Goal: Transaction & Acquisition: Purchase product/service

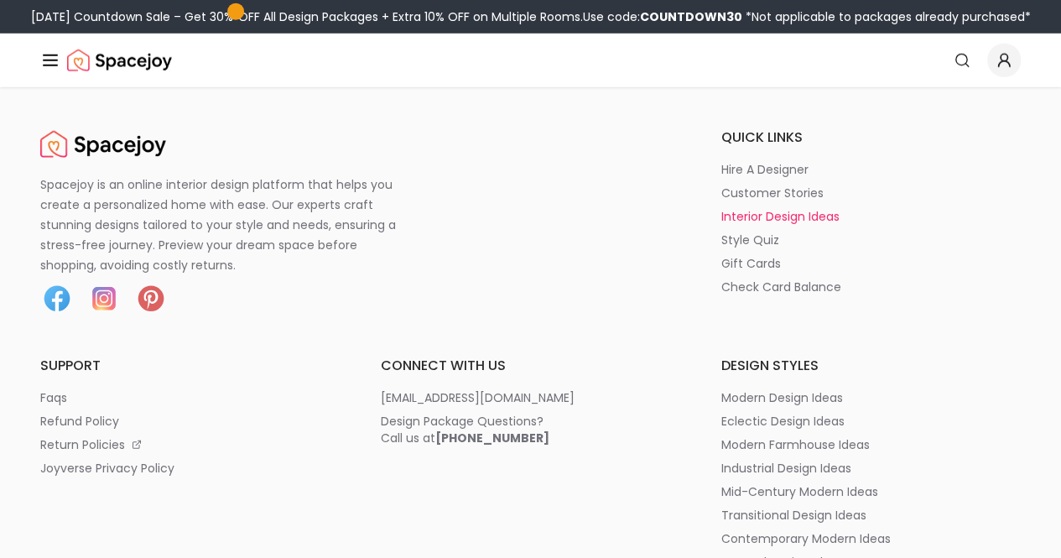
scroll to position [2163, 0]
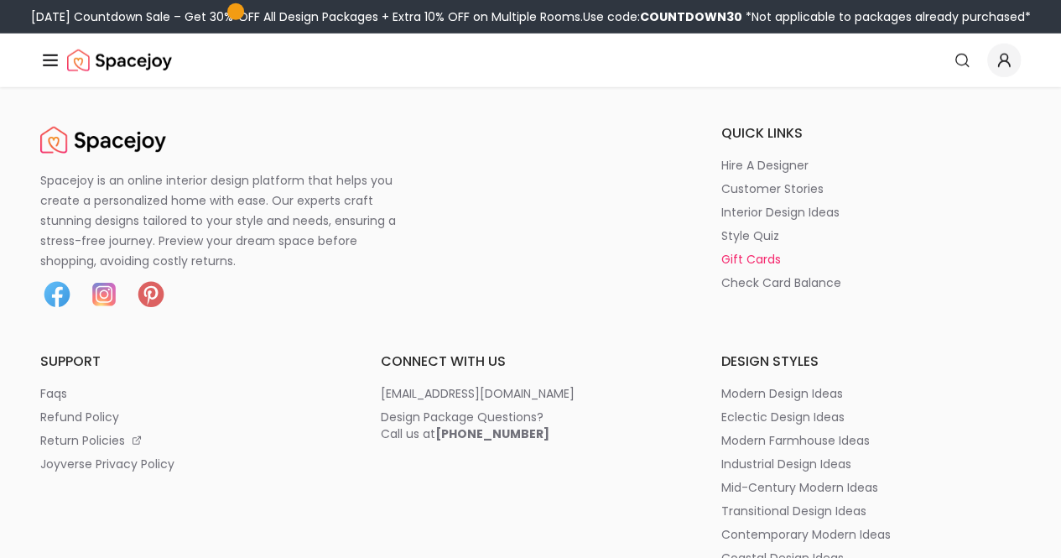
click at [720, 257] on p "gift cards" at bounding box center [750, 259] width 60 height 17
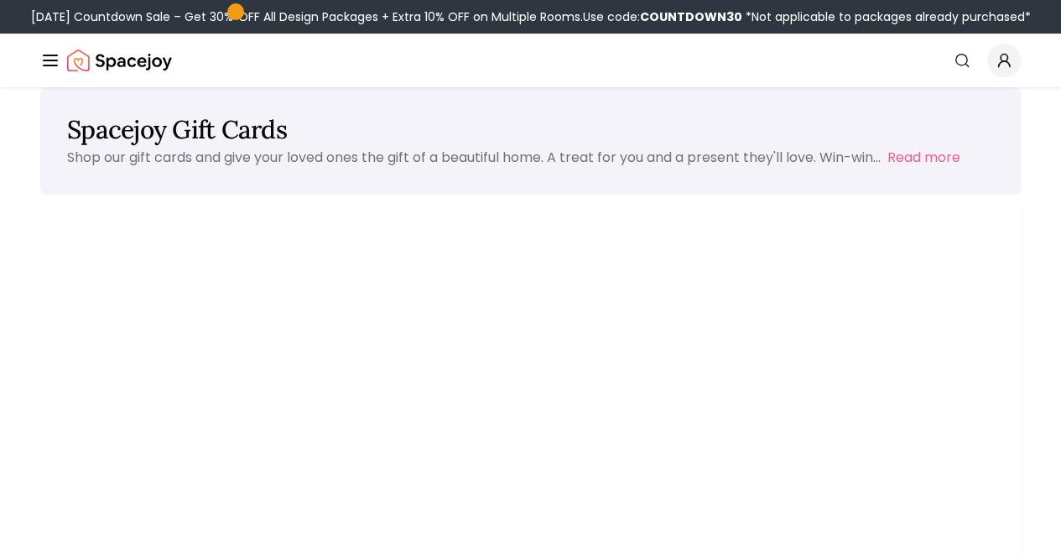
click at [0, 0] on link "Shop" at bounding box center [0, 0] width 0 height 0
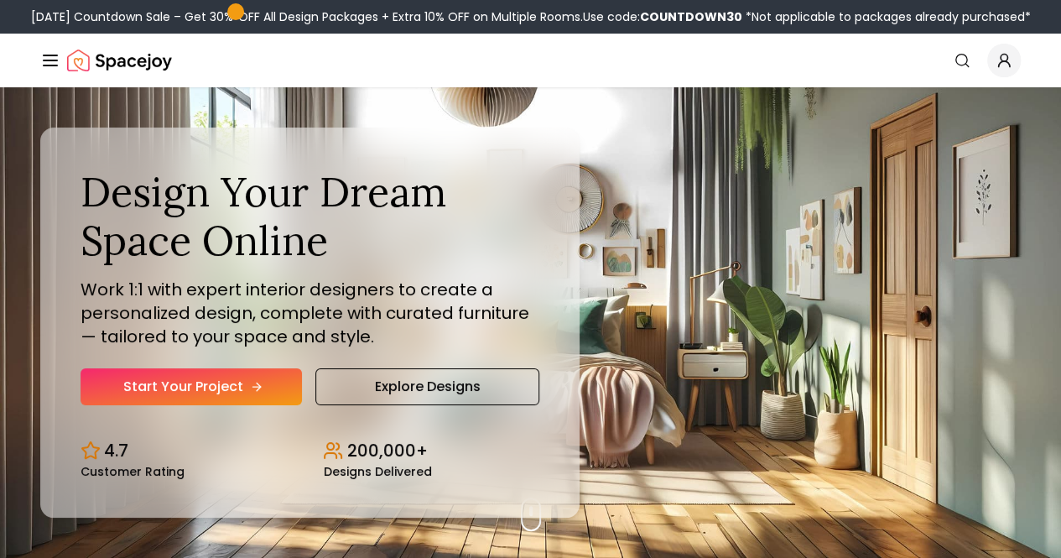
click at [206, 405] on link "Start Your Project" at bounding box center [191, 386] width 221 height 37
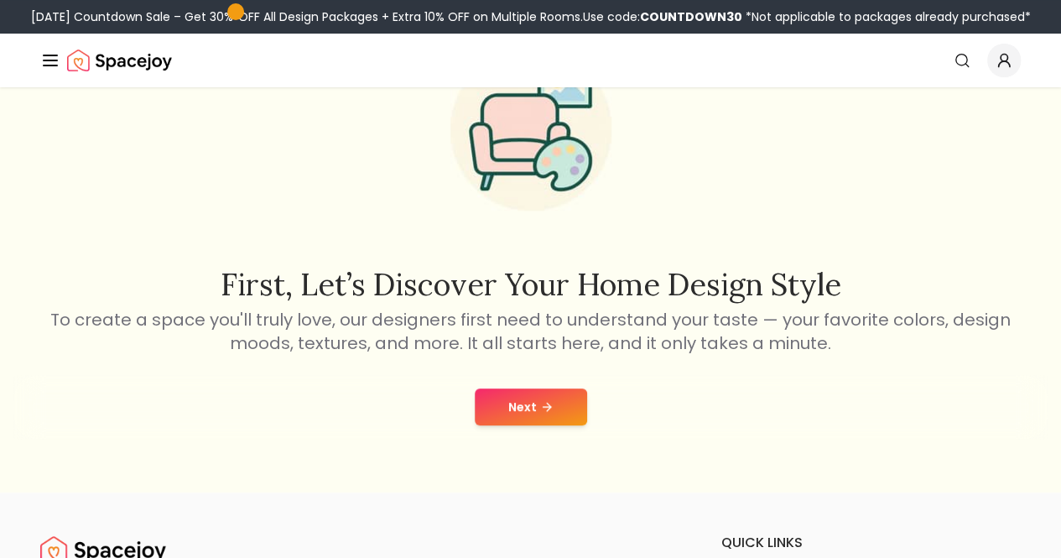
scroll to position [116, 0]
click at [523, 406] on button "Next" at bounding box center [531, 405] width 112 height 37
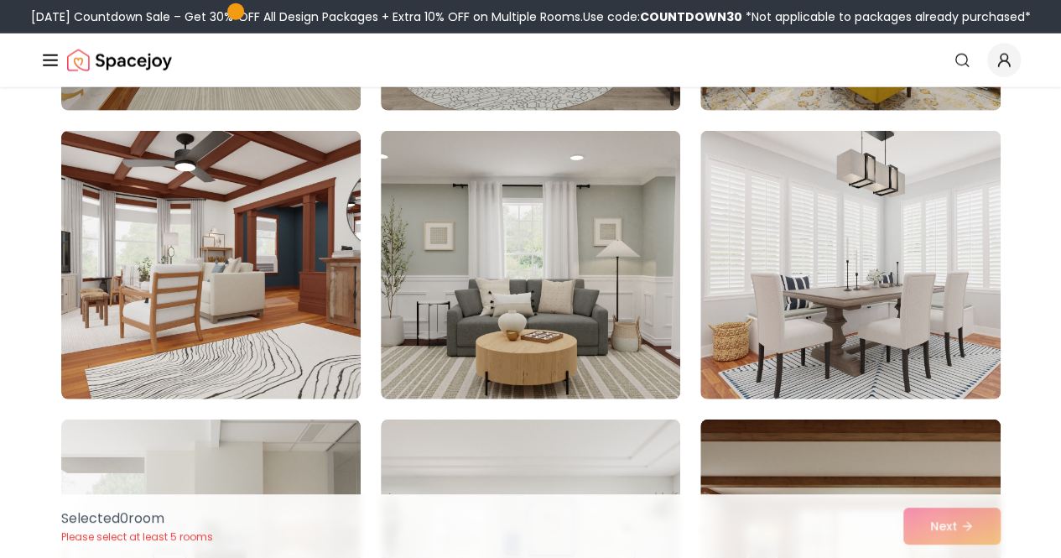
scroll to position [5292, 0]
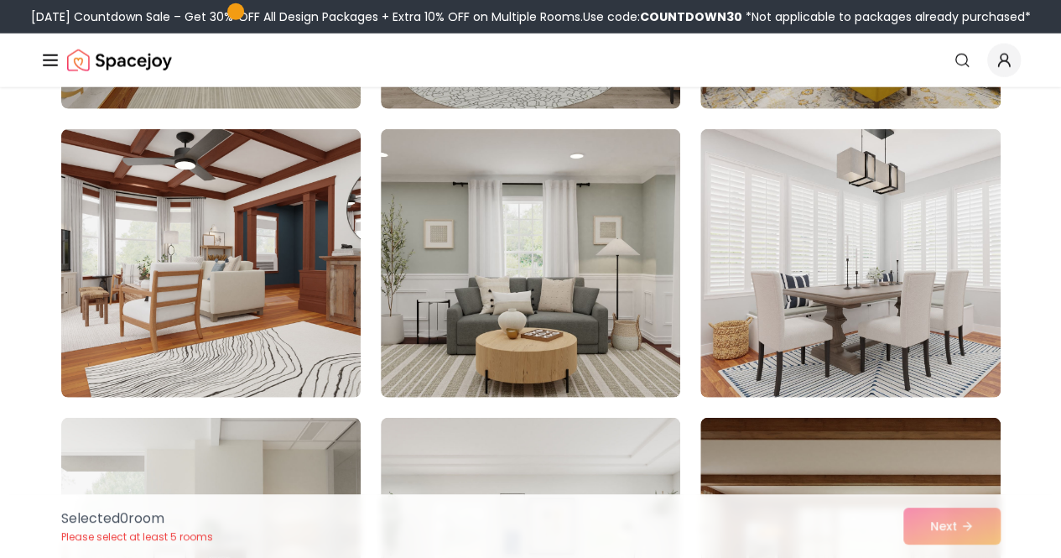
click at [0, 0] on link "How It Works" at bounding box center [0, 0] width 0 height 0
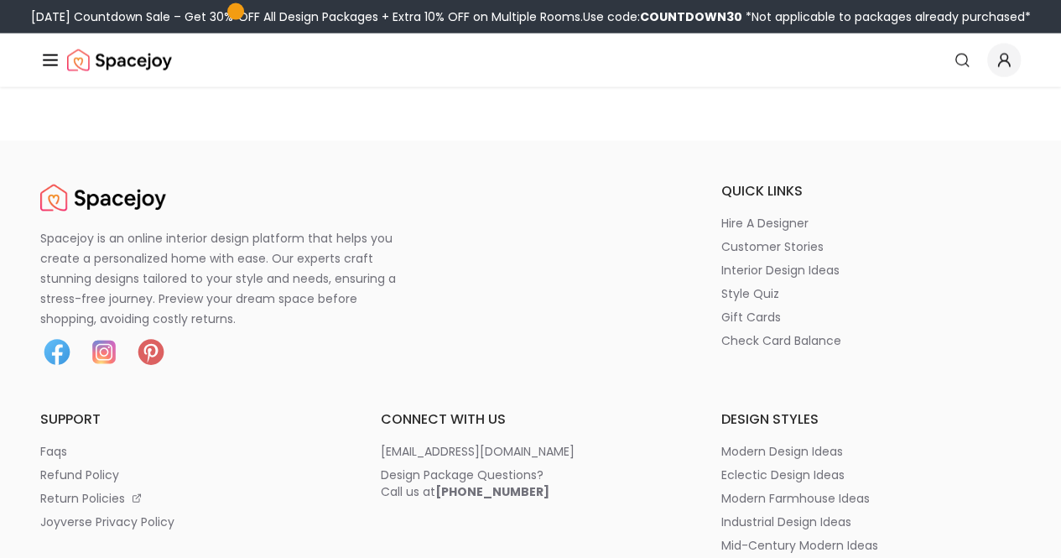
scroll to position [4800, 0]
click at [720, 340] on p "check card balance" at bounding box center [780, 338] width 120 height 17
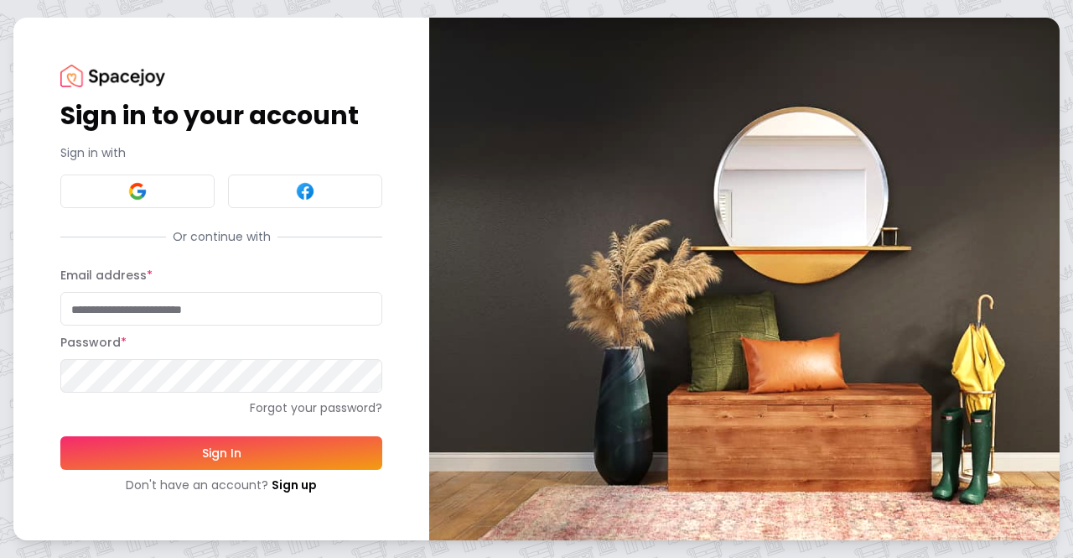
click at [134, 307] on input "Email address *" at bounding box center [221, 309] width 322 height 34
click at [153, 251] on div "Sign in to your account Sign in with Or continue with Email address * Password …" at bounding box center [221, 279] width 322 height 429
click at [197, 308] on input "Email address *" at bounding box center [221, 309] width 322 height 34
type input "**********"
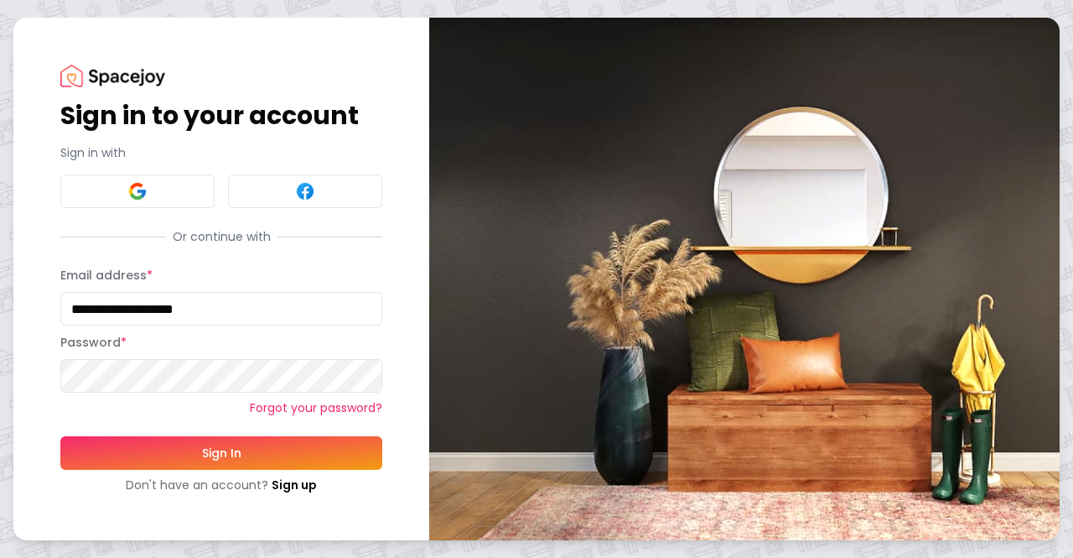
click at [278, 403] on link "Forgot your password?" at bounding box center [221, 407] width 322 height 17
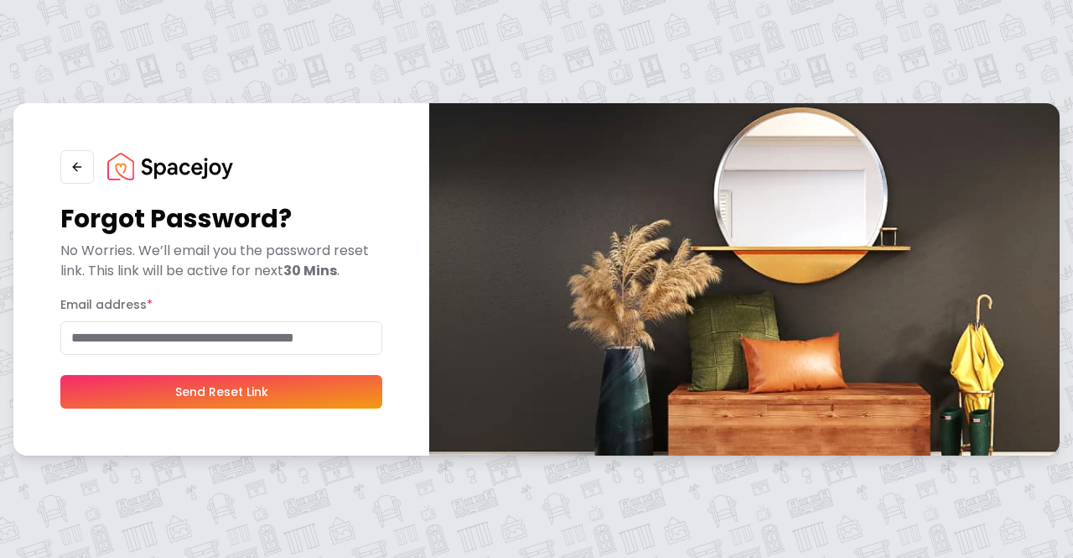
click at [264, 338] on input "Email address *" at bounding box center [221, 338] width 322 height 34
click at [257, 393] on button "Send Reset Link" at bounding box center [221, 392] width 322 height 34
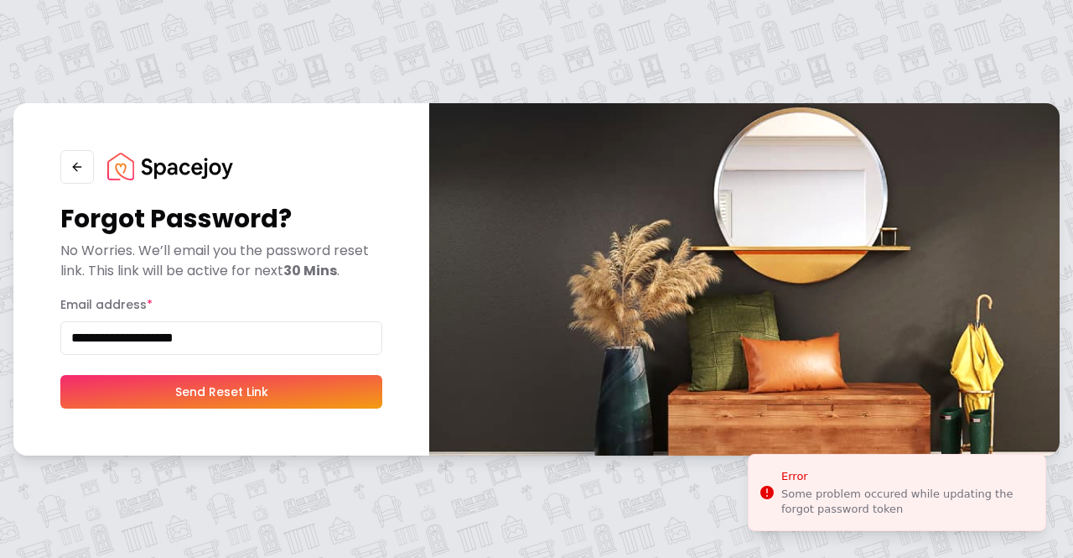
click at [215, 336] on input "**********" at bounding box center [221, 338] width 322 height 34
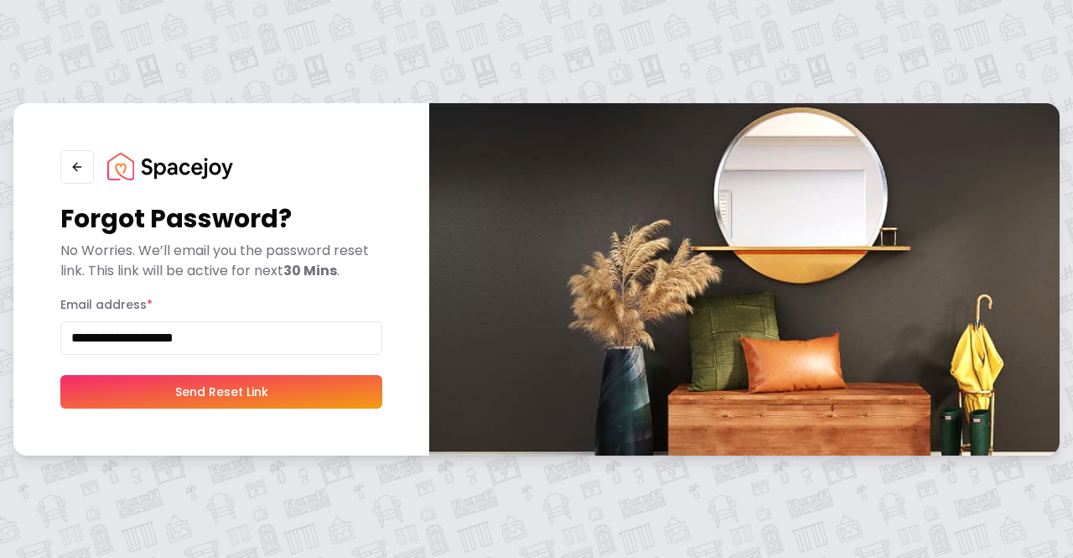
drag, startPoint x: 232, startPoint y: 335, endPoint x: 176, endPoint y: 344, distance: 56.8
click at [176, 344] on input "**********" at bounding box center [221, 338] width 322 height 34
type input "**********"
click at [60, 375] on button "Send Reset Link" at bounding box center [221, 392] width 322 height 34
click at [276, 384] on button "Send Reset Link" at bounding box center [221, 392] width 322 height 34
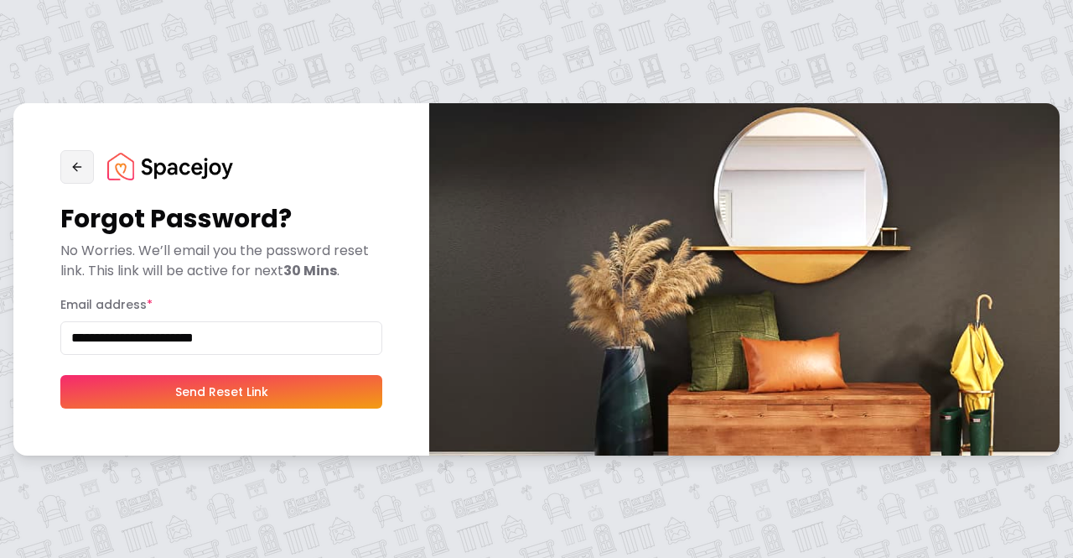
drag, startPoint x: 296, startPoint y: 336, endPoint x: 77, endPoint y: 159, distance: 281.5
click at [77, 159] on div "**********" at bounding box center [221, 279] width 322 height 258
click at [77, 160] on icon "button" at bounding box center [76, 166] width 13 height 13
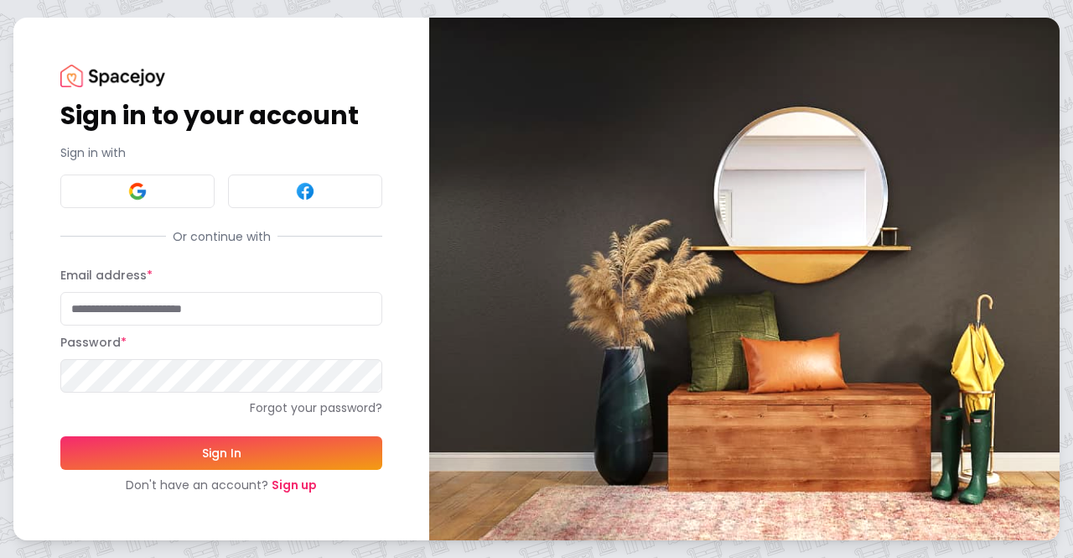
click at [304, 483] on link "Sign up" at bounding box center [294, 484] width 45 height 17
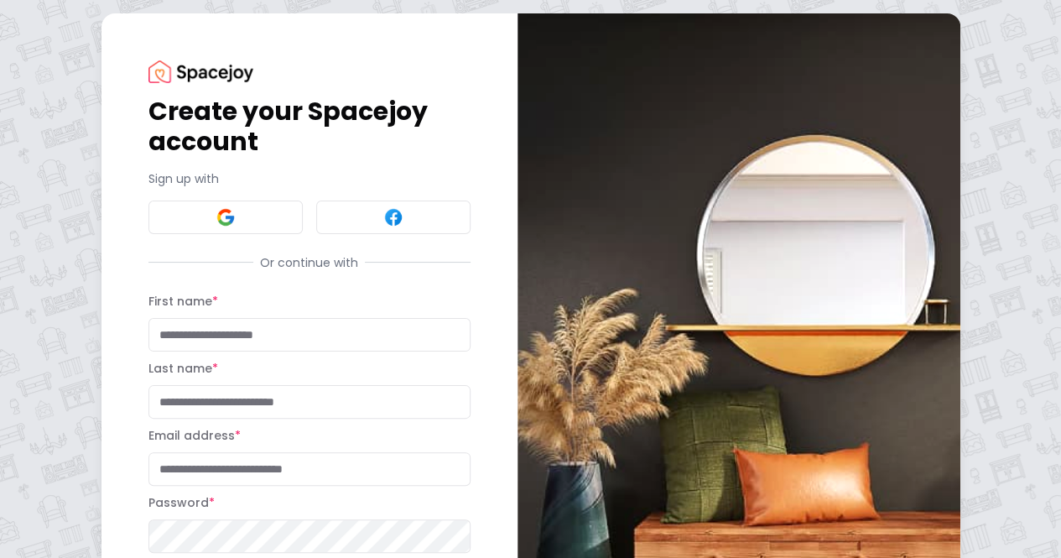
click at [231, 330] on input "First name *" at bounding box center [309, 335] width 322 height 34
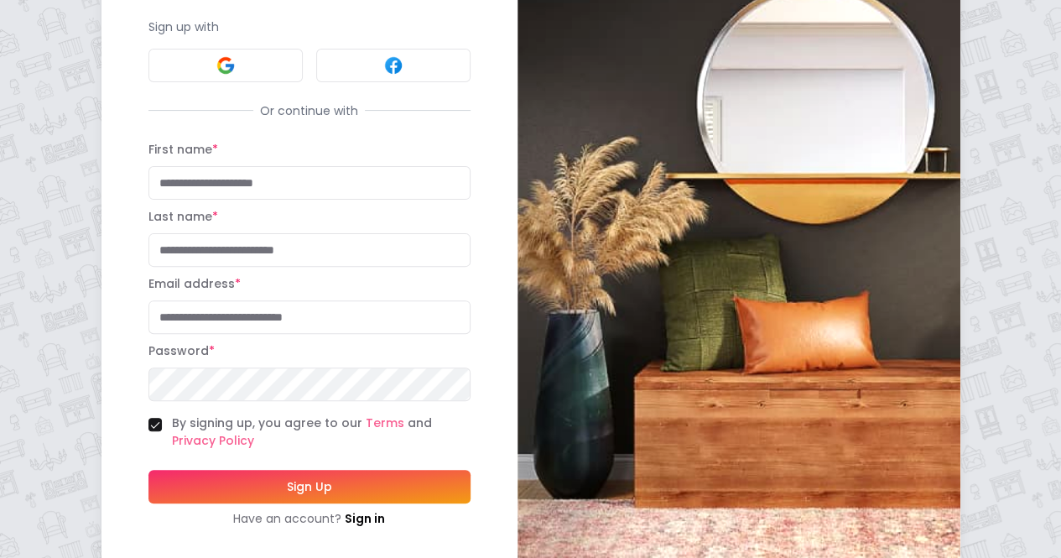
scroll to position [156, 0]
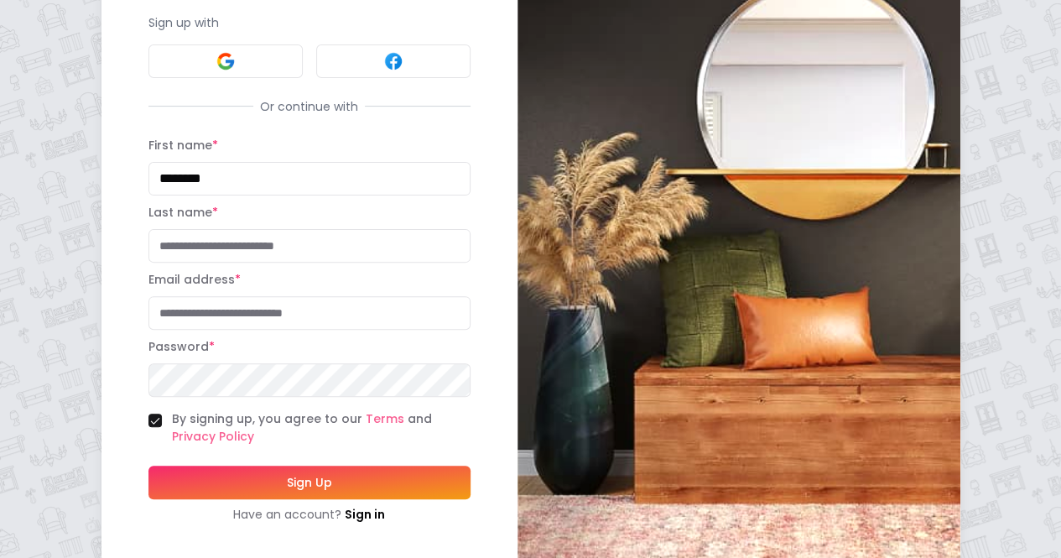
type input "********"
type input "**********"
click at [216, 481] on button "Sign Up" at bounding box center [309, 482] width 322 height 34
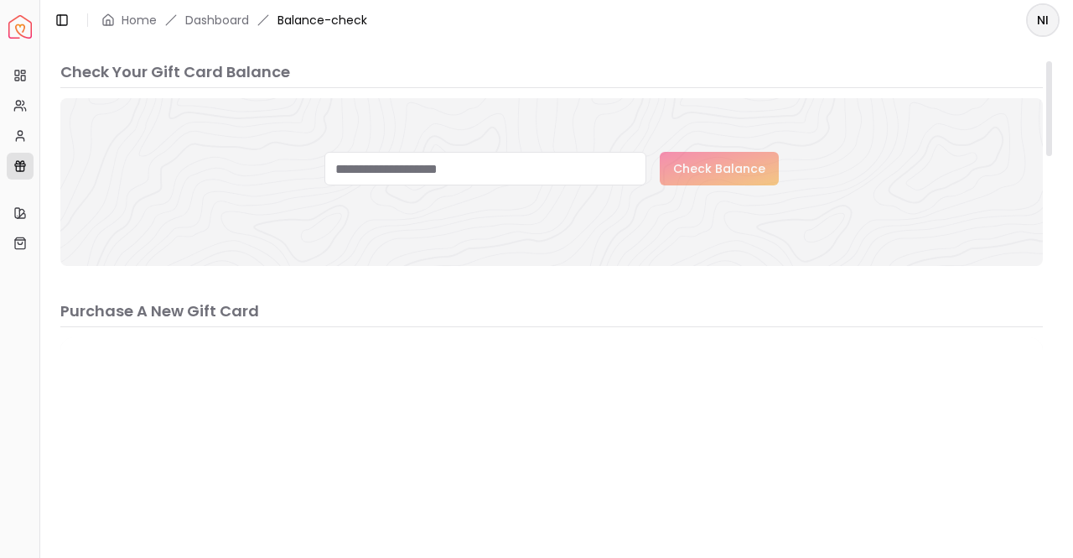
click at [562, 169] on input "text" at bounding box center [486, 169] width 322 height 34
type input "********"
click at [709, 172] on button "Check Balance" at bounding box center [719, 169] width 119 height 34
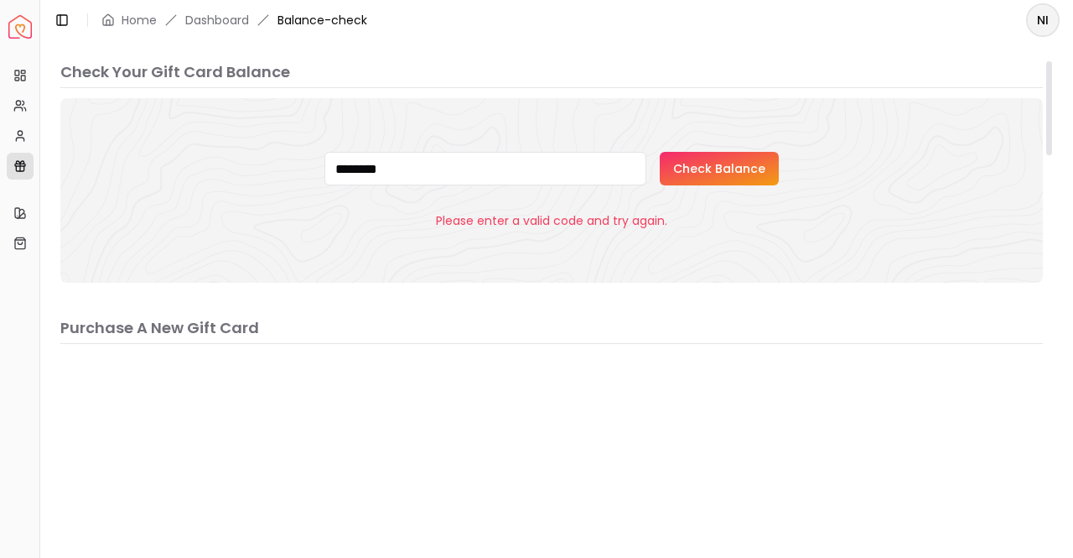
click at [728, 177] on button "Check Balance" at bounding box center [719, 169] width 119 height 34
click at [198, 21] on link "Dashboard" at bounding box center [217, 20] width 64 height 17
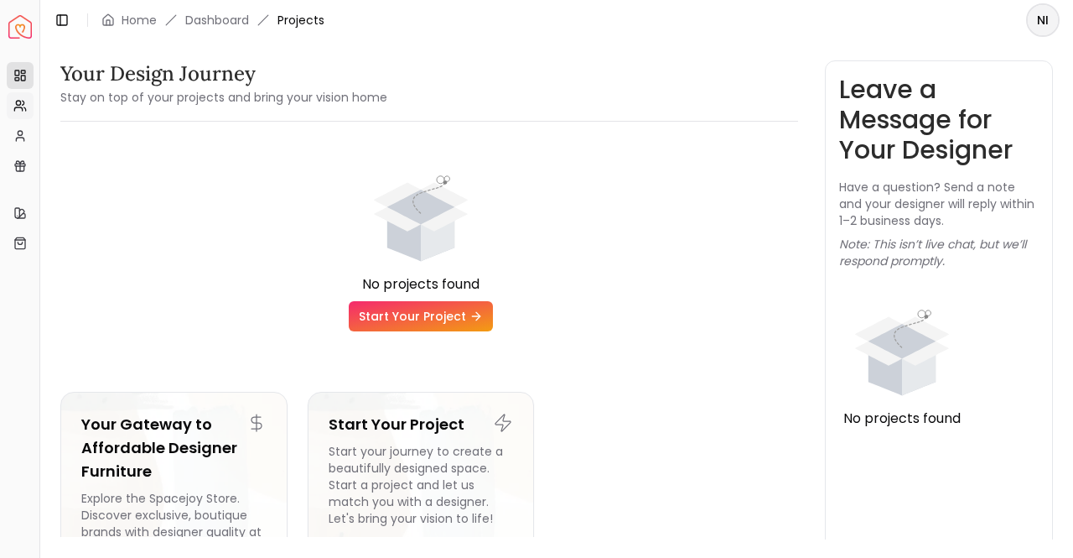
click at [19, 105] on icon at bounding box center [19, 105] width 13 height 13
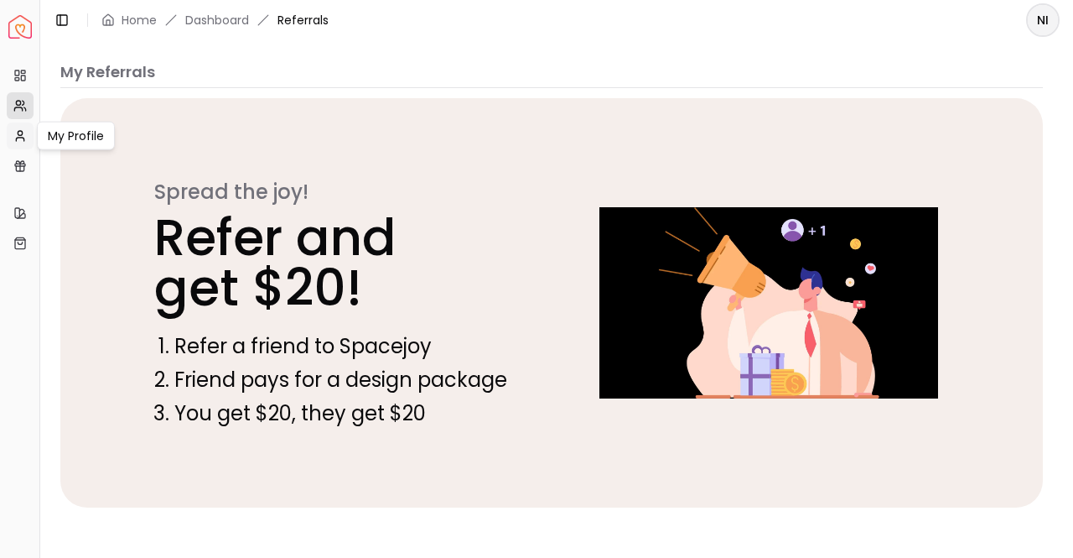
click at [14, 130] on icon at bounding box center [19, 135] width 13 height 13
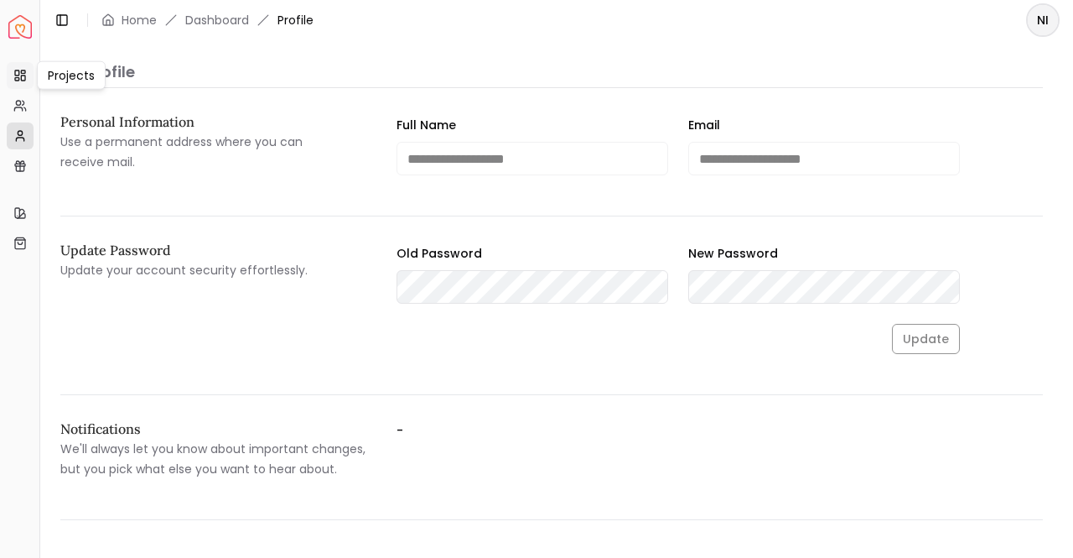
click at [22, 78] on icon at bounding box center [19, 75] width 13 height 13
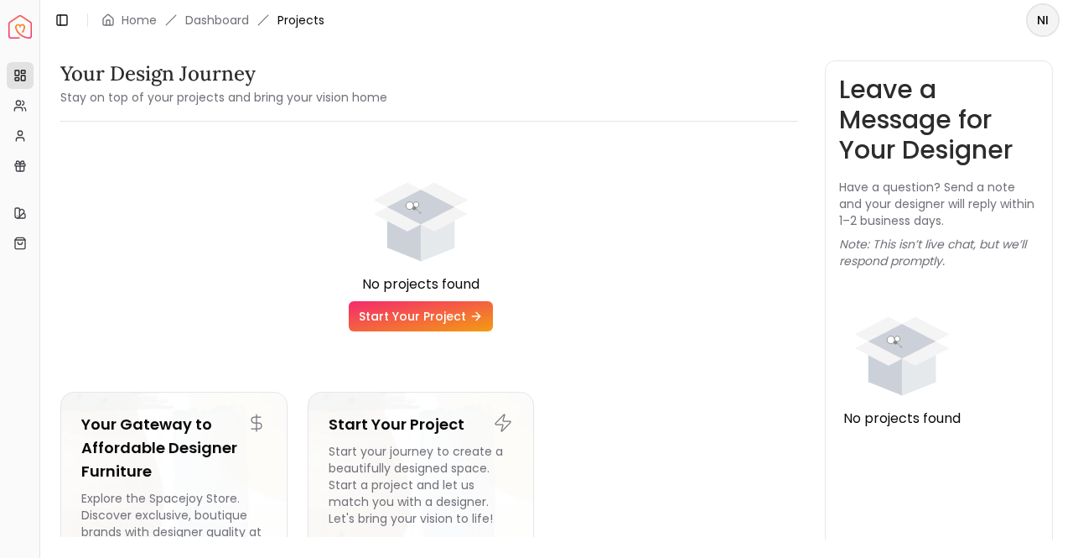
click at [29, 23] on img "Spacejoy" at bounding box center [19, 26] width 23 height 23
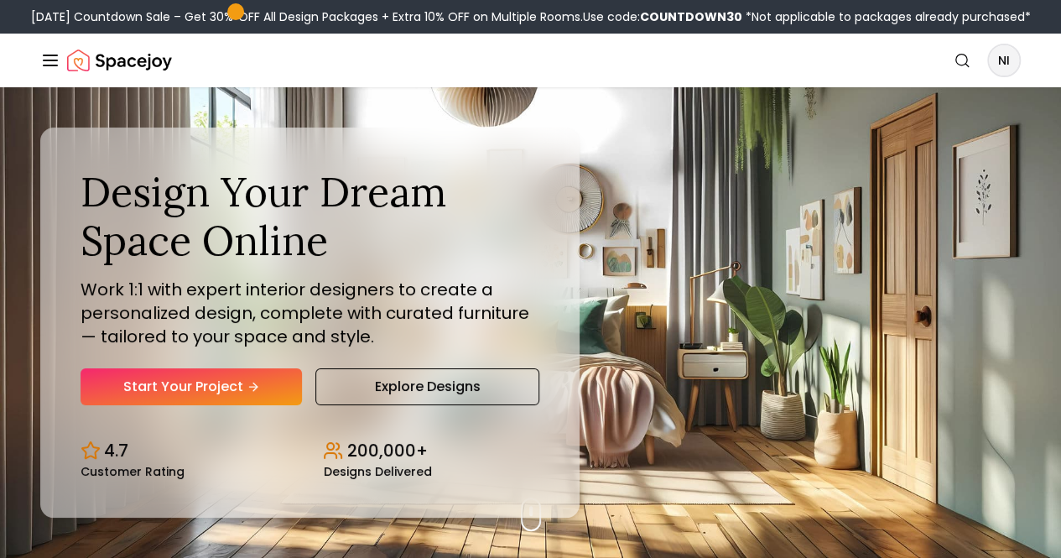
click at [0, 0] on button "Global" at bounding box center [0, 0] width 0 height 0
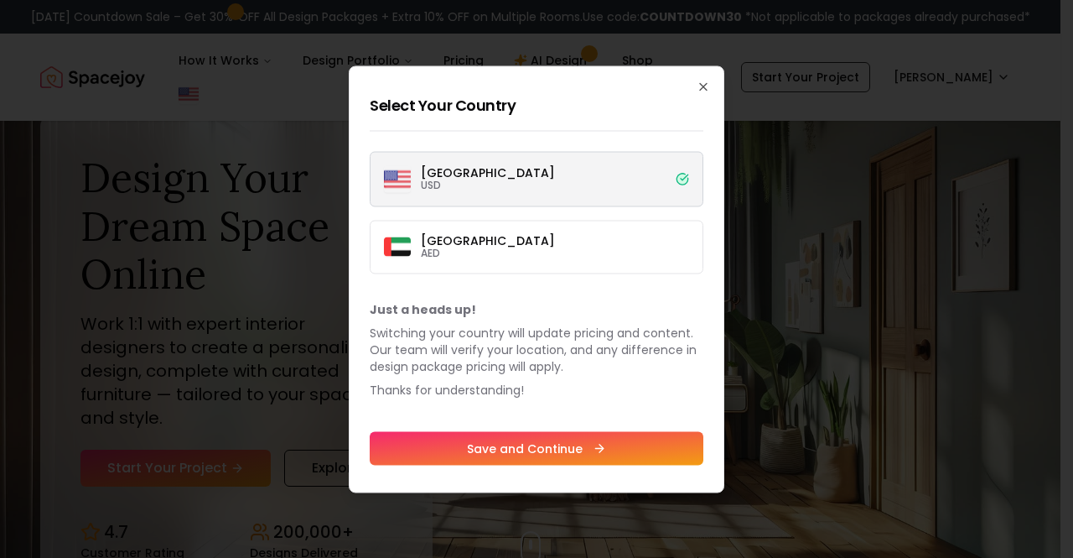
click at [563, 184] on label "United States USD" at bounding box center [537, 178] width 334 height 55
click at [0, 0] on button "United States USD" at bounding box center [0, 0] width 0 height 0
click at [701, 83] on icon "button" at bounding box center [703, 86] width 7 height 7
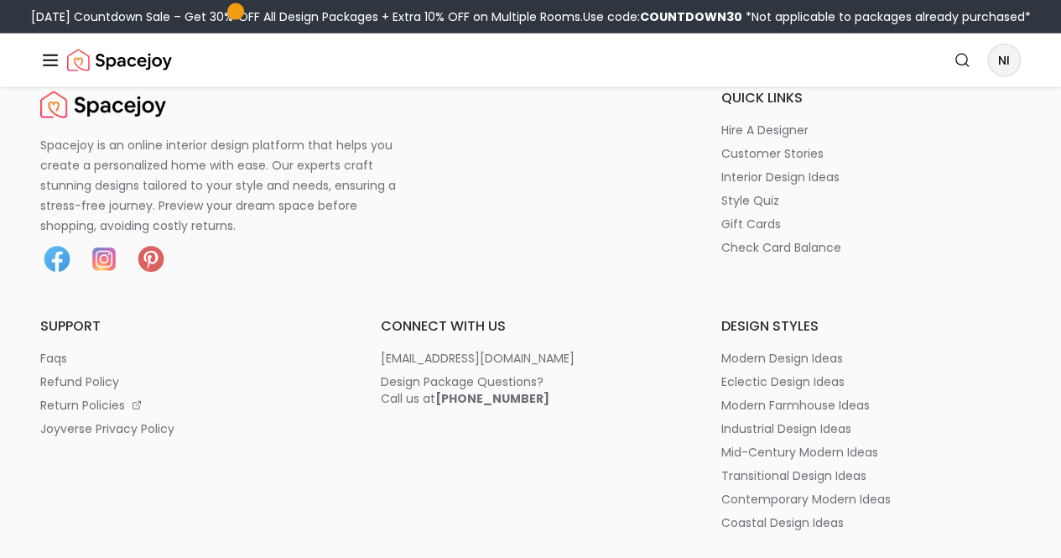
scroll to position [8299, 0]
drag, startPoint x: 847, startPoint y: 219, endPoint x: 985, endPoint y: 210, distance: 137.8
click at [985, 210] on div "Spacejoy is an online interior design platform that helps you create a personal…" at bounding box center [530, 437] width 980 height 698
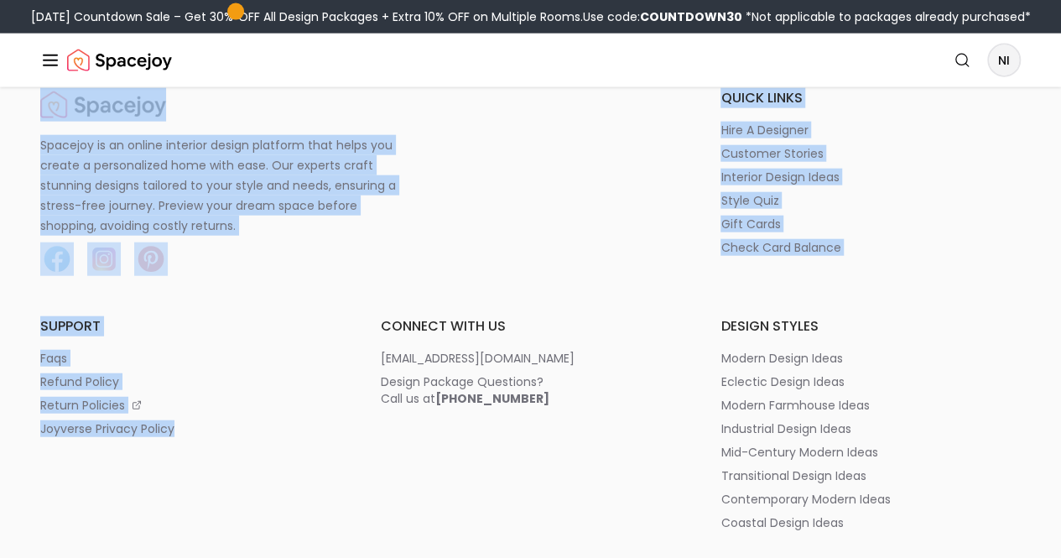
drag, startPoint x: 826, startPoint y: 345, endPoint x: 385, endPoint y: 43, distance: 534.5
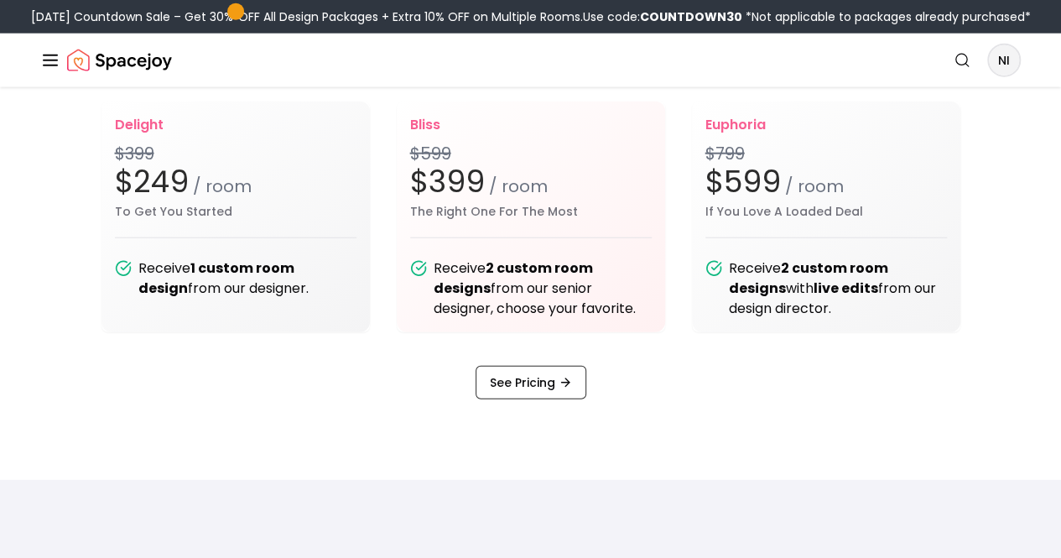
scroll to position [2035, 0]
click at [538, 398] on link "See Pricing" at bounding box center [530, 382] width 111 height 34
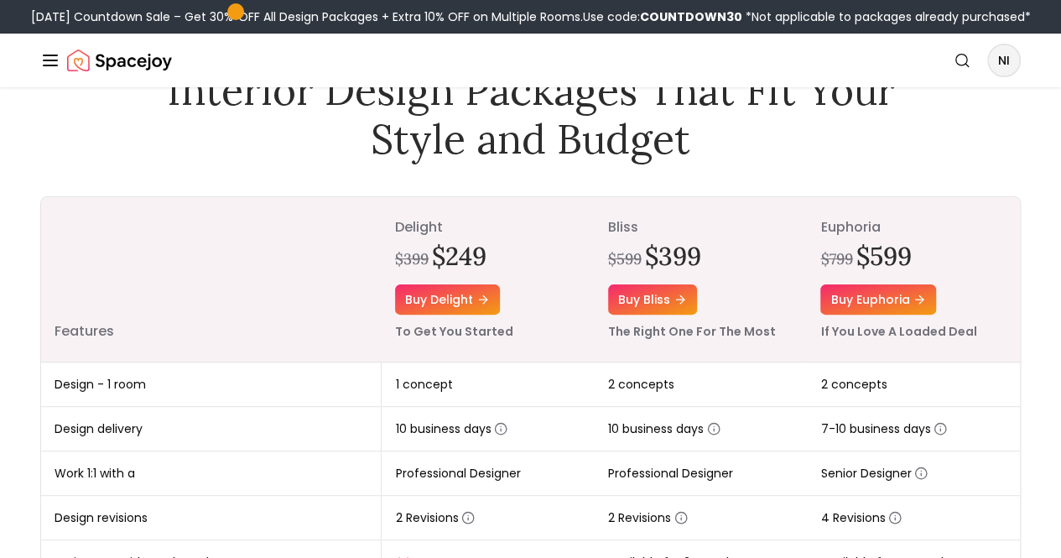
scroll to position [107, 0]
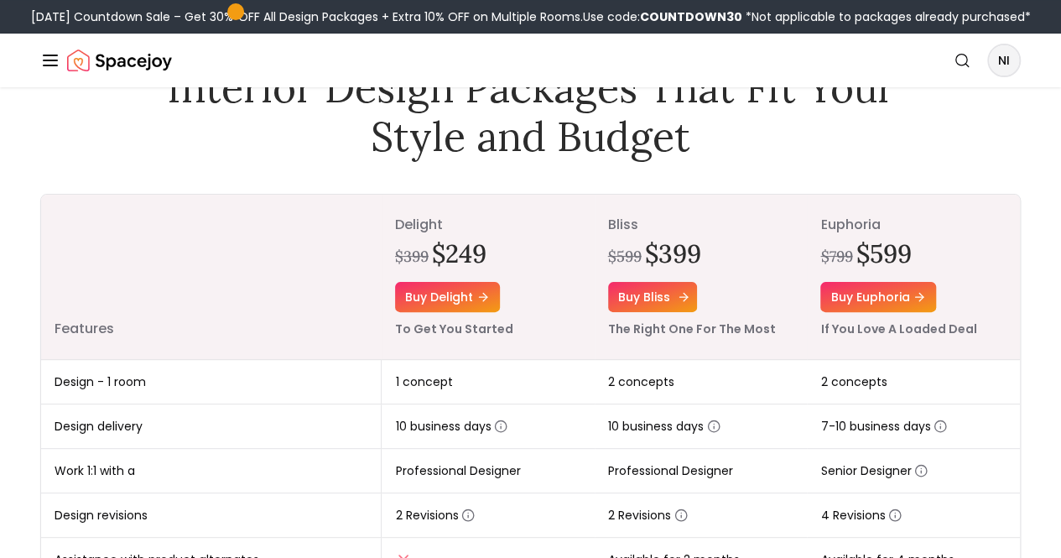
click at [647, 312] on link "Buy bliss" at bounding box center [652, 297] width 89 height 30
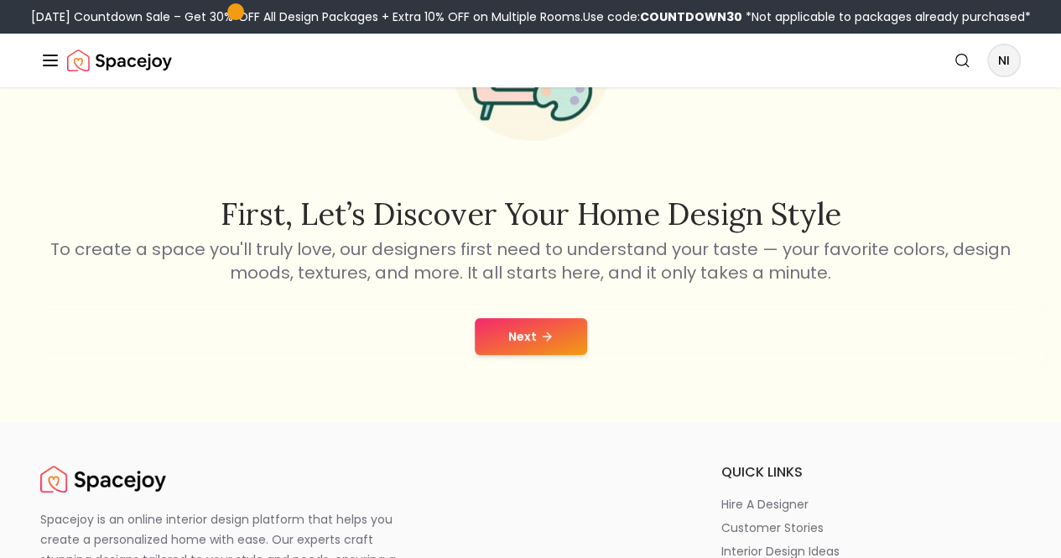
scroll to position [190, 0]
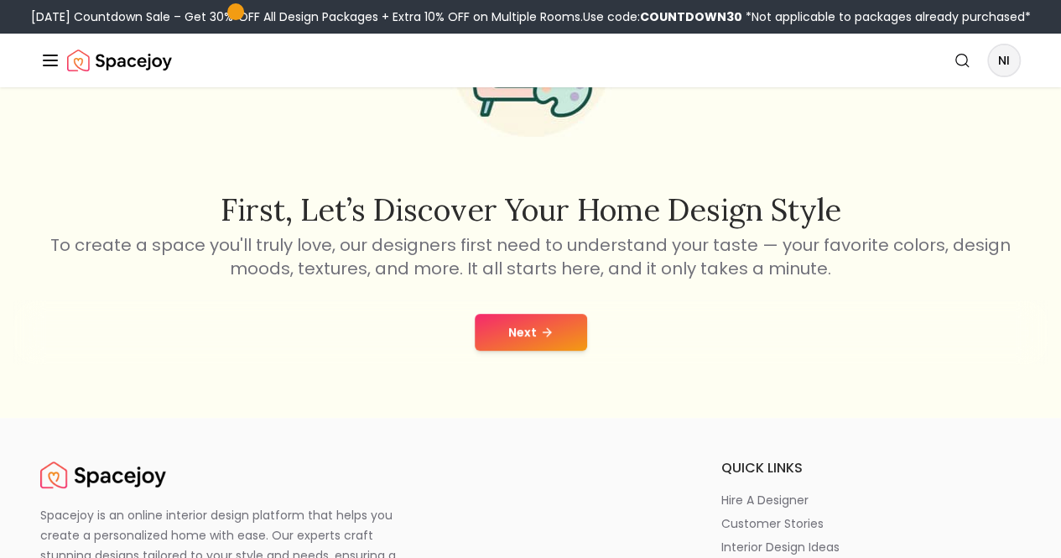
click at [524, 351] on button "Next" at bounding box center [531, 332] width 112 height 37
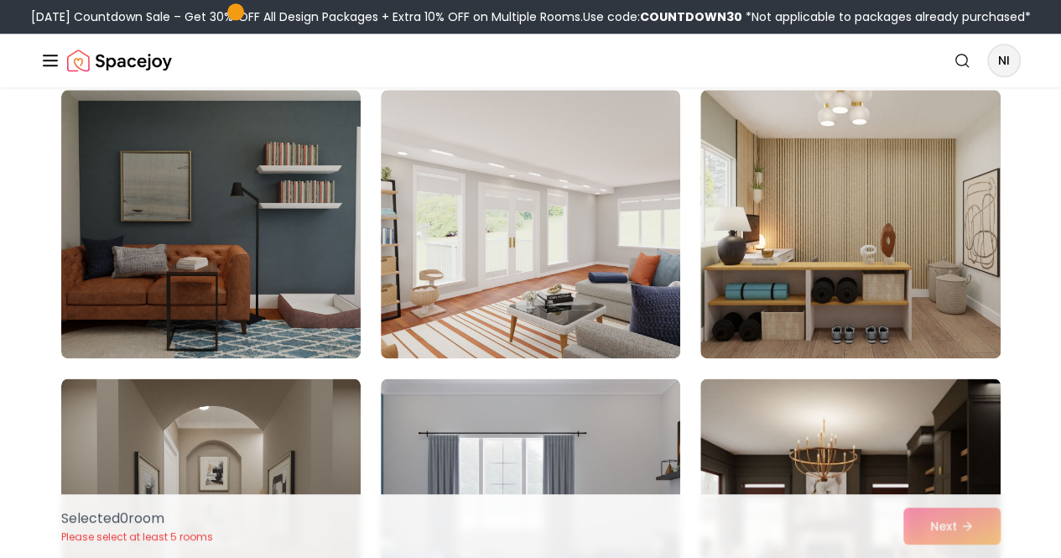
scroll to position [1000, 0]
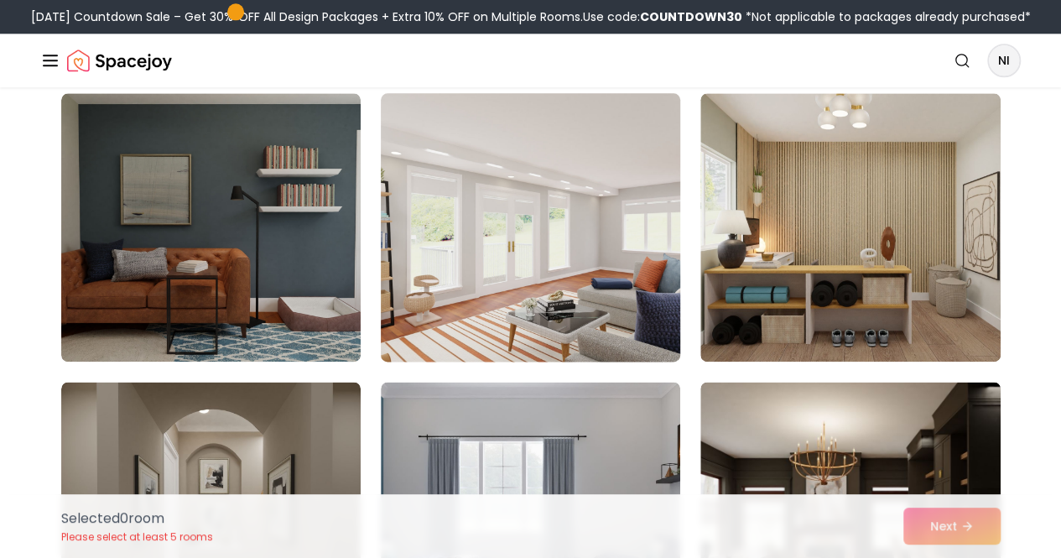
click at [530, 313] on img at bounding box center [530, 227] width 314 height 282
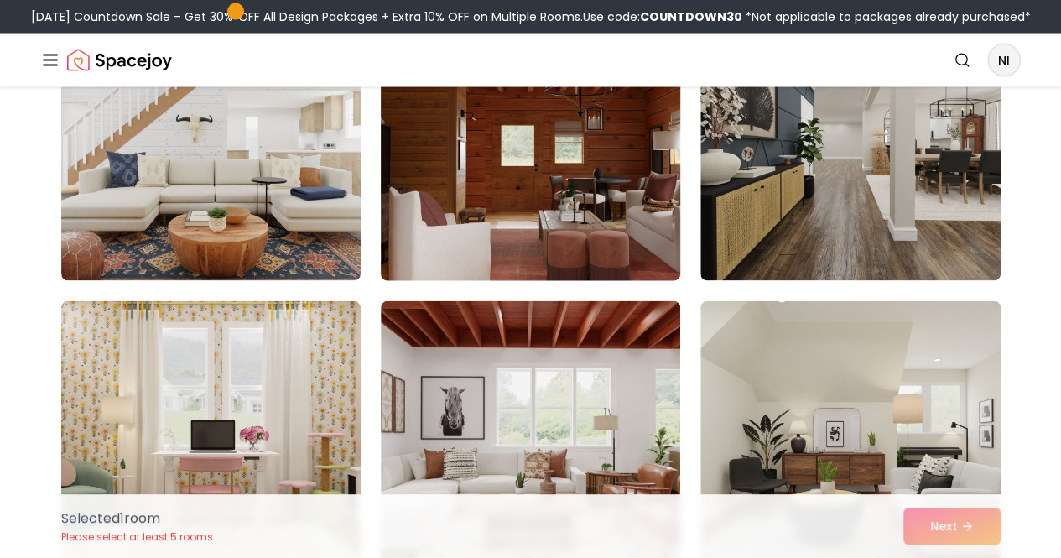
scroll to position [1659, 0]
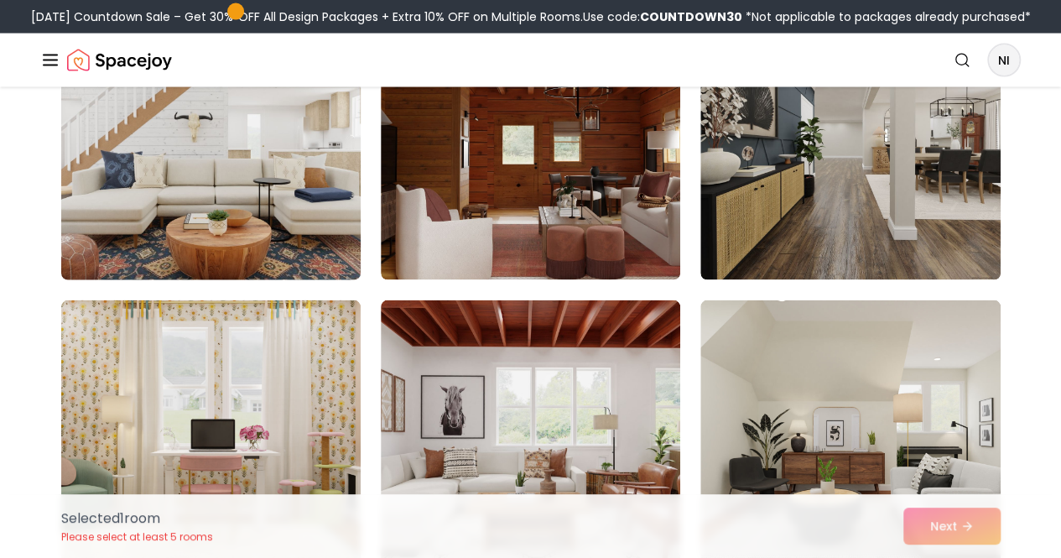
click at [289, 243] on img at bounding box center [211, 146] width 314 height 282
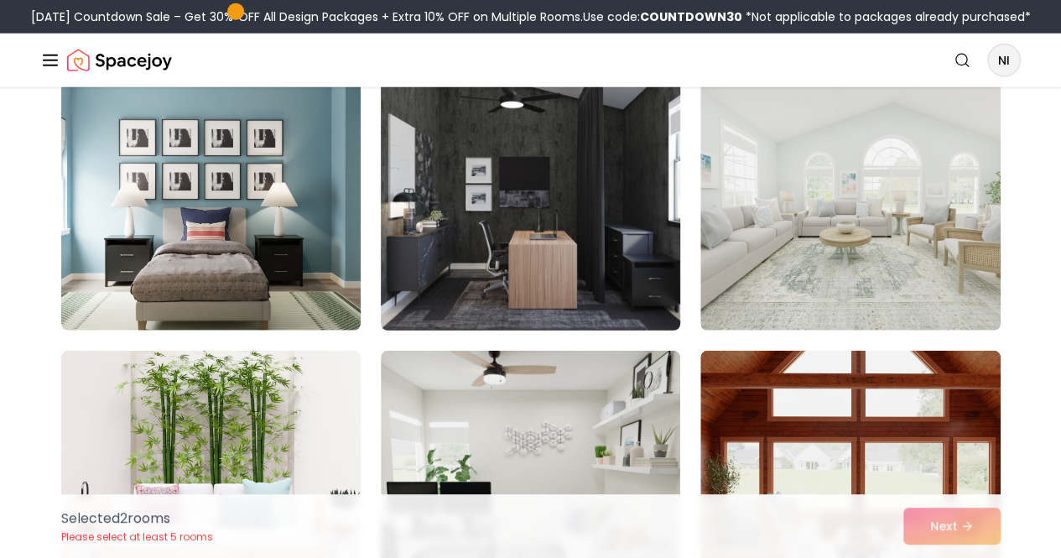
scroll to position [2188, 0]
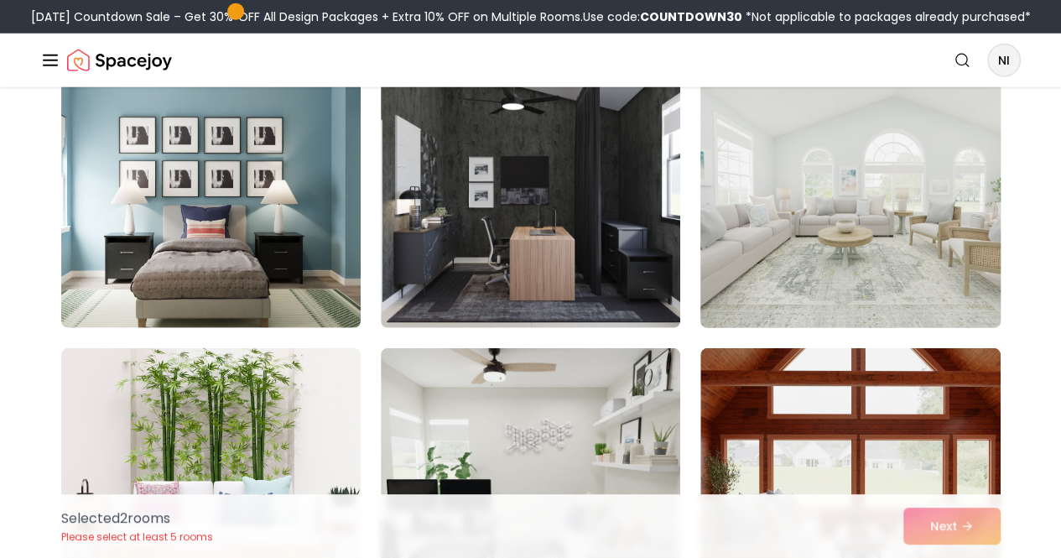
click at [829, 265] on img at bounding box center [850, 194] width 314 height 282
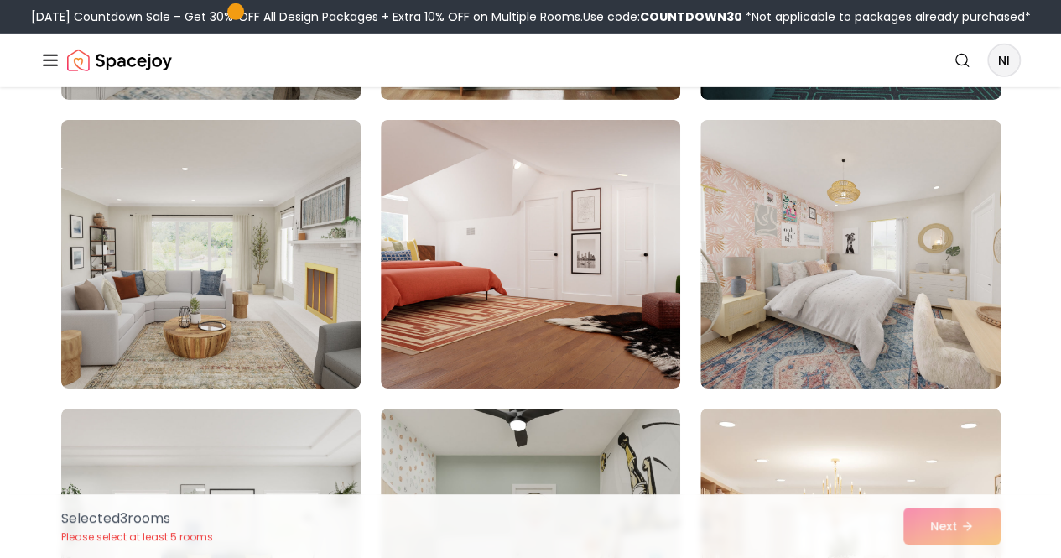
scroll to position [5876, 0]
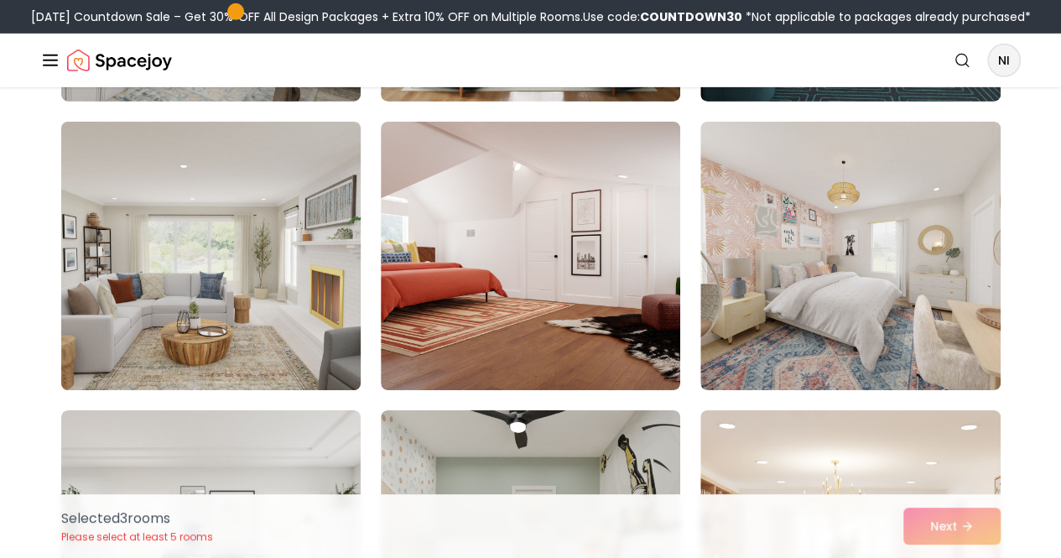
click at [161, 268] on img at bounding box center [211, 256] width 314 height 282
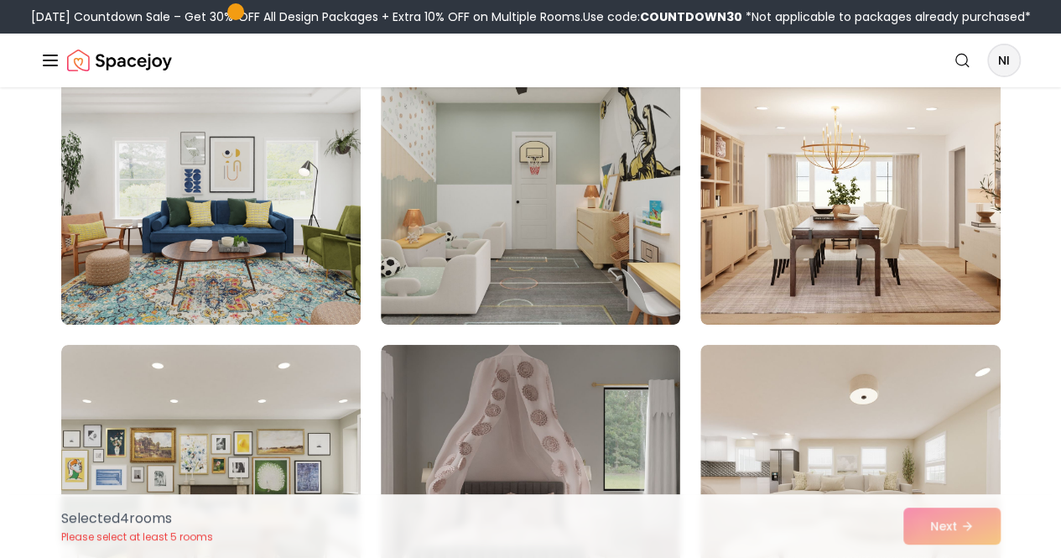
scroll to position [6248, 0]
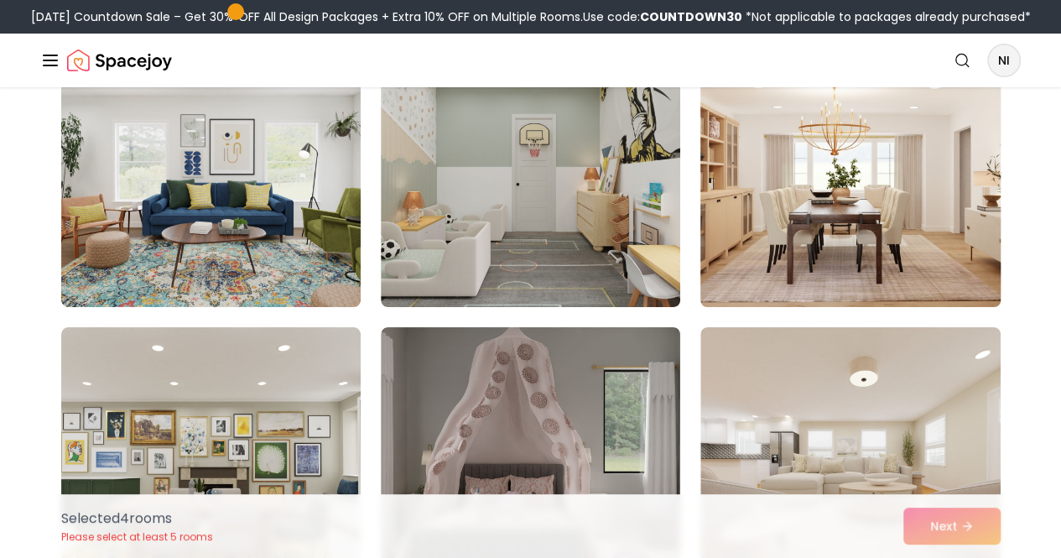
click at [837, 226] on img at bounding box center [850, 173] width 314 height 282
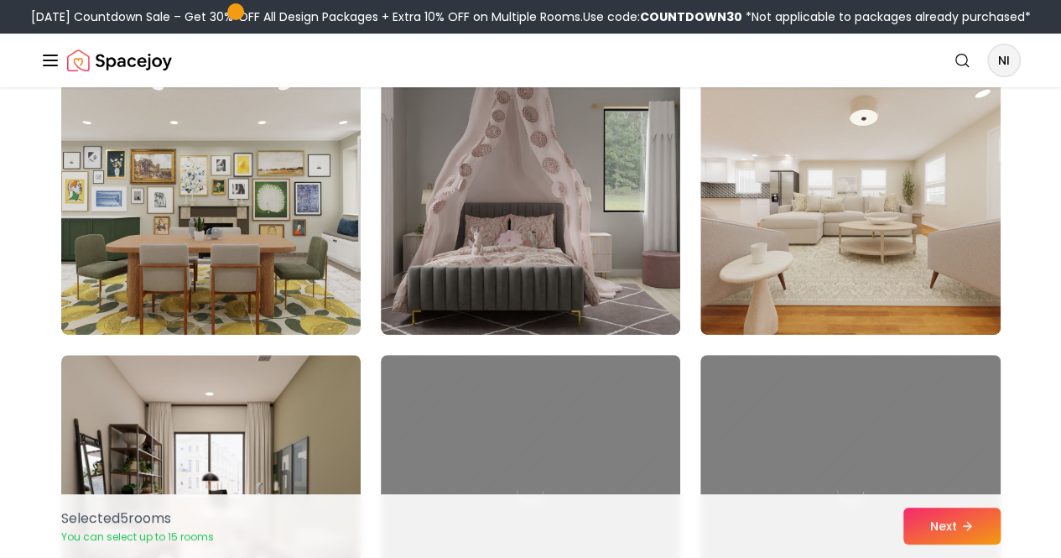
scroll to position [6512, 0]
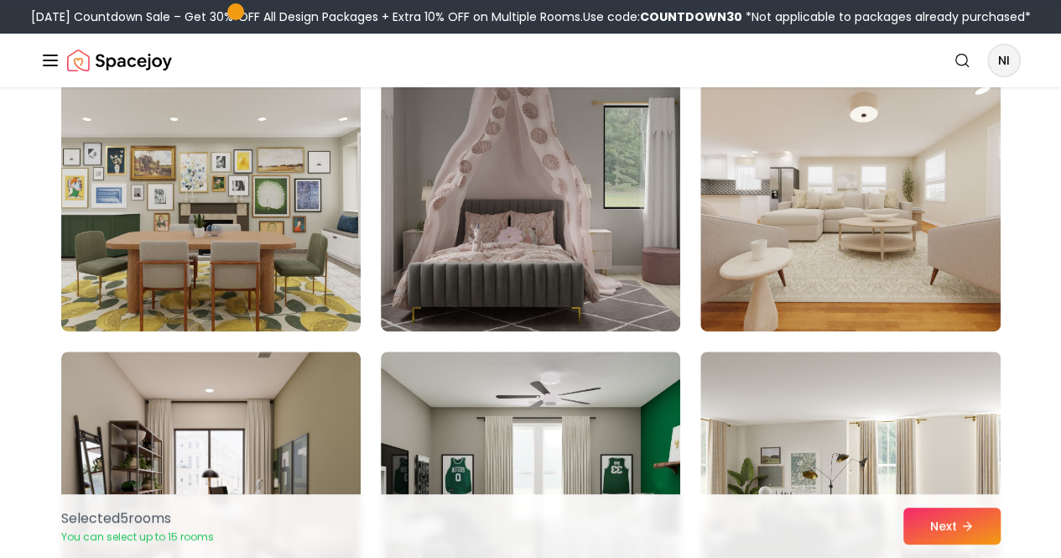
click at [837, 226] on img at bounding box center [849, 197] width 299 height 268
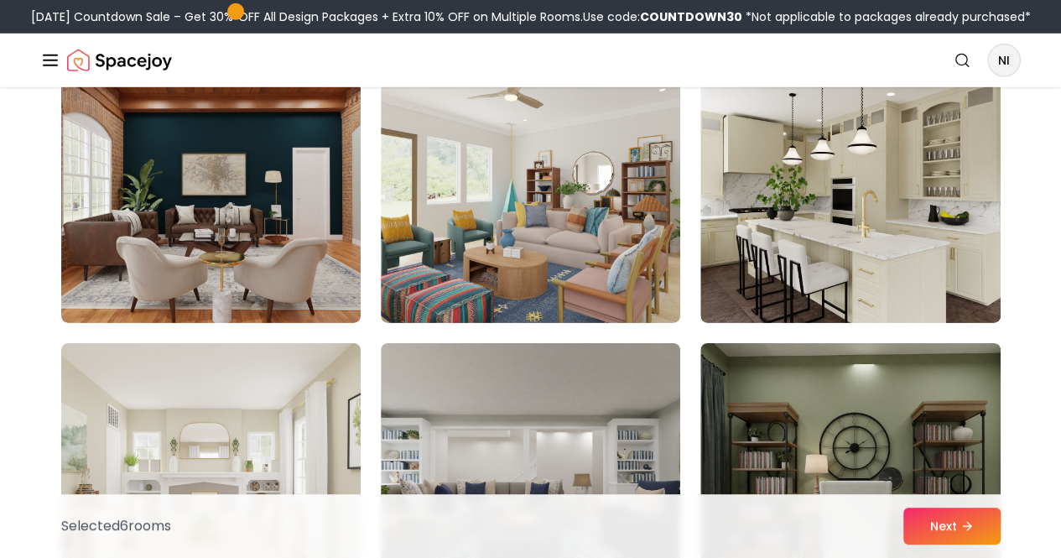
scroll to position [8827, 0]
click at [837, 226] on img at bounding box center [849, 189] width 299 height 268
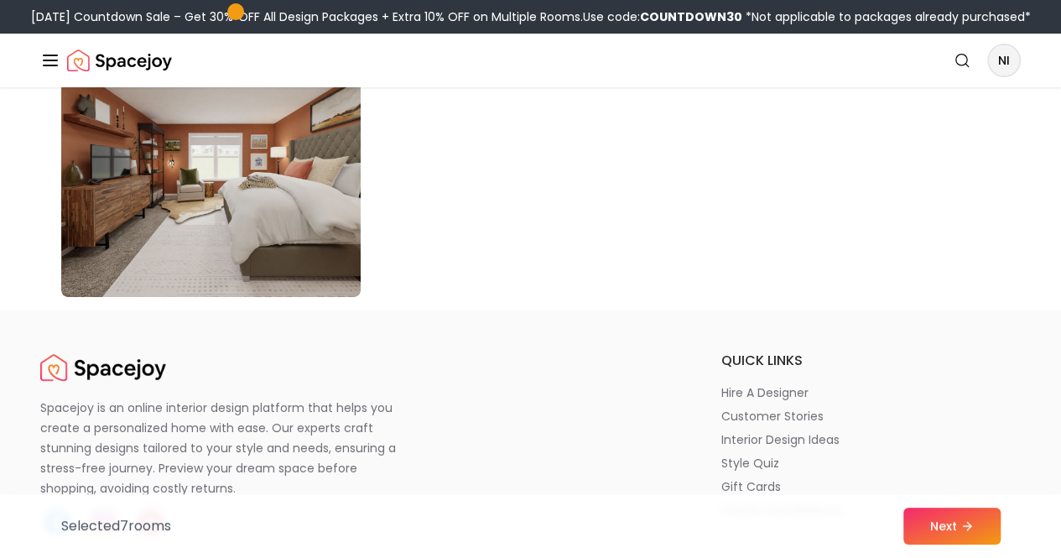
scroll to position [9723, 0]
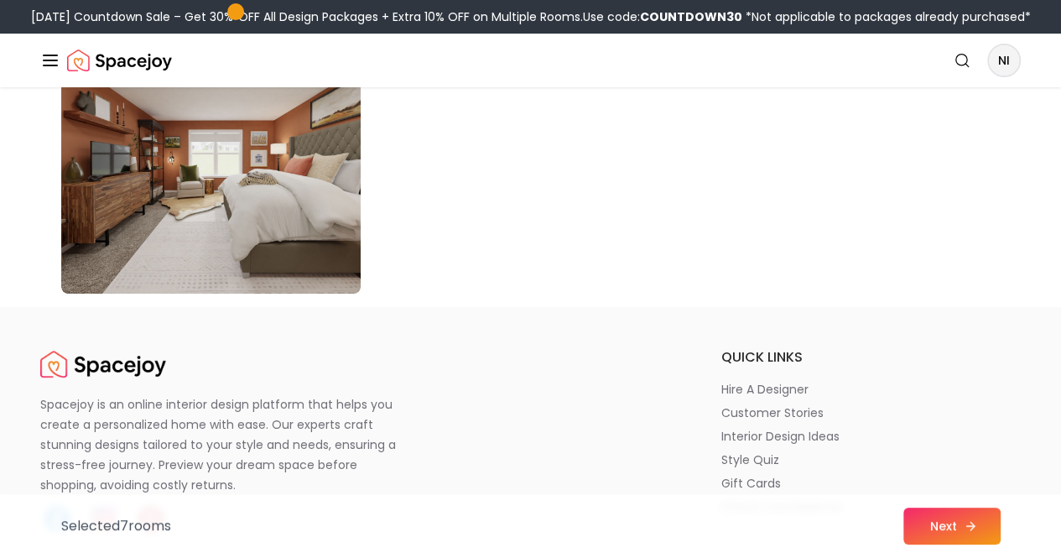
click at [961, 526] on button "Next" at bounding box center [951, 525] width 97 height 37
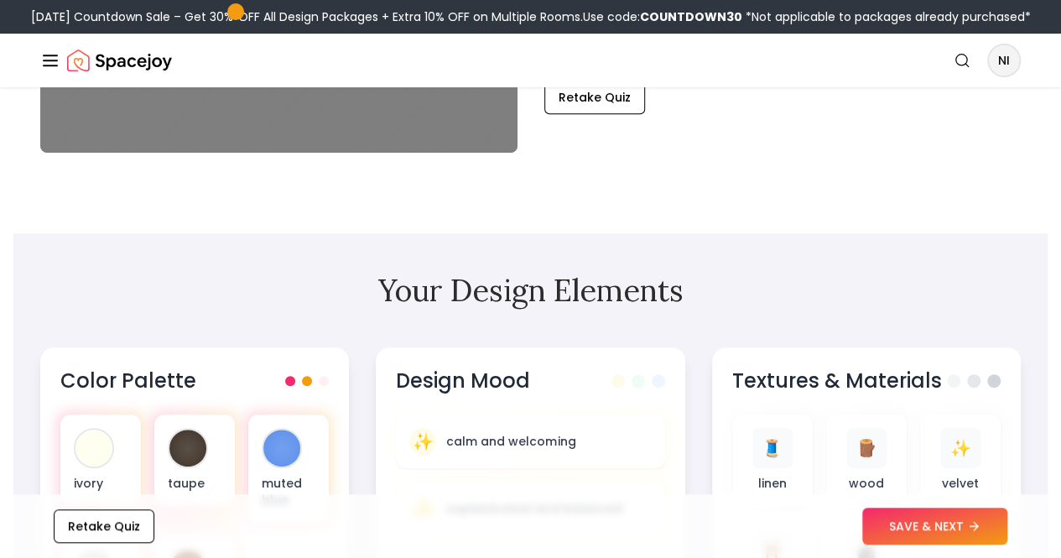
click at [662, 373] on section "Your Design Elements Color Palette ivory taupe muted blue soft gray dark brown …" at bounding box center [530, 468] width 1034 height 470
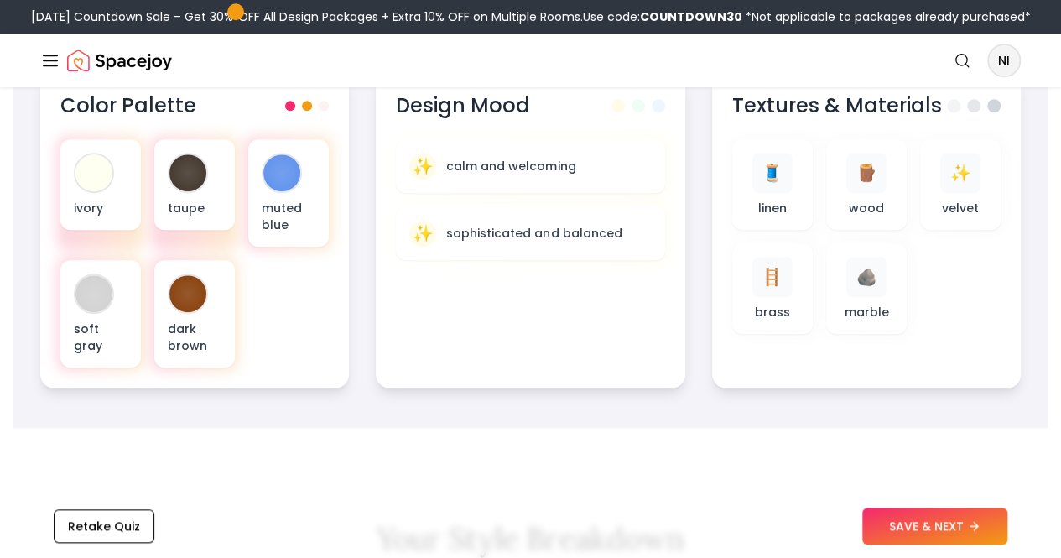
scroll to position [622, 0]
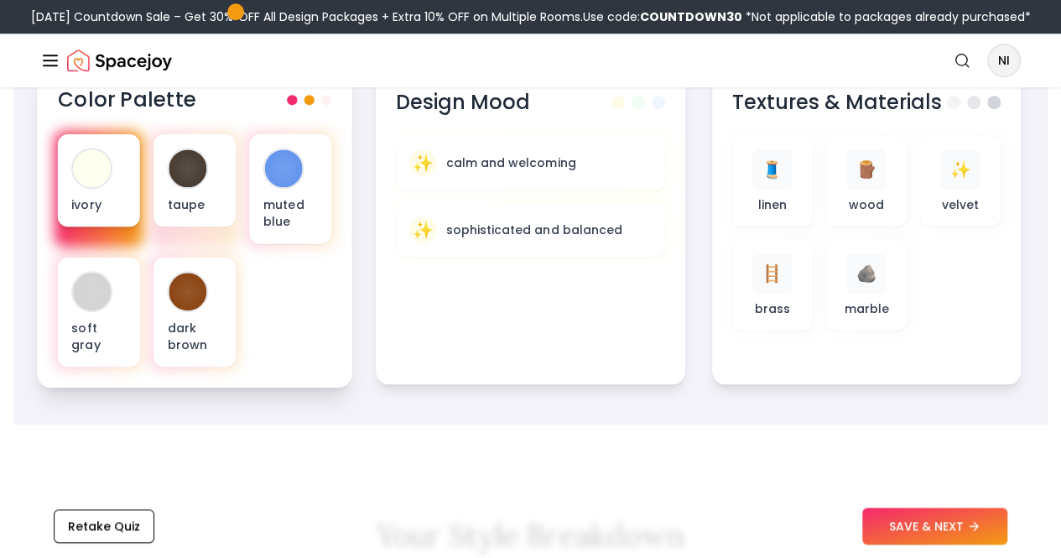
click at [77, 219] on div "ivory" at bounding box center [99, 180] width 82 height 92
click at [87, 187] on div at bounding box center [92, 168] width 38 height 38
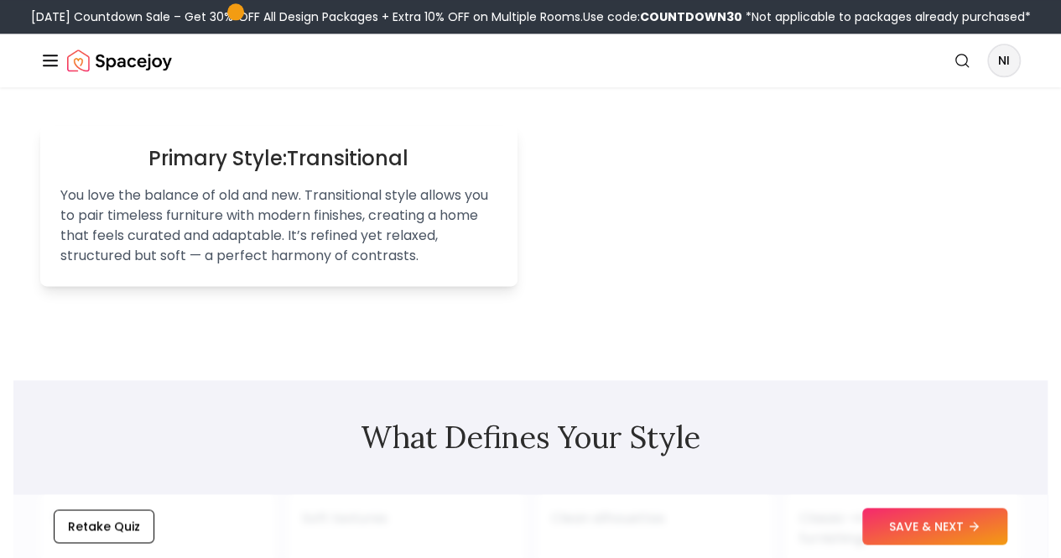
scroll to position [1090, 0]
click at [899, 529] on button "SAVE & NEXT" at bounding box center [934, 525] width 145 height 37
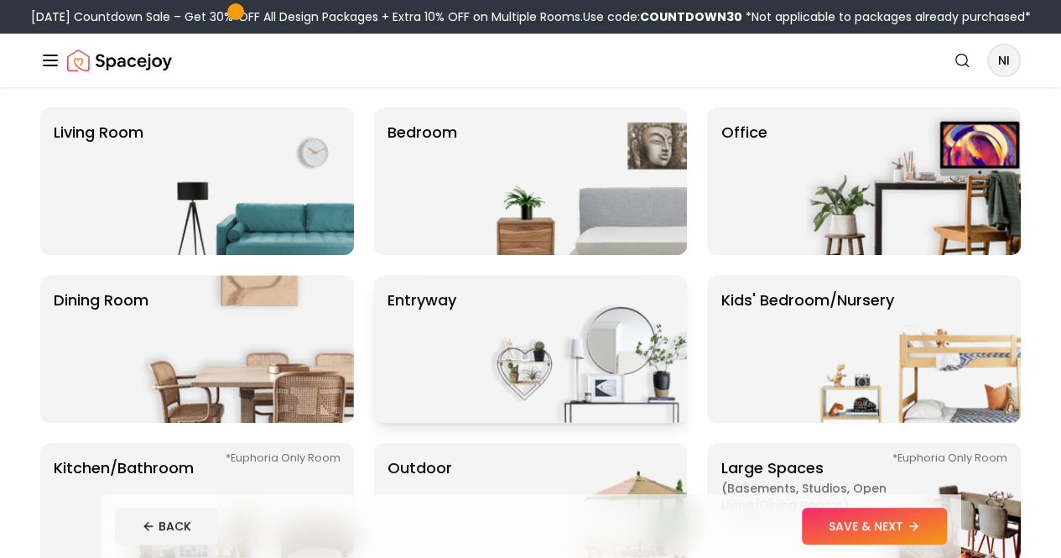
scroll to position [125, 0]
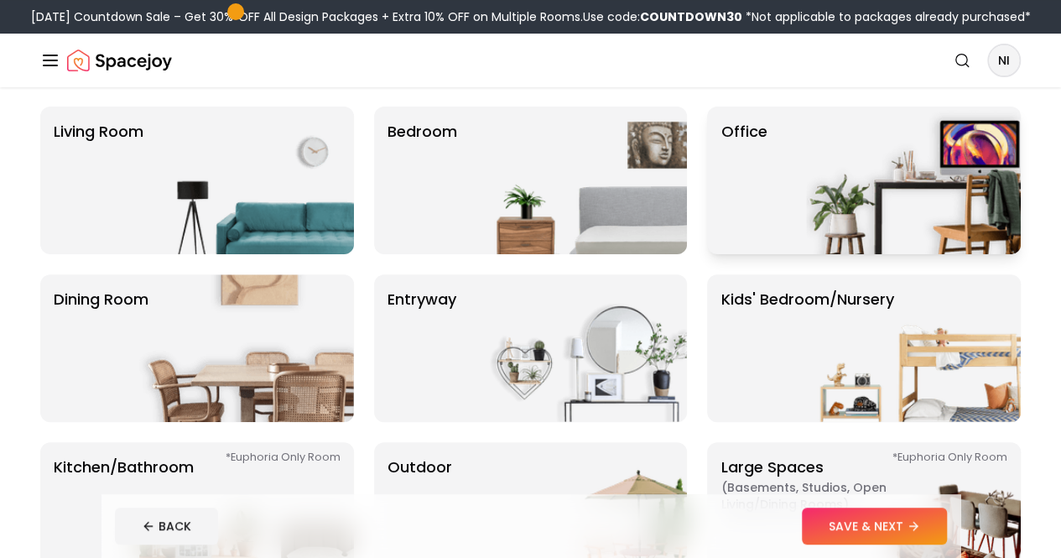
click at [827, 249] on img at bounding box center [913, 181] width 215 height 148
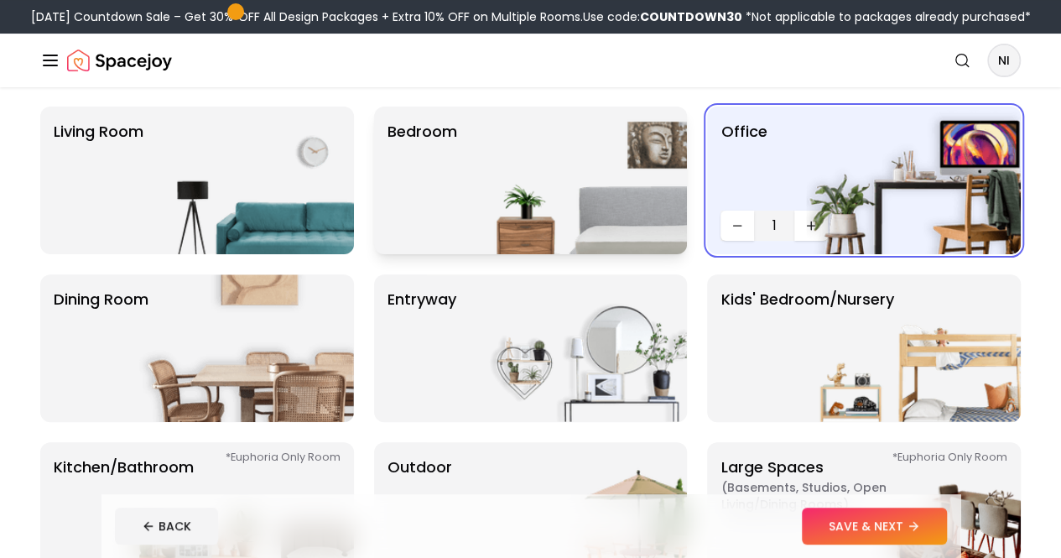
click at [550, 254] on img at bounding box center [579, 181] width 215 height 148
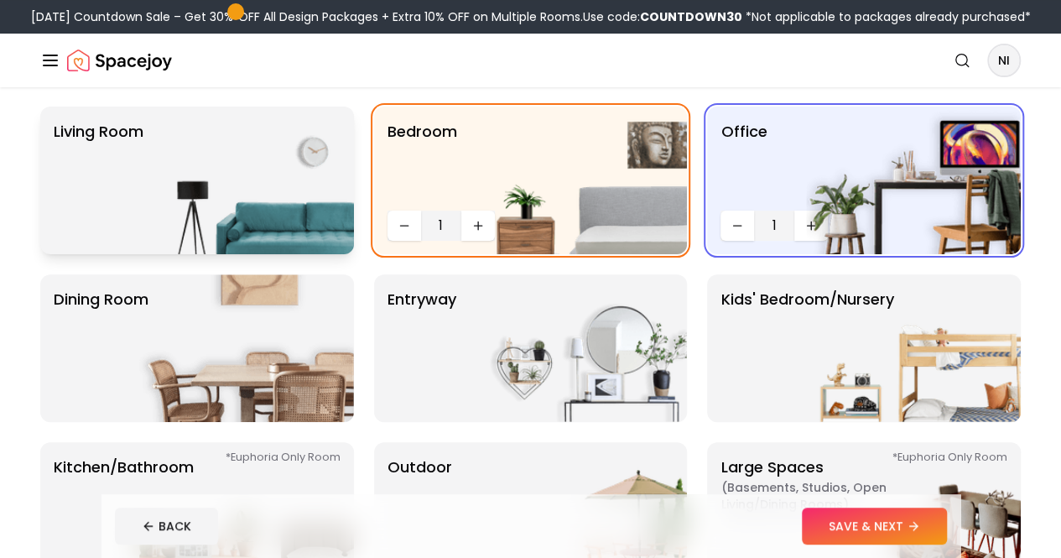
click at [239, 237] on img at bounding box center [246, 181] width 215 height 148
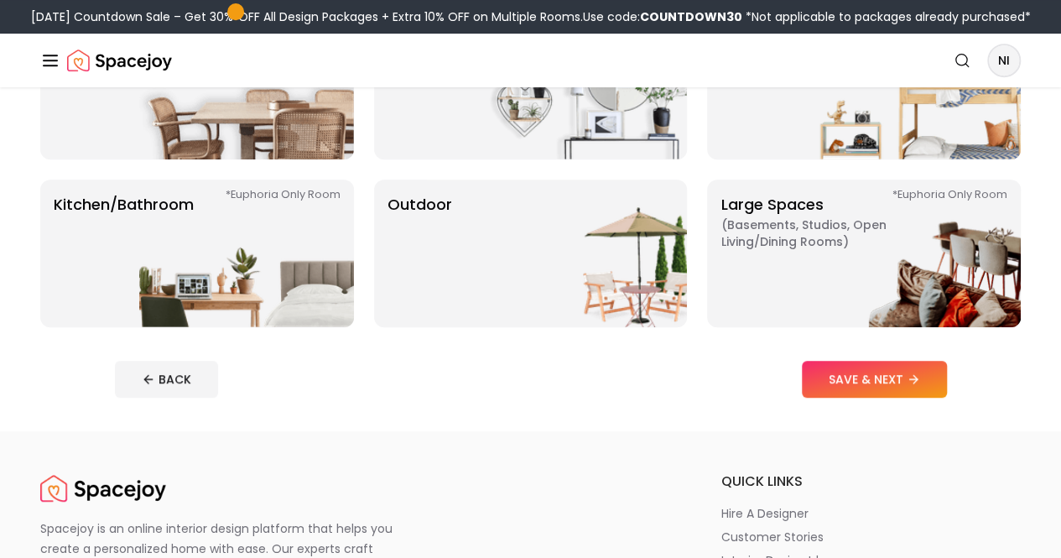
scroll to position [388, 0]
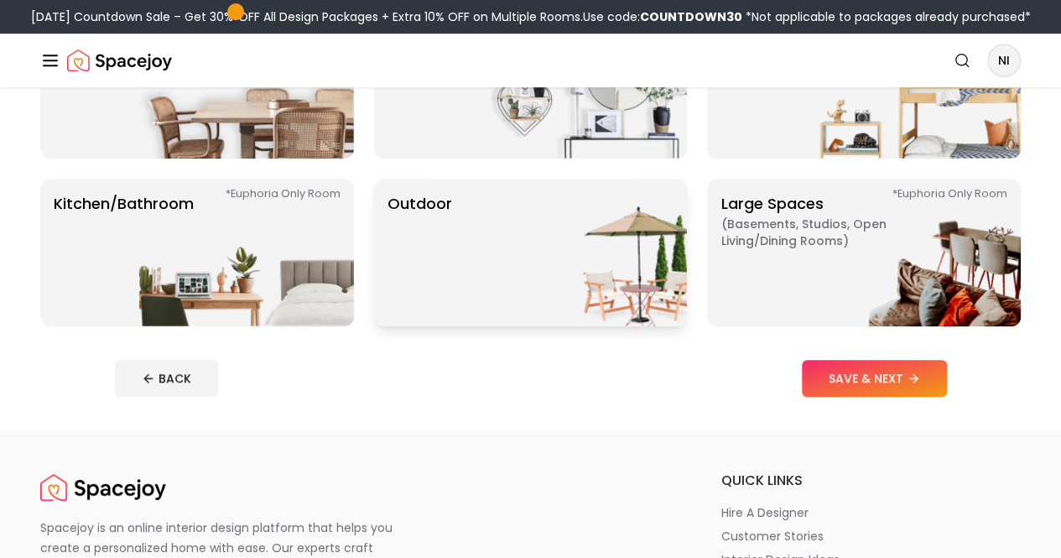
click at [528, 271] on img at bounding box center [579, 253] width 215 height 148
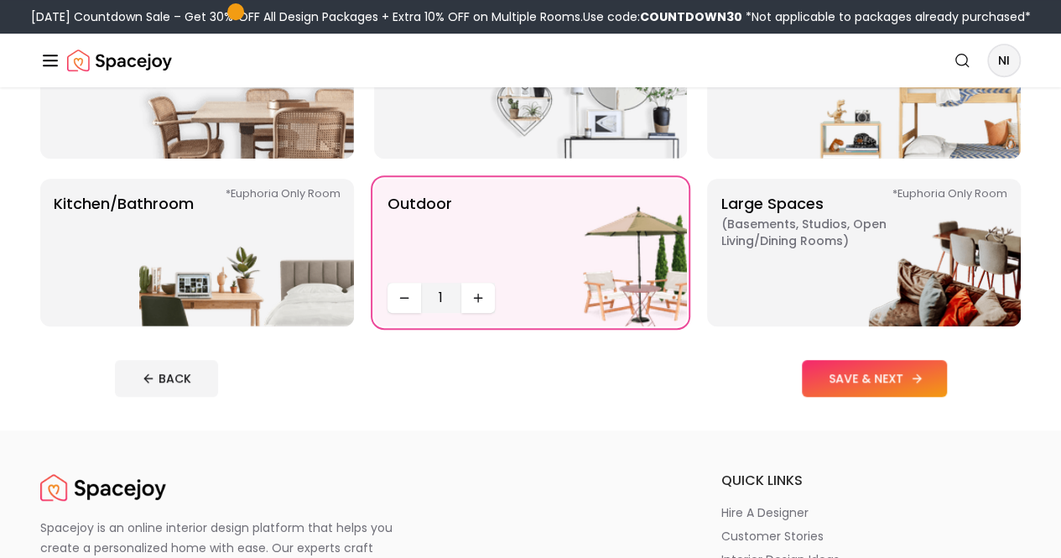
click at [930, 397] on button "SAVE & NEXT" at bounding box center [874, 378] width 145 height 37
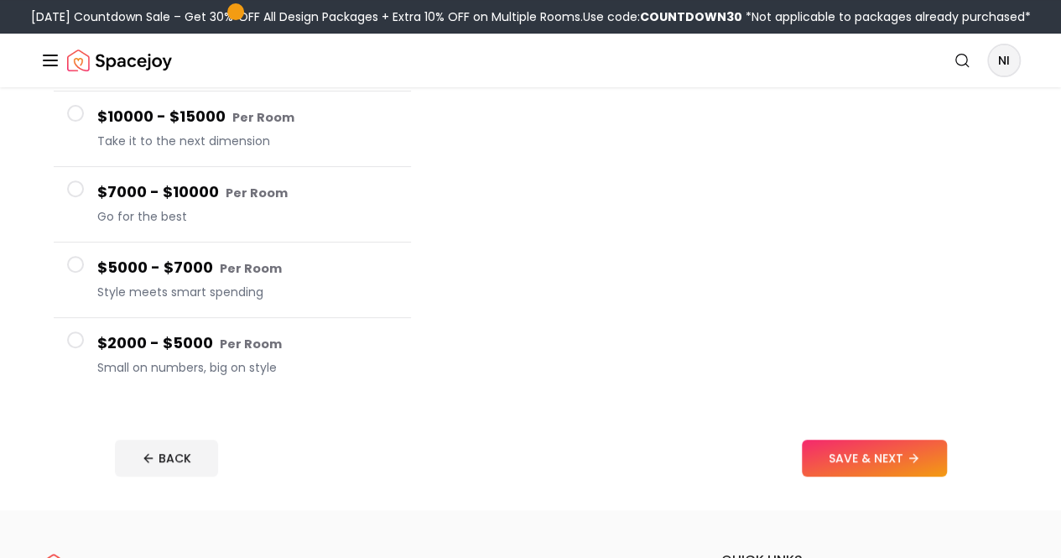
scroll to position [271, 0]
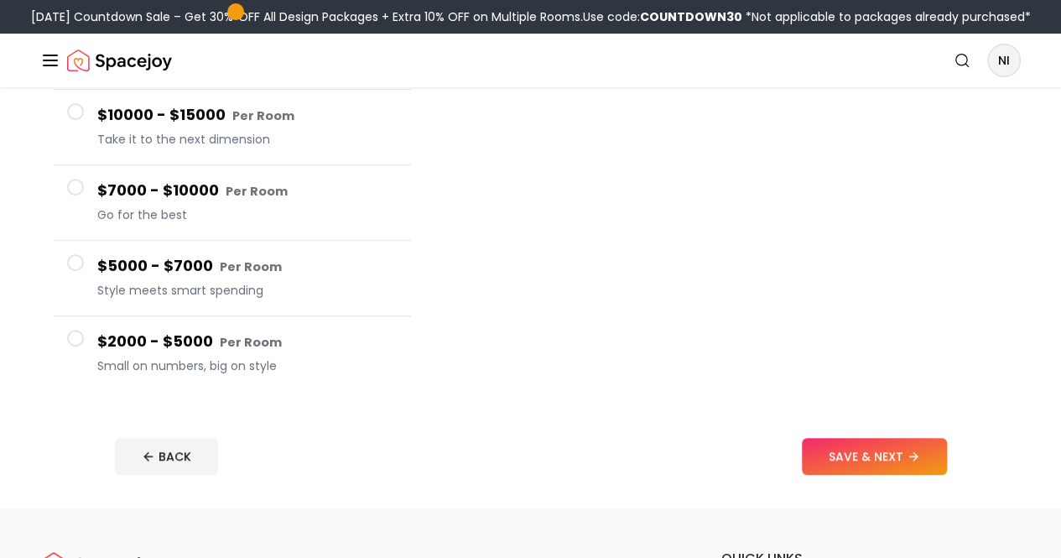
click at [69, 360] on button "$2000 - $5000 Per Room Small on numbers, big on style" at bounding box center [232, 353] width 357 height 75
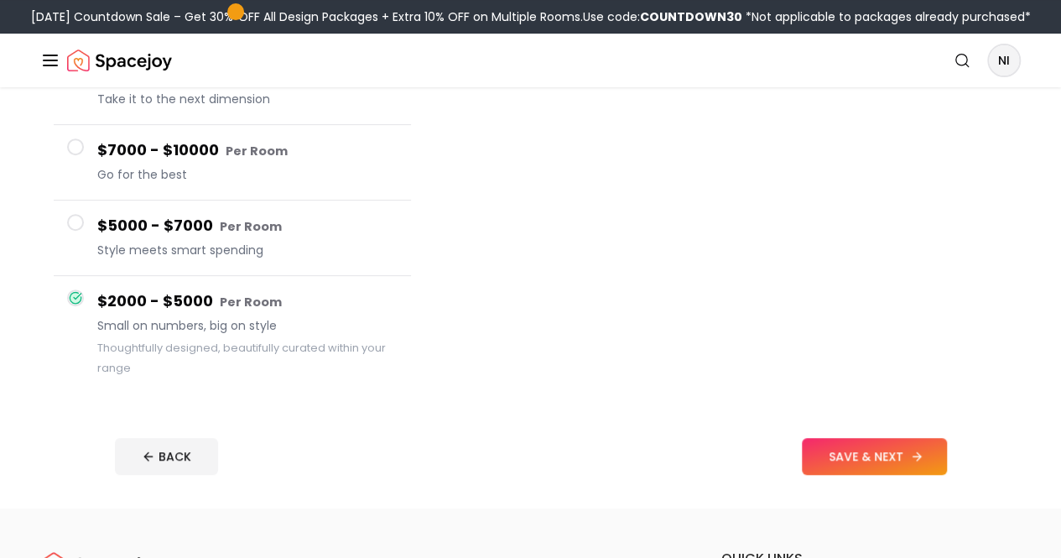
click at [943, 475] on button "SAVE & NEXT" at bounding box center [874, 456] width 145 height 37
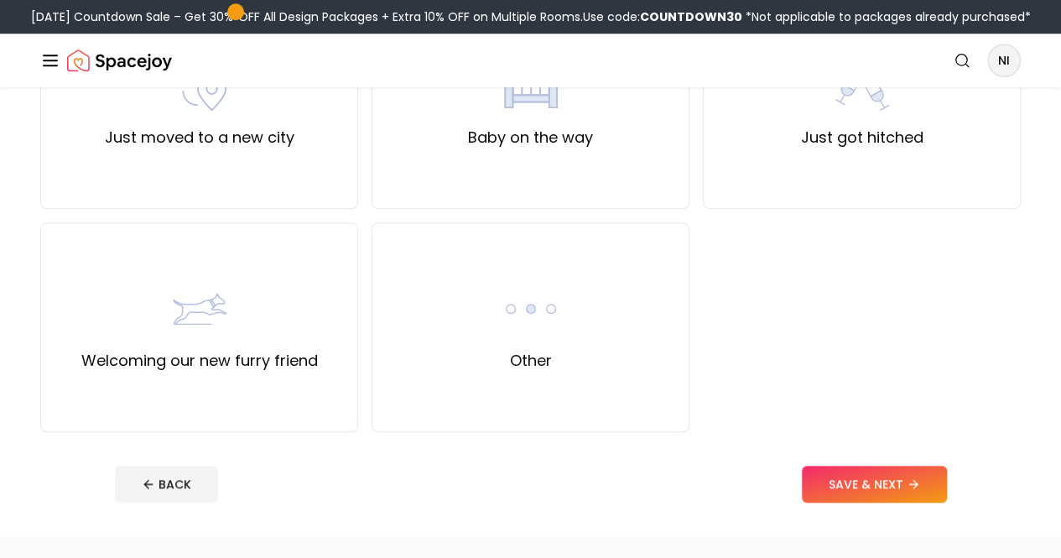
scroll to position [683, 0]
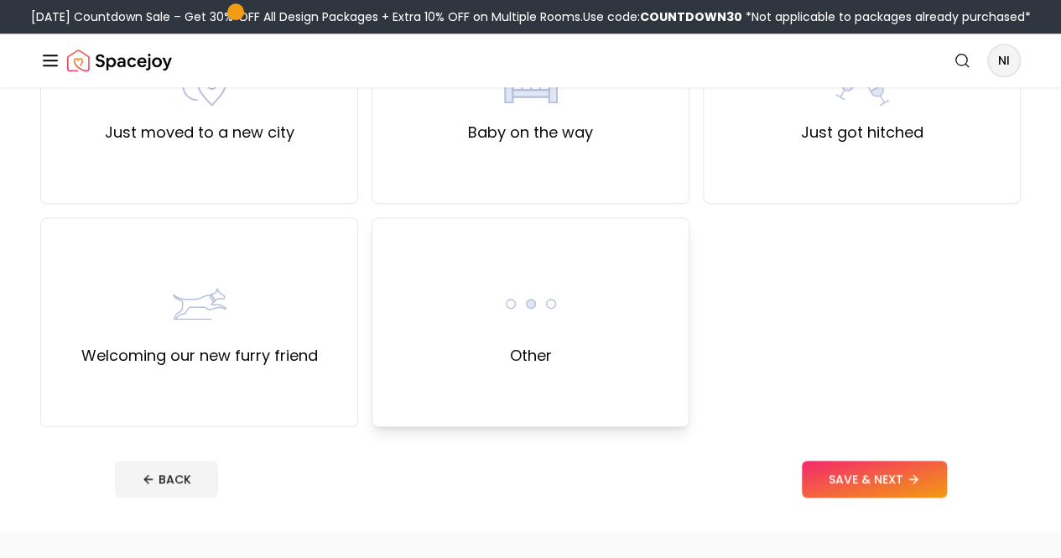
click at [548, 330] on img at bounding box center [531, 304] width 54 height 54
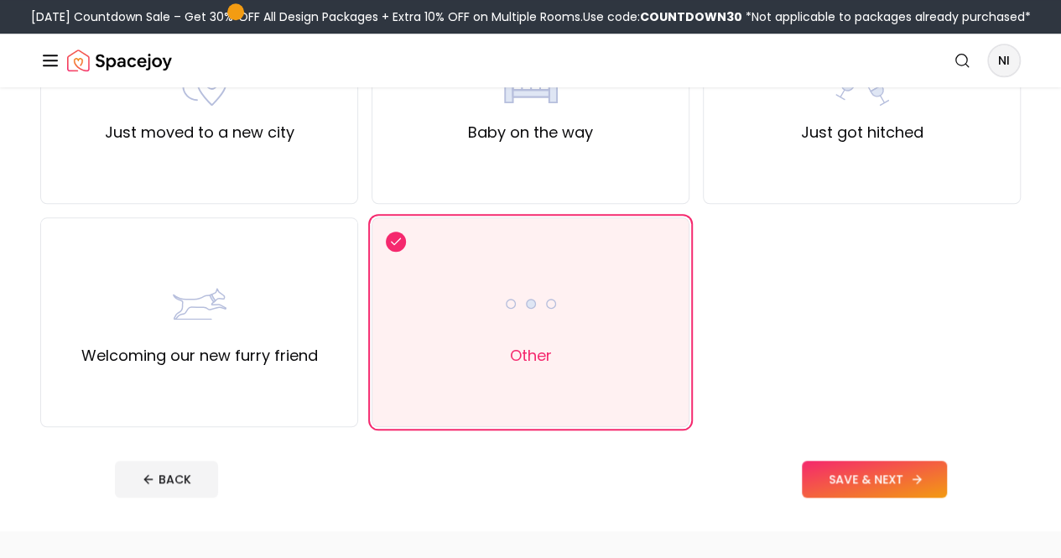
click at [940, 497] on button "SAVE & NEXT" at bounding box center [874, 478] width 145 height 37
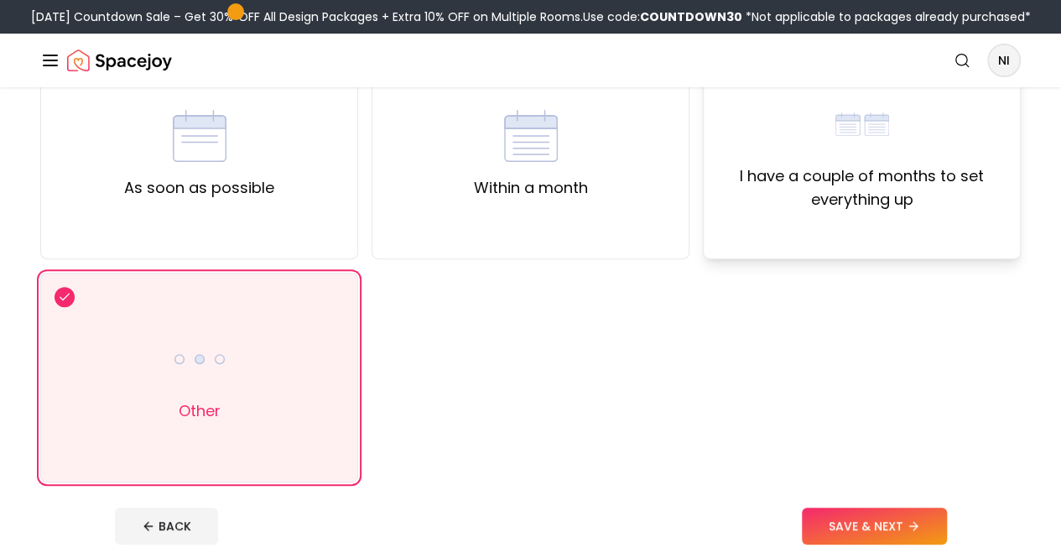
scroll to position [183, 0]
click at [168, 168] on div "As soon as possible" at bounding box center [199, 153] width 150 height 91
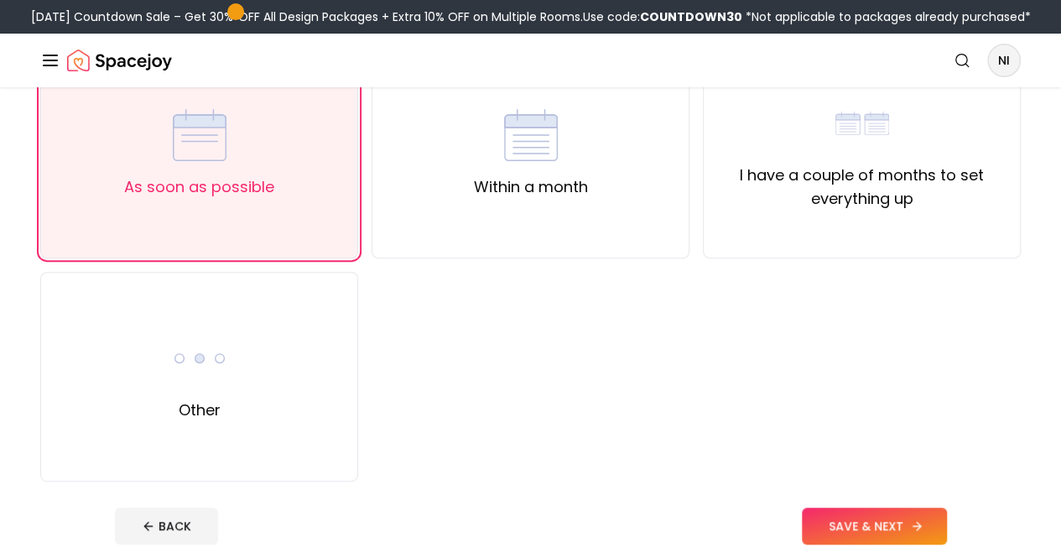
click at [926, 527] on button "SAVE & NEXT" at bounding box center [874, 525] width 145 height 37
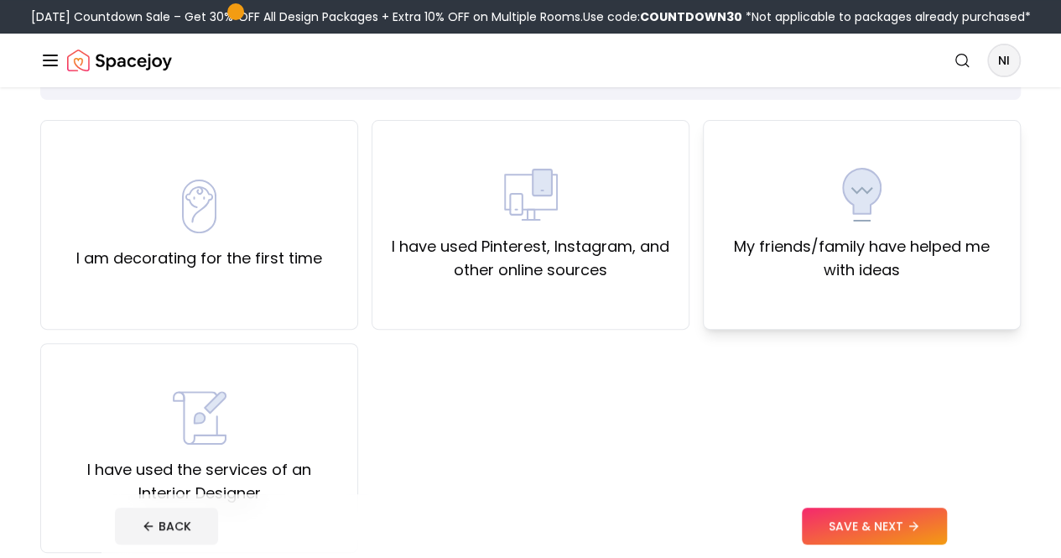
scroll to position [112, 0]
click at [295, 269] on label "I am decorating for the first time" at bounding box center [199, 257] width 246 height 23
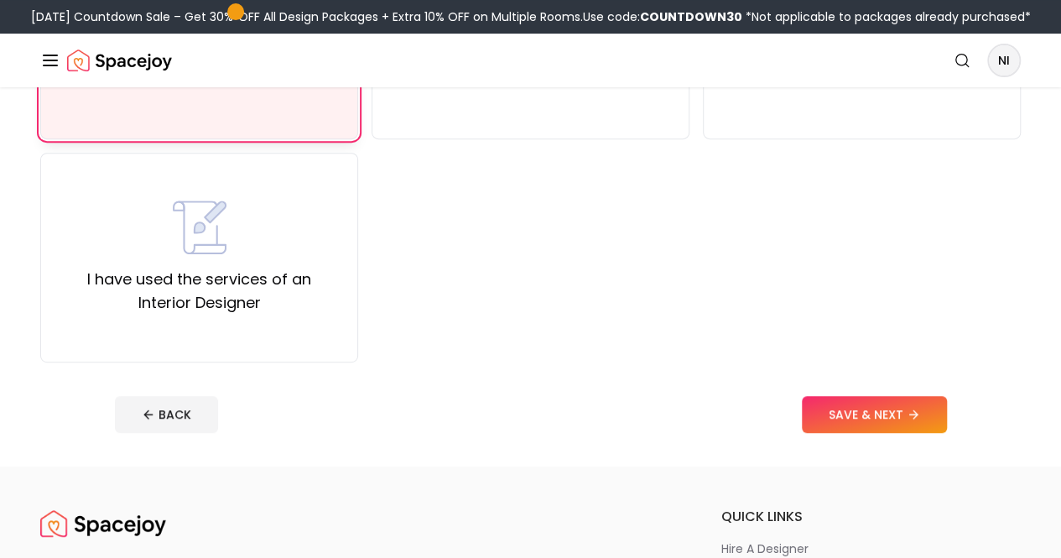
scroll to position [304, 0]
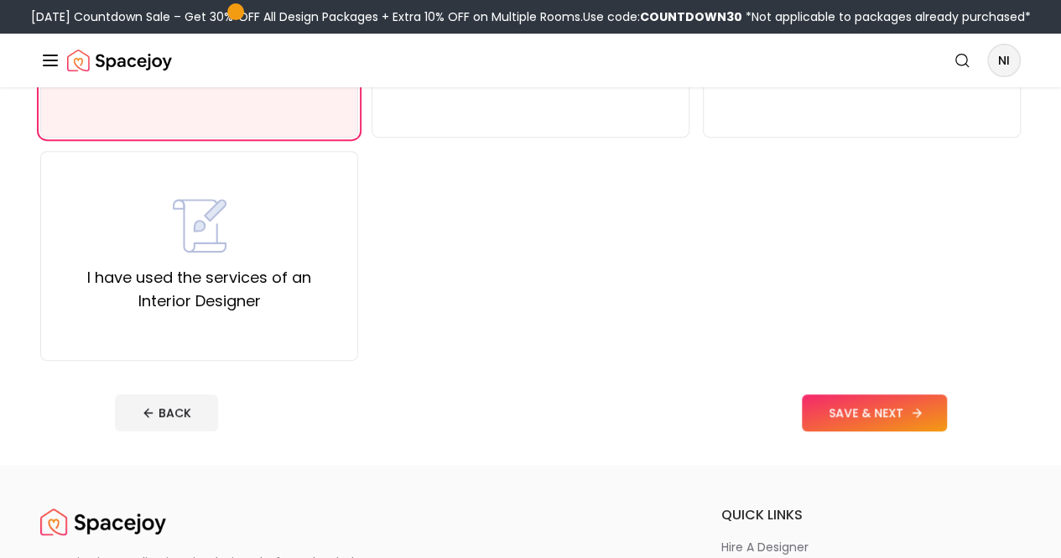
click at [921, 431] on button "SAVE & NEXT" at bounding box center [874, 412] width 145 height 37
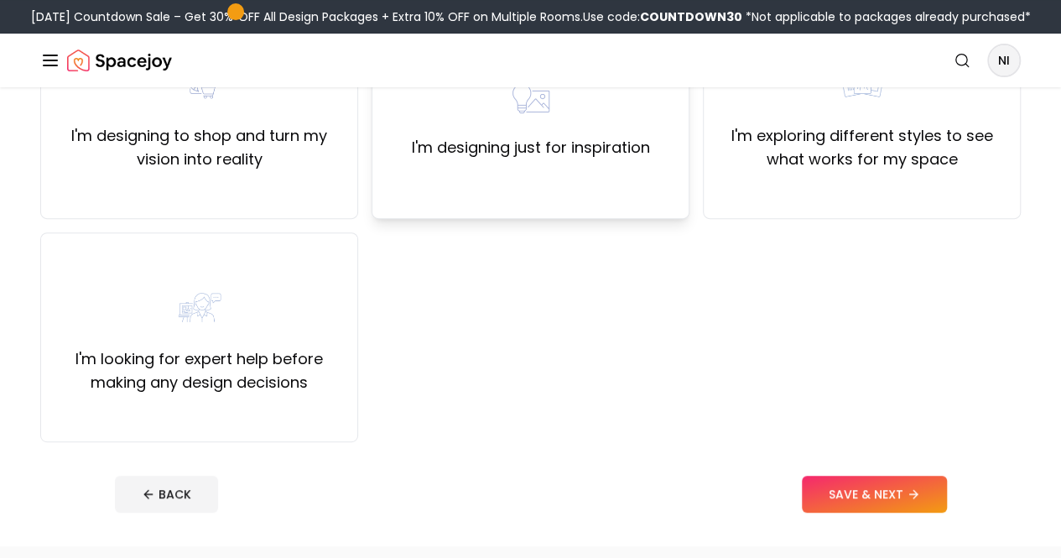
scroll to position [223, 0]
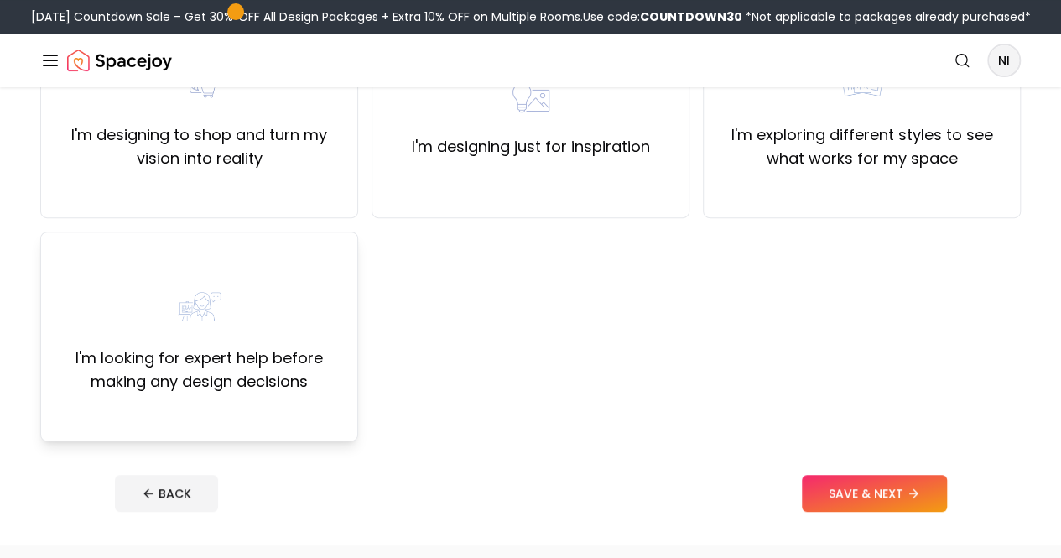
click at [280, 376] on div "I'm looking for expert help before making any design decisions" at bounding box center [199, 336] width 289 height 114
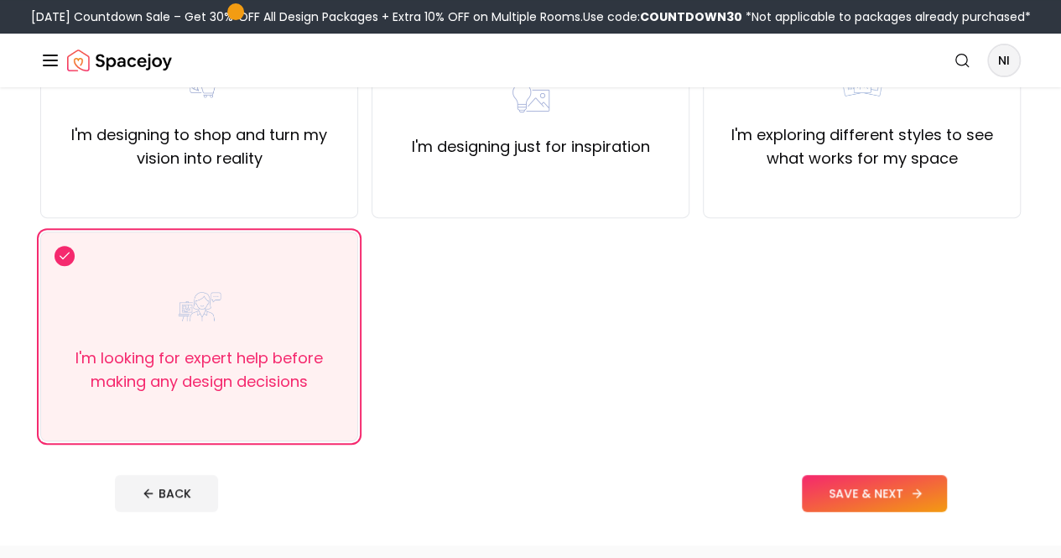
click at [895, 512] on button "SAVE & NEXT" at bounding box center [874, 493] width 145 height 37
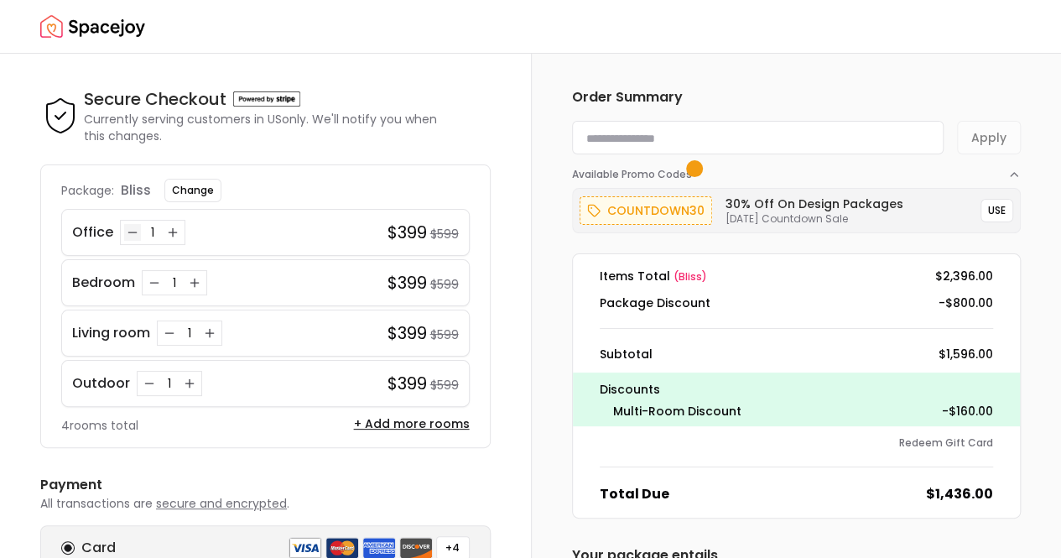
click at [135, 231] on icon "Decrease quantity for Office" at bounding box center [132, 232] width 13 height 13
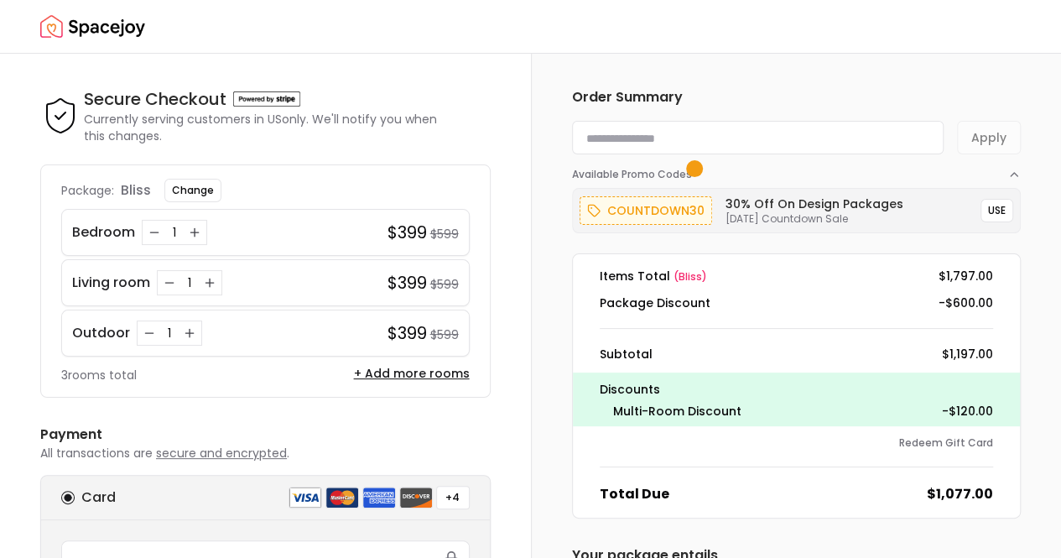
click at [152, 229] on icon "Decrease quantity for Bedroom" at bounding box center [154, 232] width 13 height 13
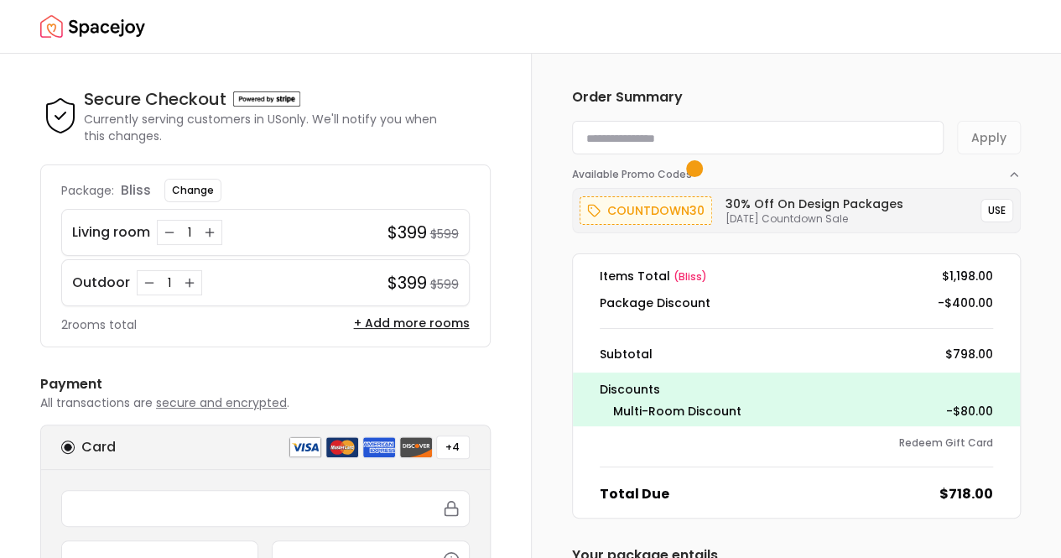
click at [163, 232] on icon "Decrease quantity for Living room" at bounding box center [169, 232] width 13 height 13
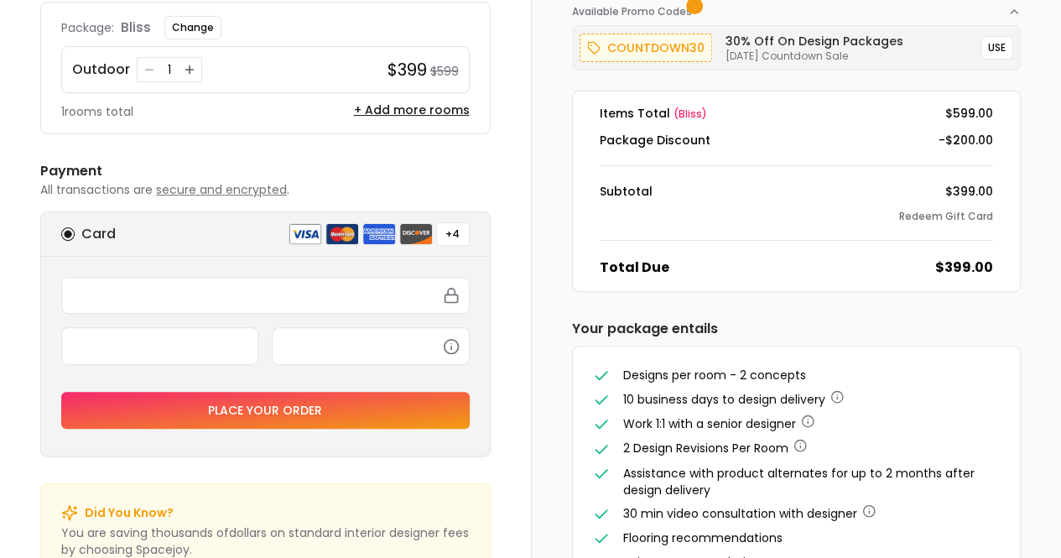
scroll to position [161, 0]
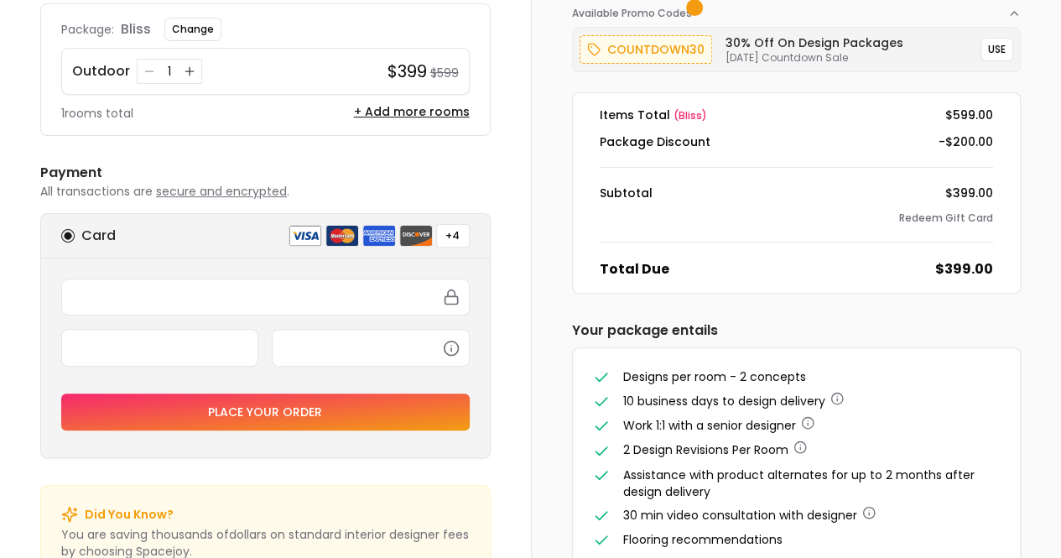
click at [451, 232] on div "+4" at bounding box center [453, 235] width 34 height 23
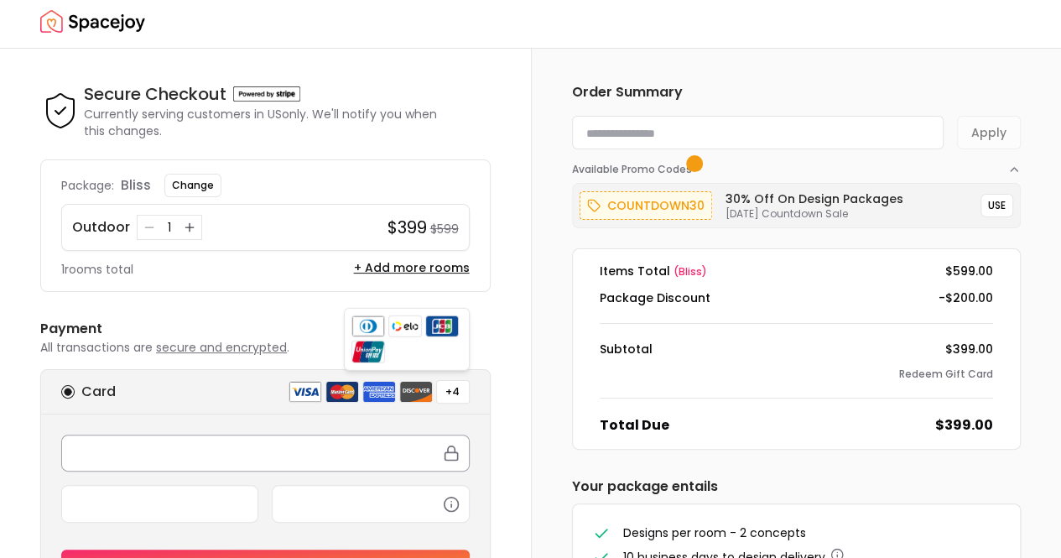
scroll to position [0, 0]
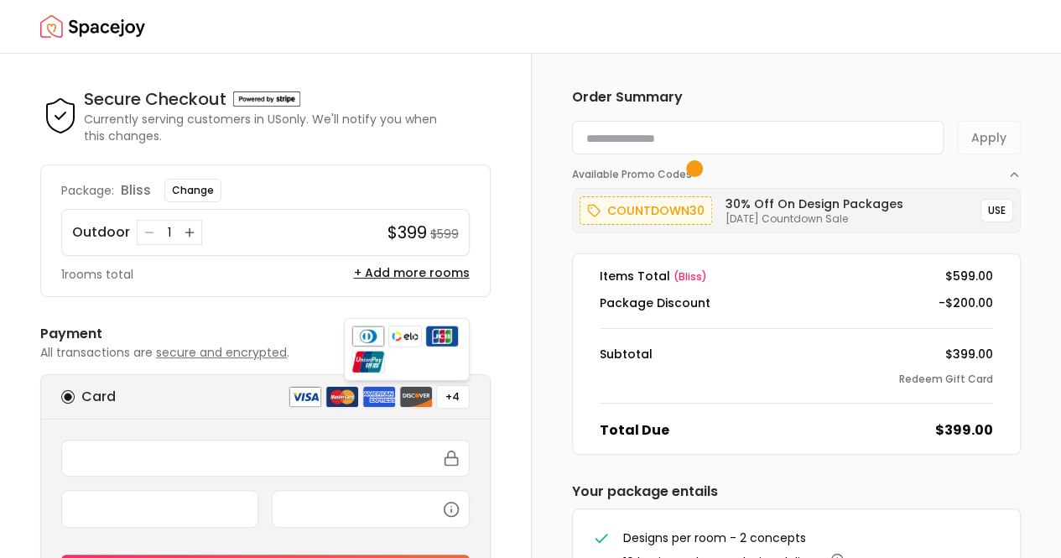
click at [649, 137] on input at bounding box center [758, 138] width 372 height 34
type input "********"
click at [978, 137] on button "Apply" at bounding box center [989, 138] width 64 height 34
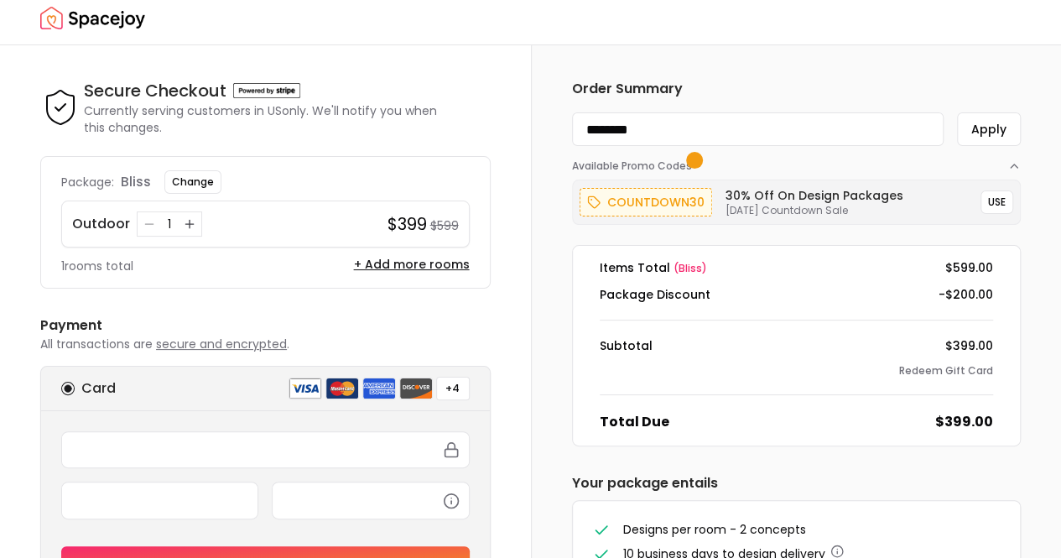
click at [122, 170] on div "Package: bliss Change" at bounding box center [265, 181] width 408 height 23
click at [986, 125] on button "Apply" at bounding box center [989, 129] width 64 height 34
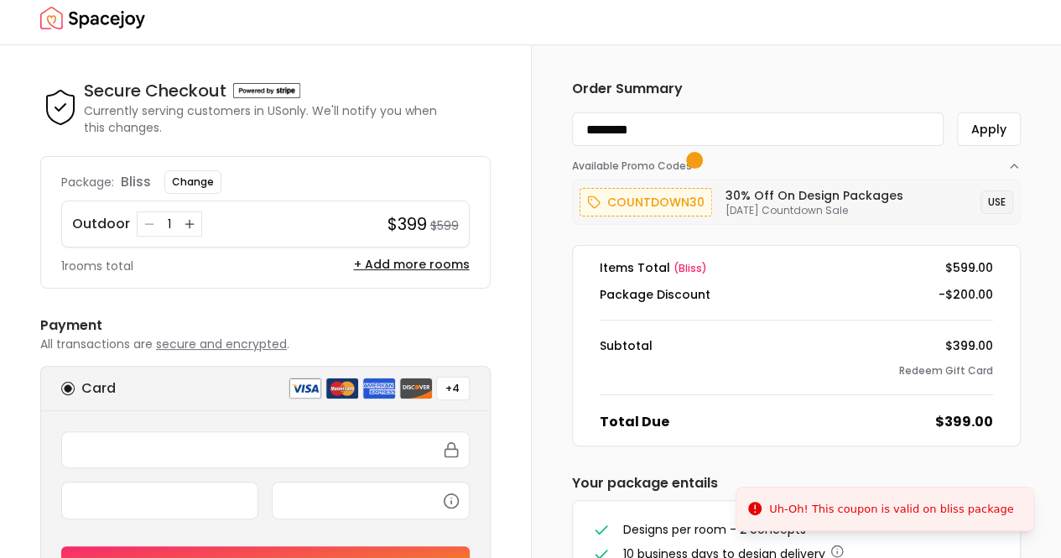
click at [1000, 196] on button "USE" at bounding box center [996, 201] width 33 height 23
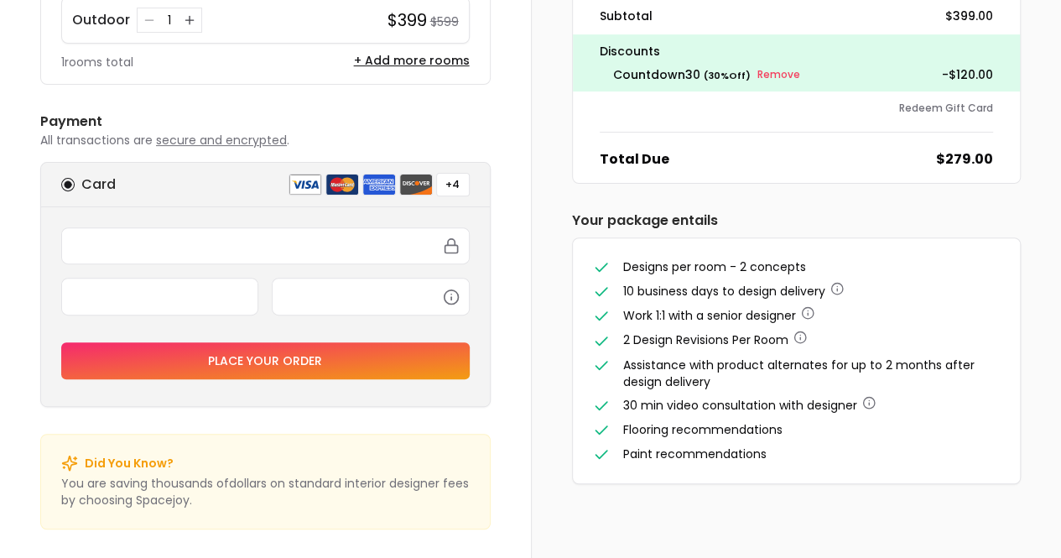
scroll to position [0, 0]
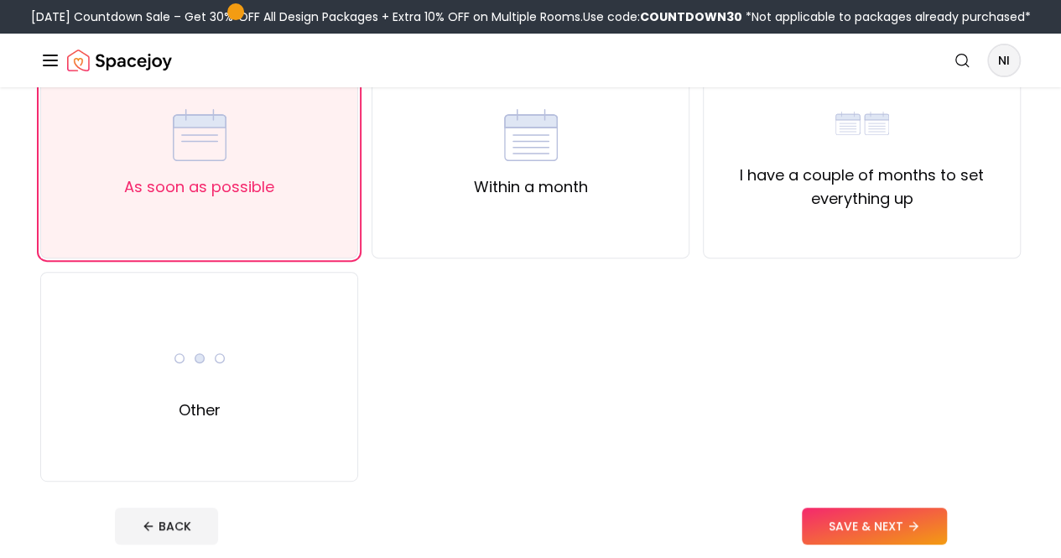
scroll to position [183, 0]
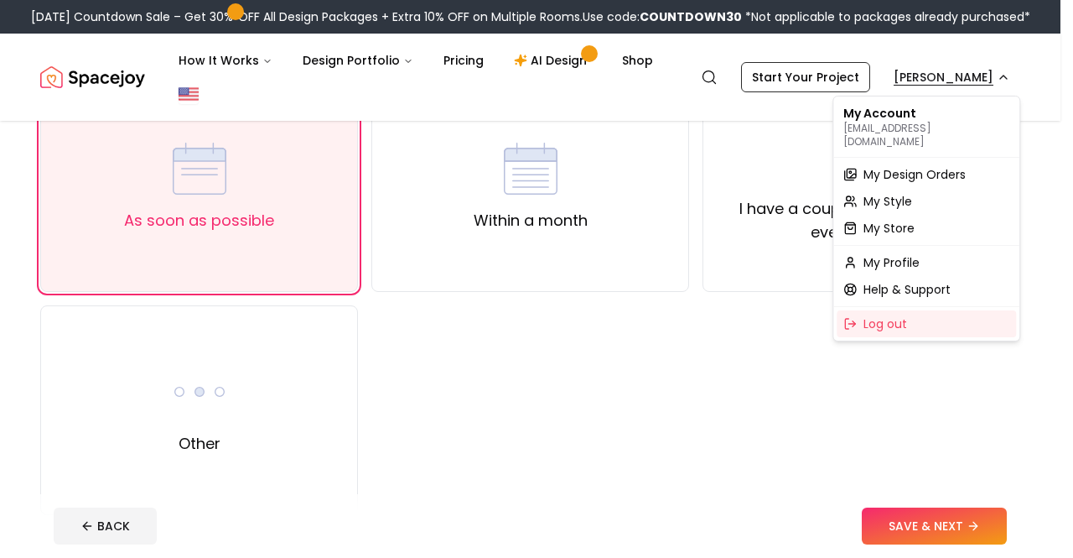
click at [890, 281] on span "Help & Support" at bounding box center [907, 289] width 87 height 17
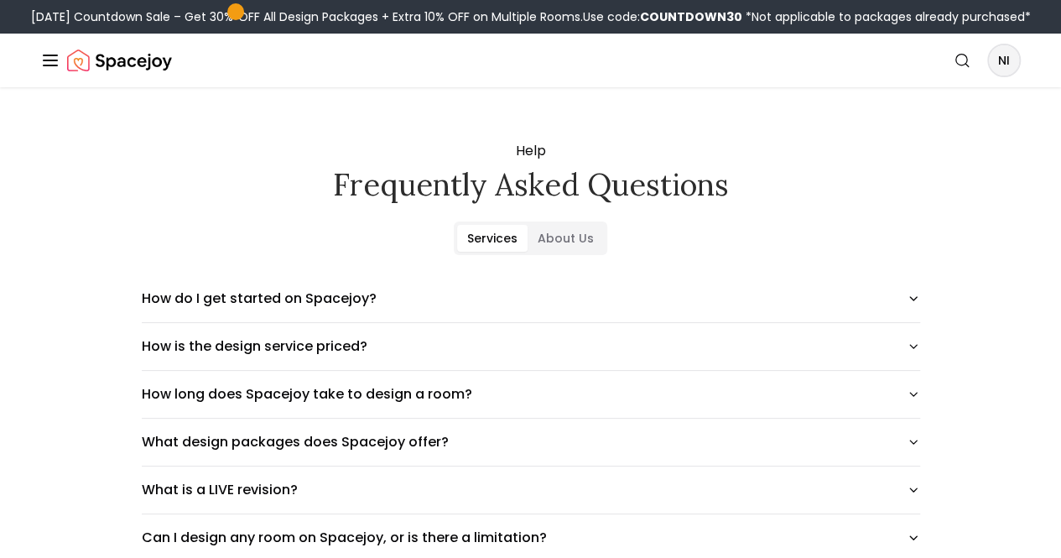
click at [0, 0] on link "Search" at bounding box center [0, 0] width 0 height 0
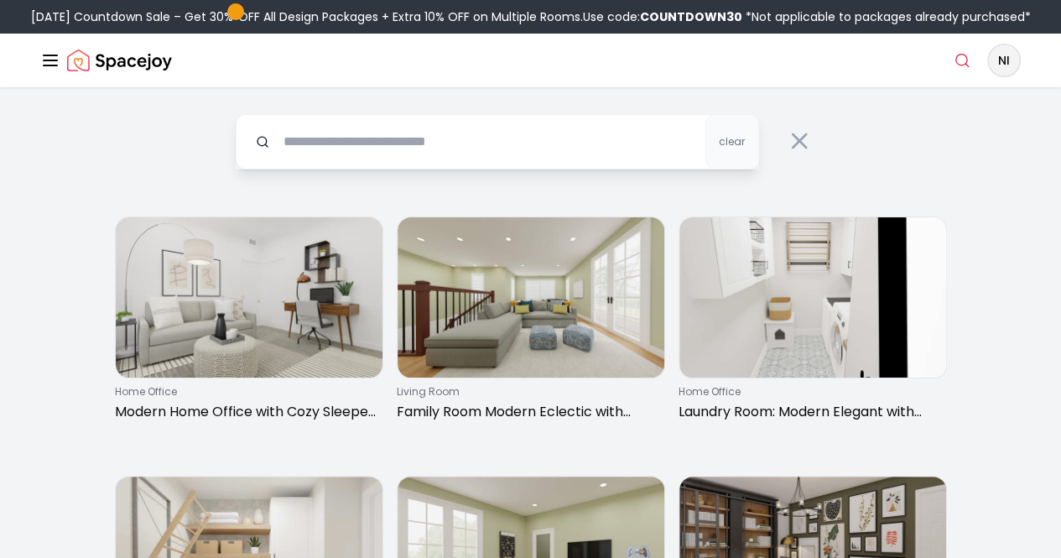
click at [501, 169] on input "text" at bounding box center [497, 141] width 523 height 55
type input "**********"
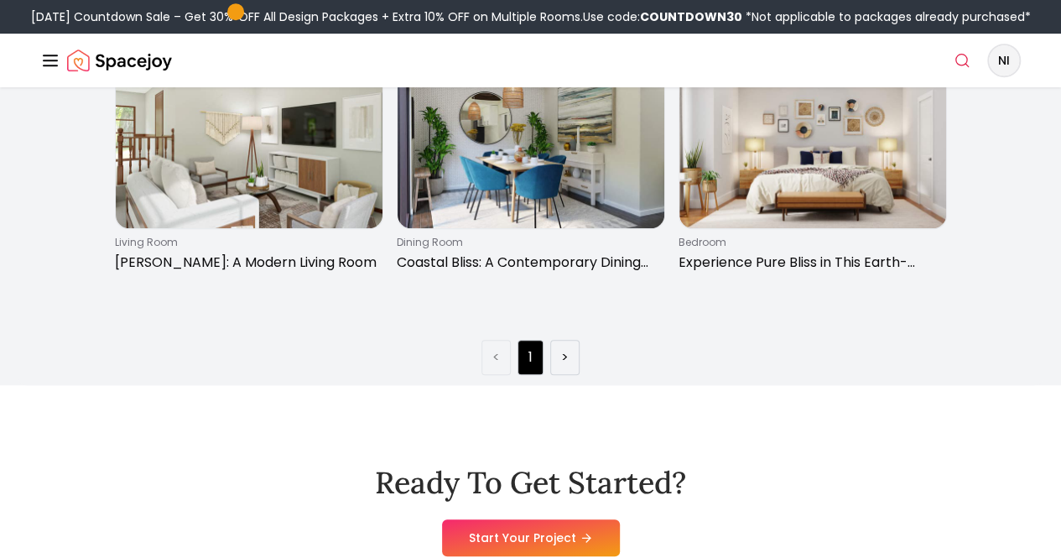
scroll to position [418, 0]
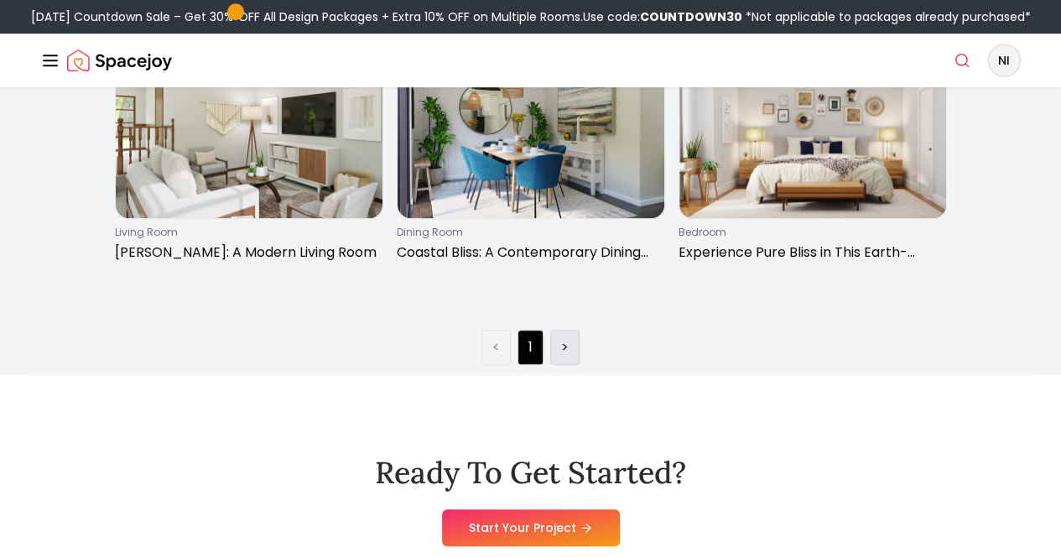
click at [562, 357] on link ">" at bounding box center [565, 347] width 8 height 20
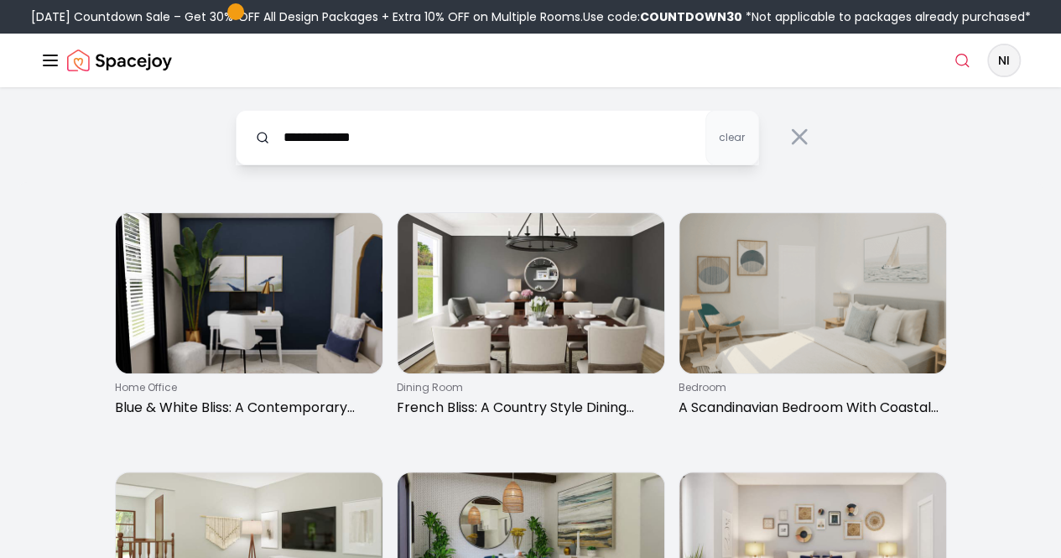
scroll to position [0, 0]
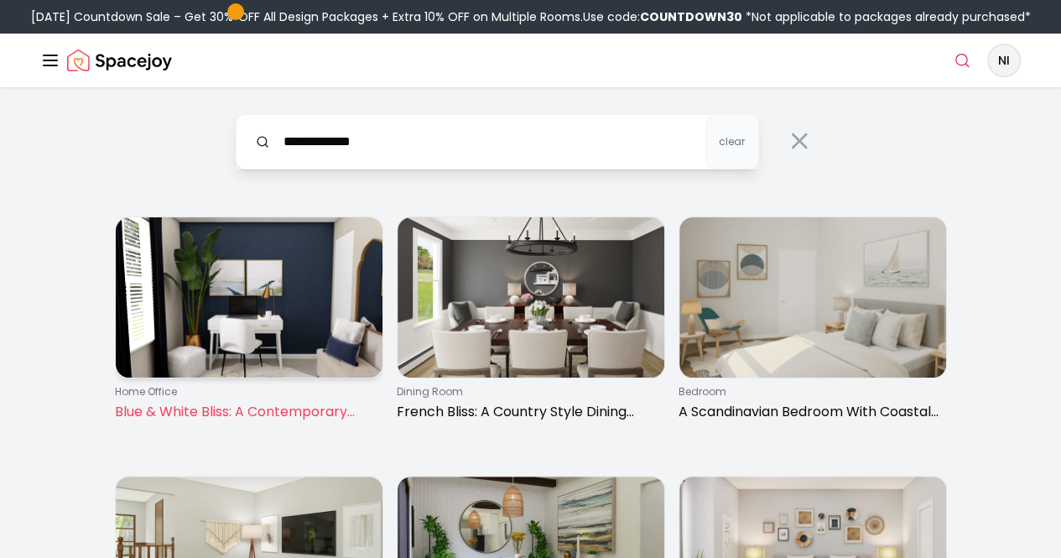
click at [301, 377] on img at bounding box center [249, 297] width 267 height 160
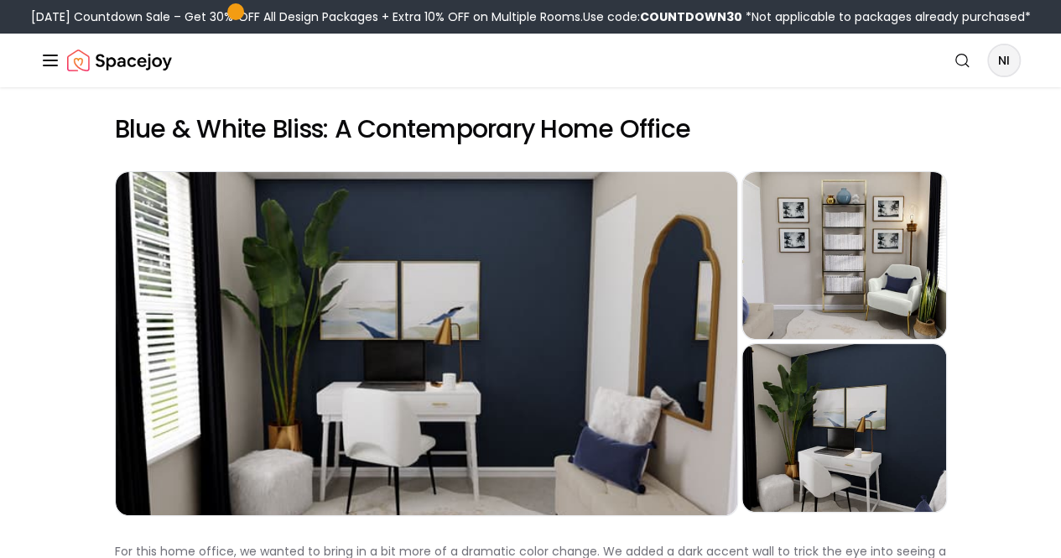
click at [0, 0] on link "Get Started" at bounding box center [0, 0] width 0 height 0
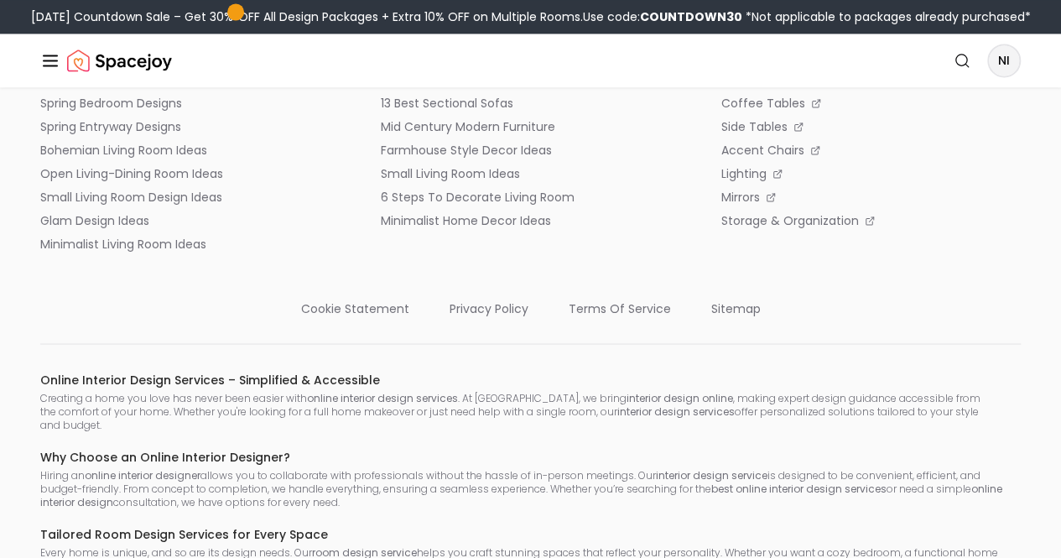
scroll to position [1305, 0]
click at [75, 77] on img "Spacejoy" at bounding box center [119, 61] width 105 height 34
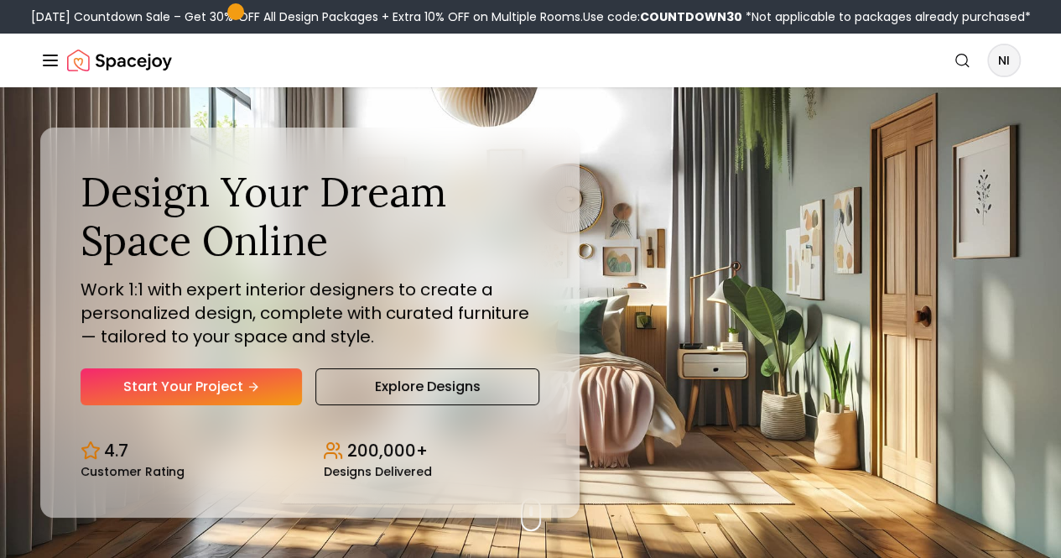
click at [0, 0] on link "Pricing" at bounding box center [0, 0] width 0 height 0
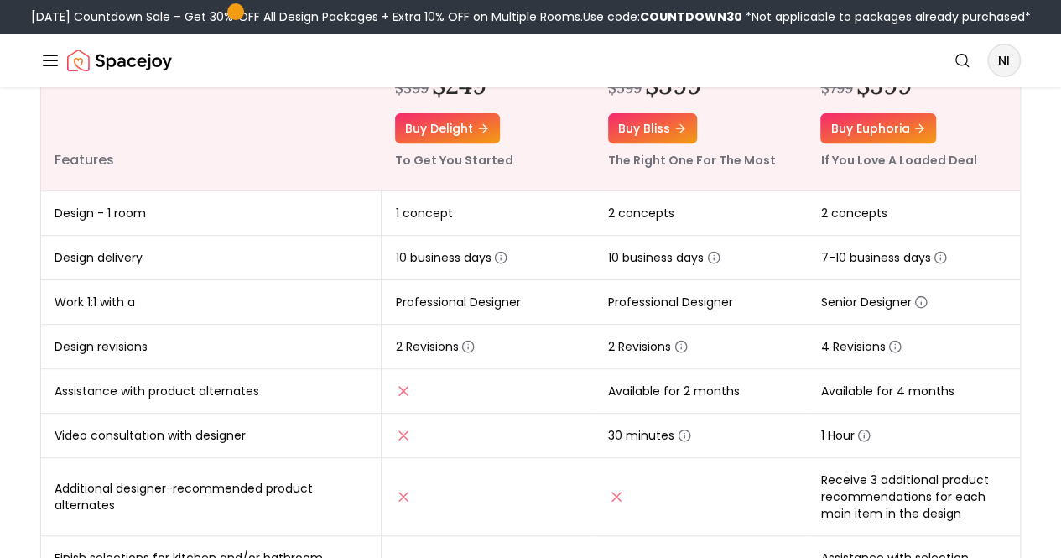
scroll to position [277, 0]
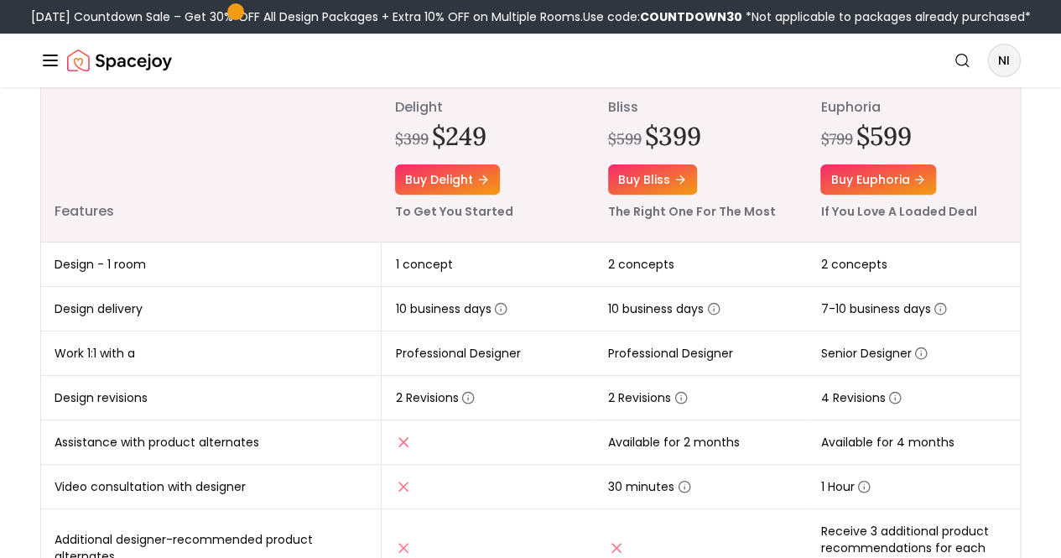
scroll to position [223, 0]
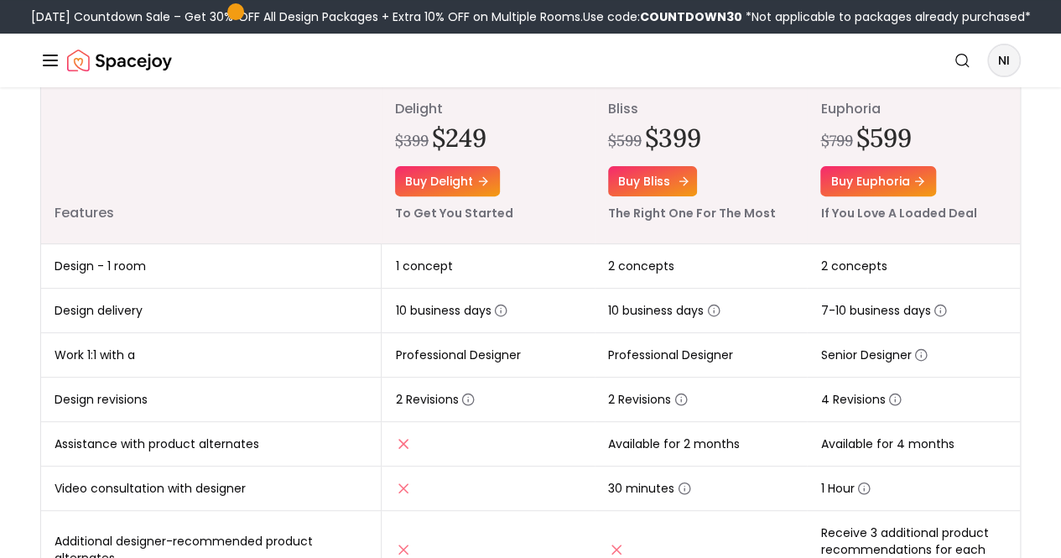
click at [665, 196] on link "Buy bliss" at bounding box center [652, 181] width 89 height 30
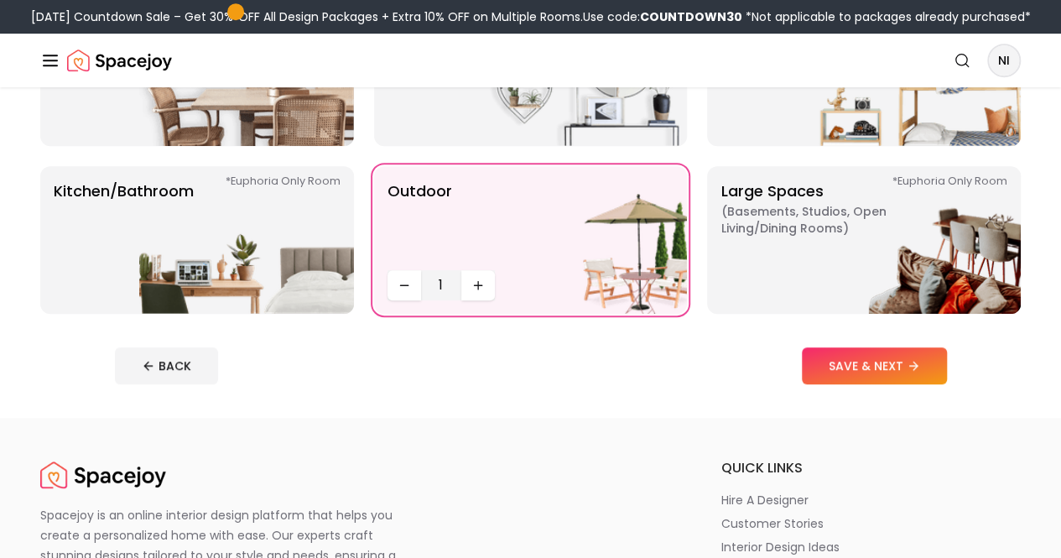
scroll to position [402, 0]
click at [927, 383] on button "SAVE & NEXT" at bounding box center [874, 364] width 145 height 37
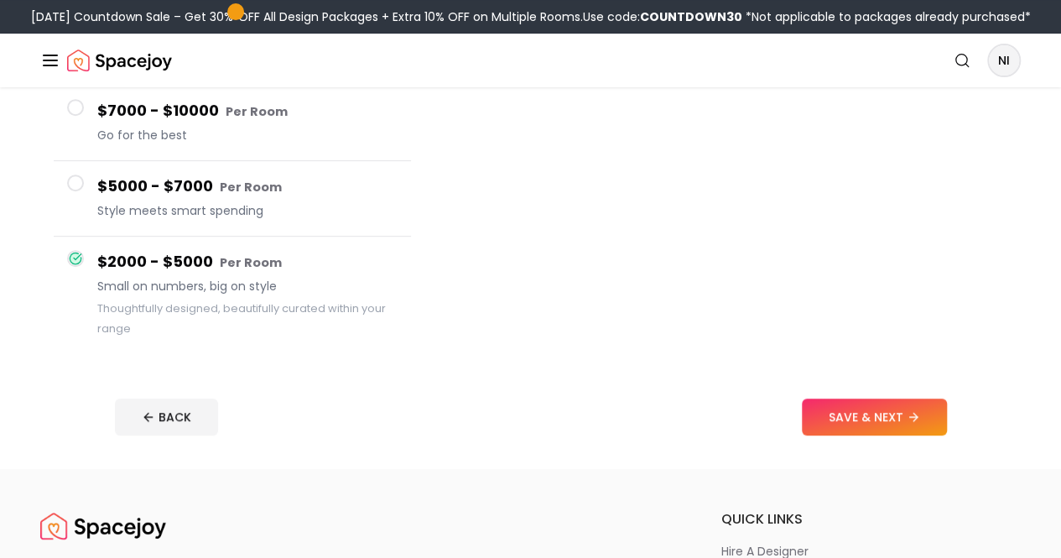
scroll to position [311, 0]
click at [910, 434] on button "SAVE & NEXT" at bounding box center [874, 416] width 145 height 37
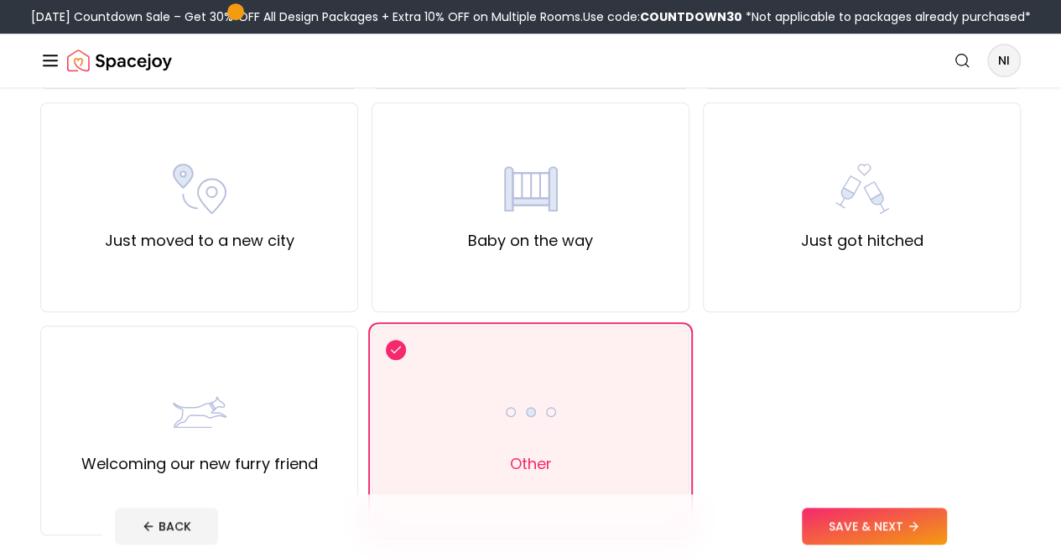
scroll to position [581, 0]
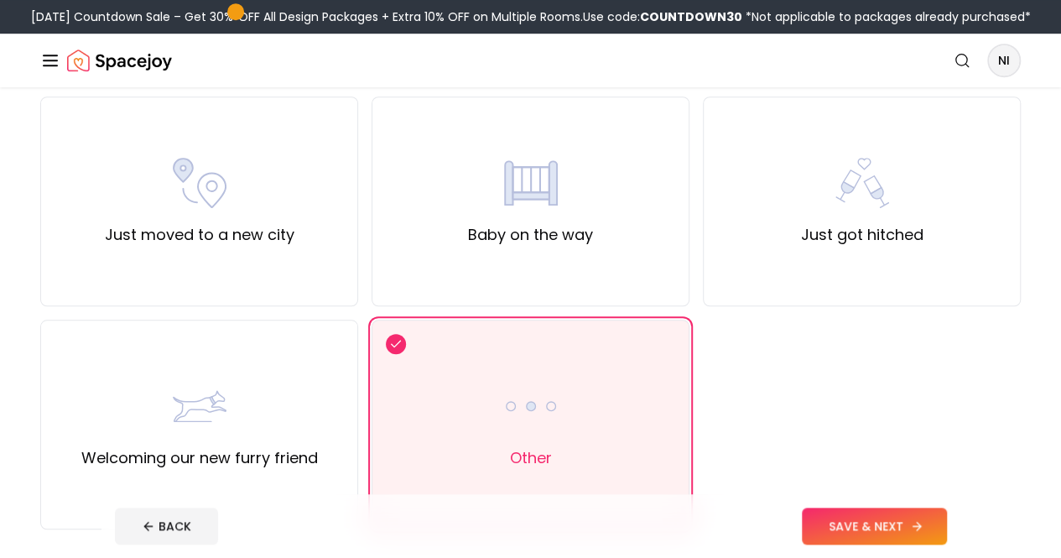
click at [889, 516] on button "SAVE & NEXT" at bounding box center [874, 525] width 145 height 37
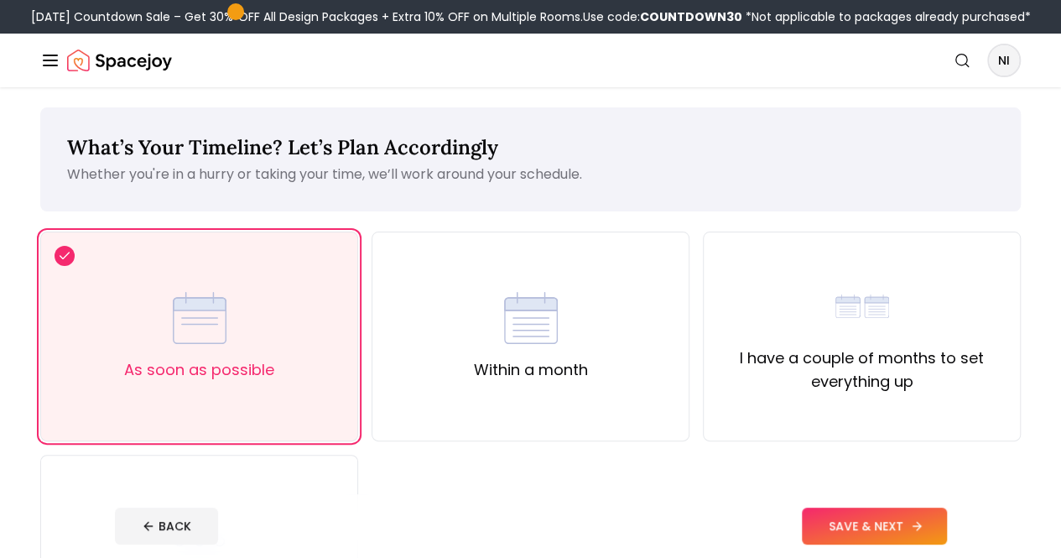
click at [899, 516] on button "SAVE & NEXT" at bounding box center [874, 525] width 145 height 37
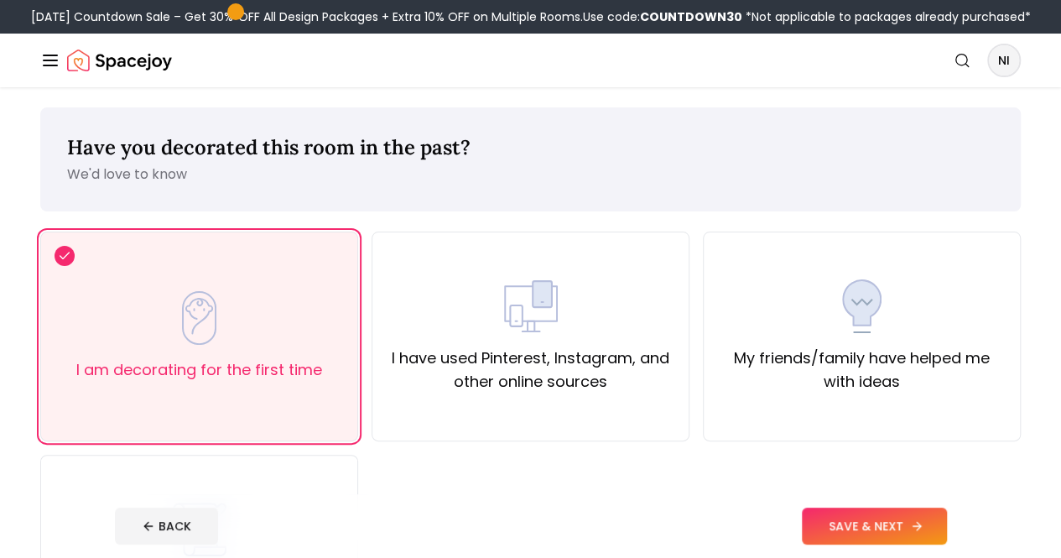
click at [899, 516] on button "SAVE & NEXT" at bounding box center [874, 525] width 145 height 37
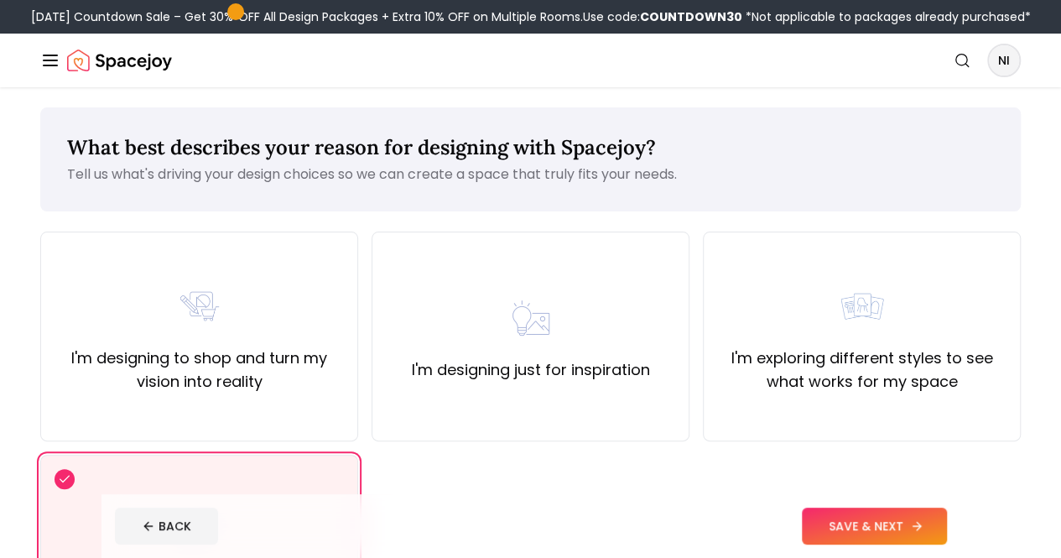
click at [911, 528] on button "SAVE & NEXT" at bounding box center [874, 525] width 145 height 37
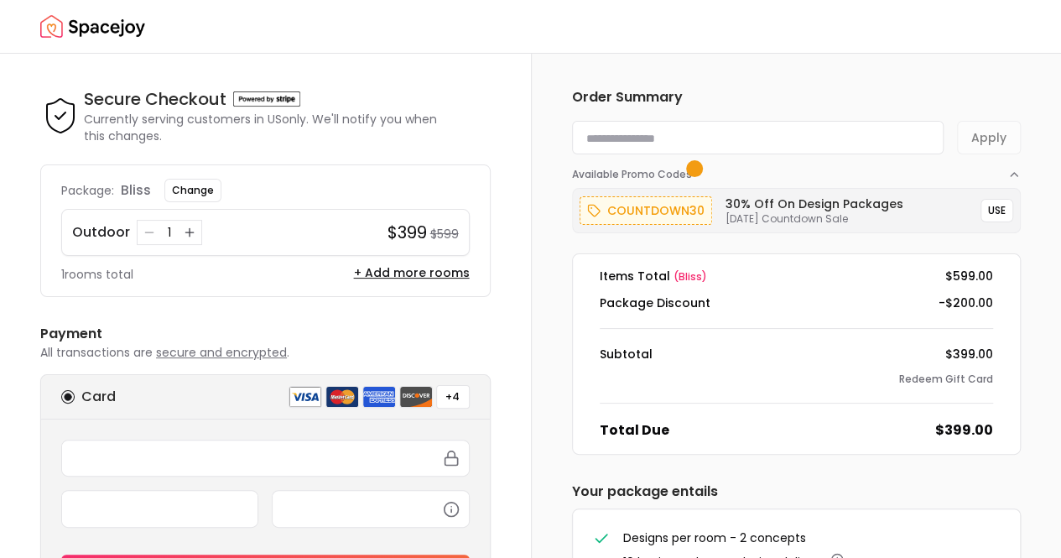
click at [735, 138] on input at bounding box center [758, 138] width 372 height 34
type input "********"
click at [1000, 140] on button "Apply" at bounding box center [989, 138] width 64 height 34
click at [1008, 138] on button "Apply" at bounding box center [989, 138] width 64 height 34
click at [718, 135] on input "********" at bounding box center [758, 138] width 372 height 34
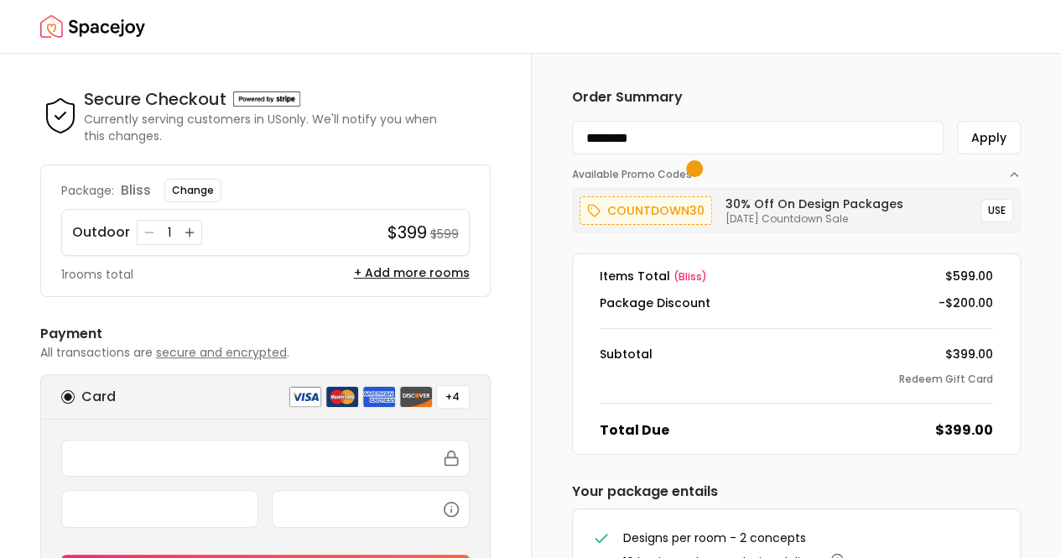
click at [134, 189] on p "bliss" at bounding box center [136, 190] width 30 height 20
click at [995, 134] on button "Apply" at bounding box center [989, 138] width 64 height 34
click at [988, 133] on button "Apply" at bounding box center [989, 138] width 64 height 34
click at [385, 270] on button "+ Add more rooms" at bounding box center [412, 272] width 116 height 17
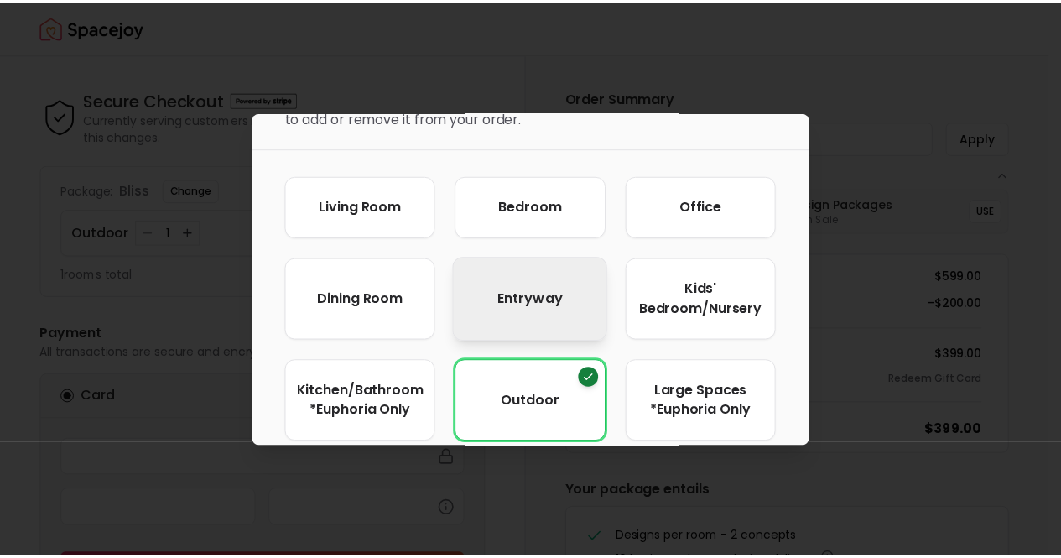
scroll to position [121, 0]
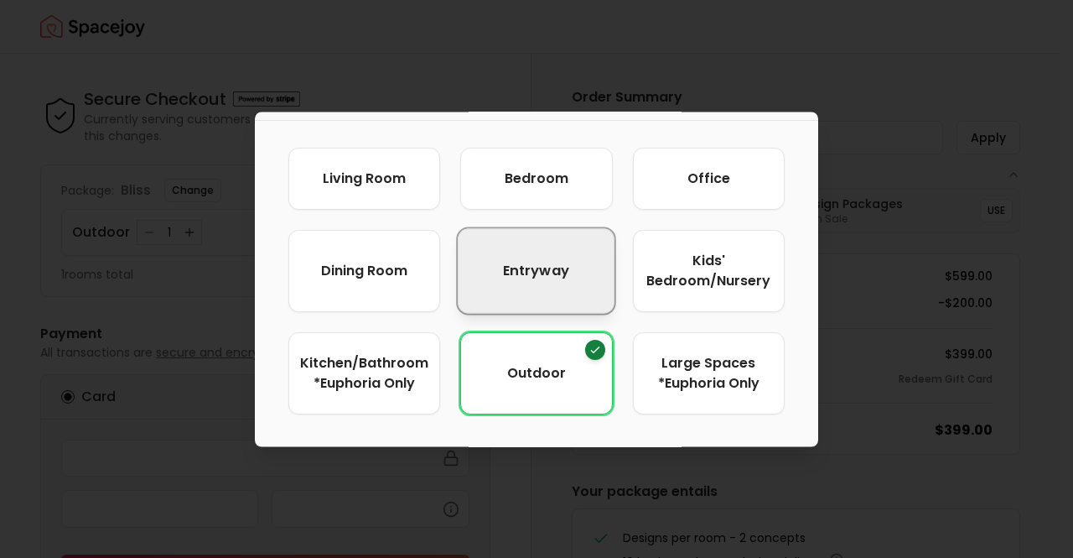
click at [538, 270] on span "entryway" at bounding box center [536, 271] width 66 height 21
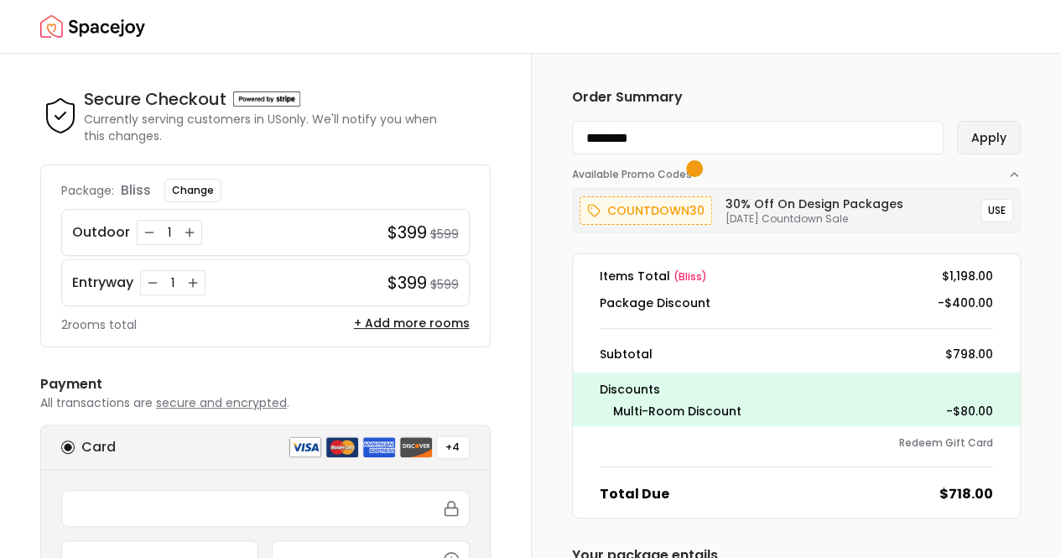
click at [996, 138] on button "Apply" at bounding box center [989, 138] width 64 height 34
click at [150, 278] on icon "Decrease quantity for Entryway" at bounding box center [152, 282] width 13 height 13
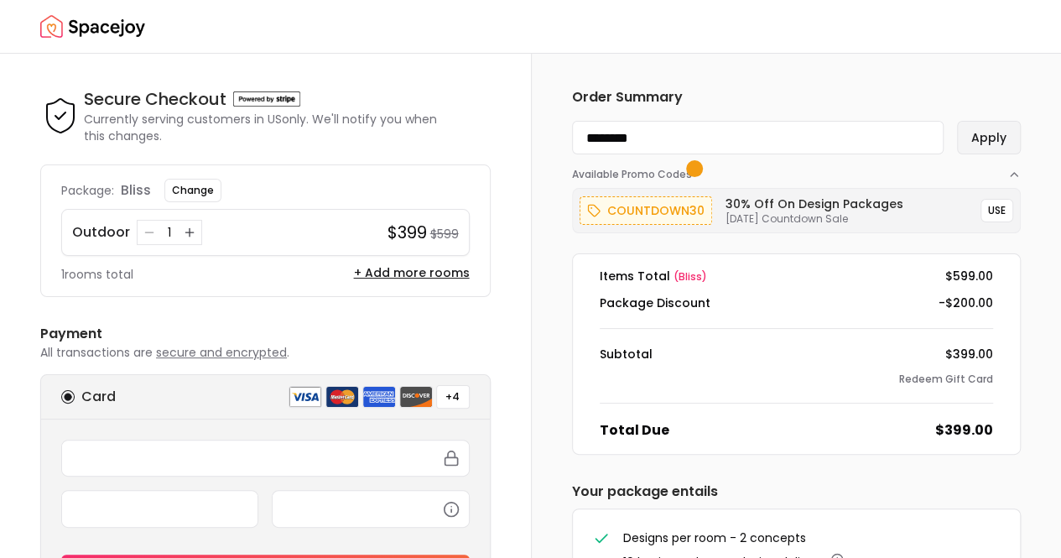
click at [986, 142] on button "Apply" at bounding box center [989, 138] width 64 height 34
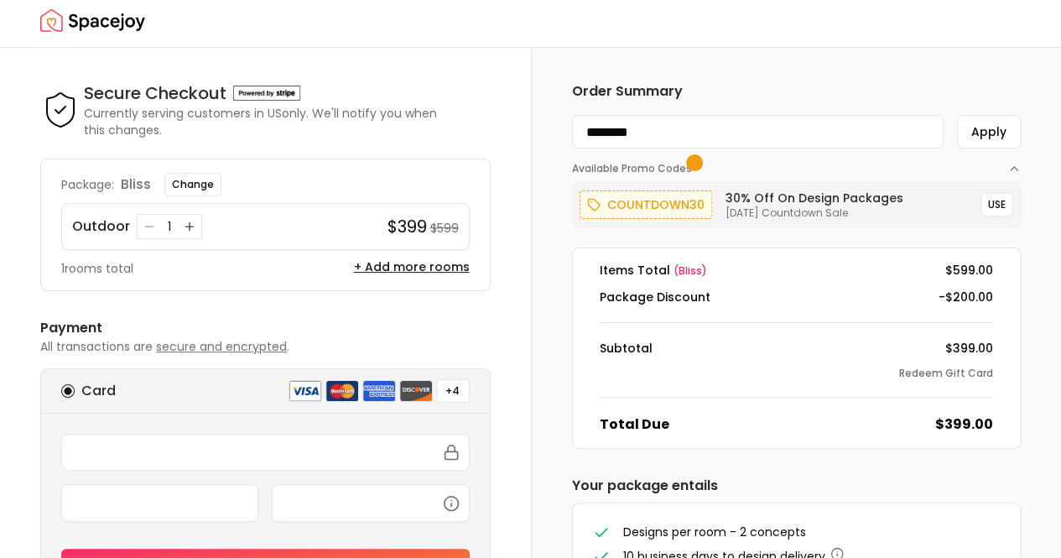
scroll to position [7, 0]
click at [188, 194] on button "Change" at bounding box center [192, 183] width 57 height 23
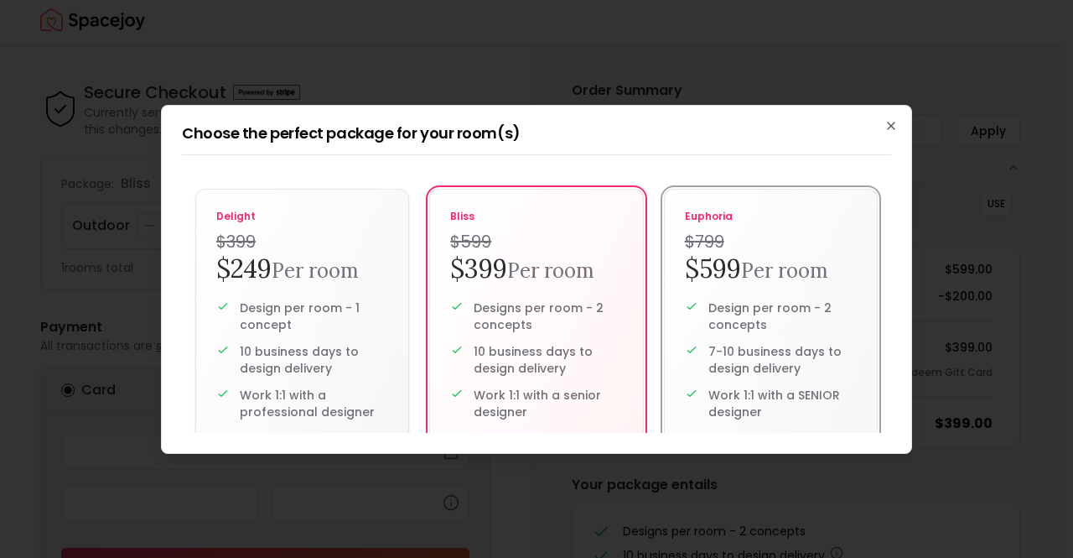
click at [728, 278] on h2 "$599 Per room" at bounding box center [771, 269] width 172 height 33
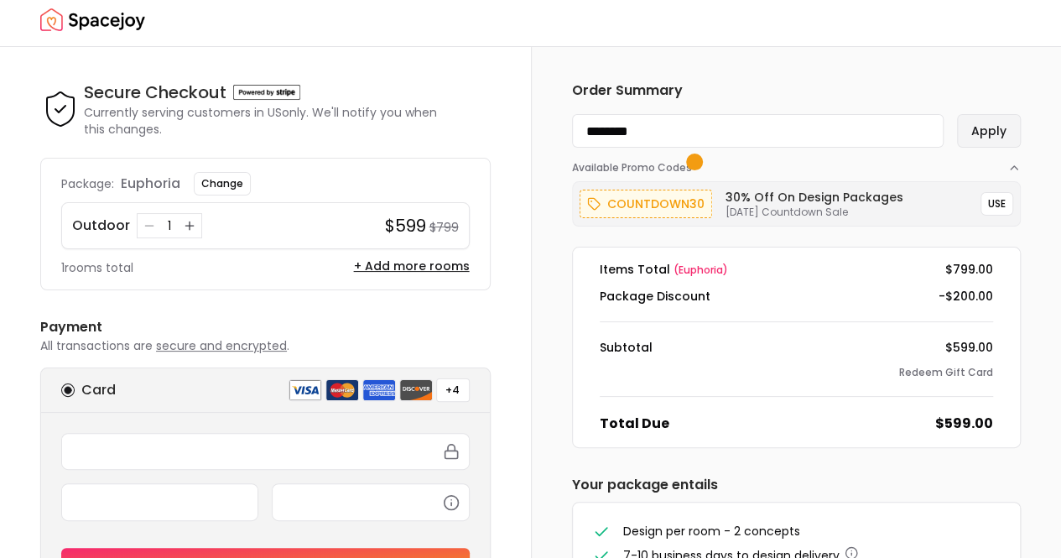
click at [991, 132] on button "Apply" at bounding box center [989, 131] width 64 height 34
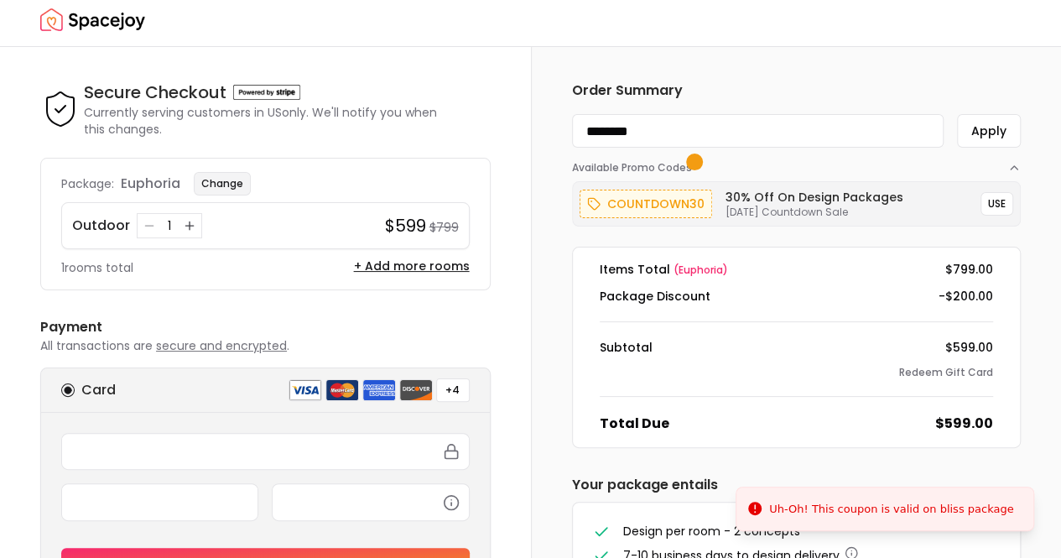
click at [210, 183] on button "Change" at bounding box center [222, 183] width 57 height 23
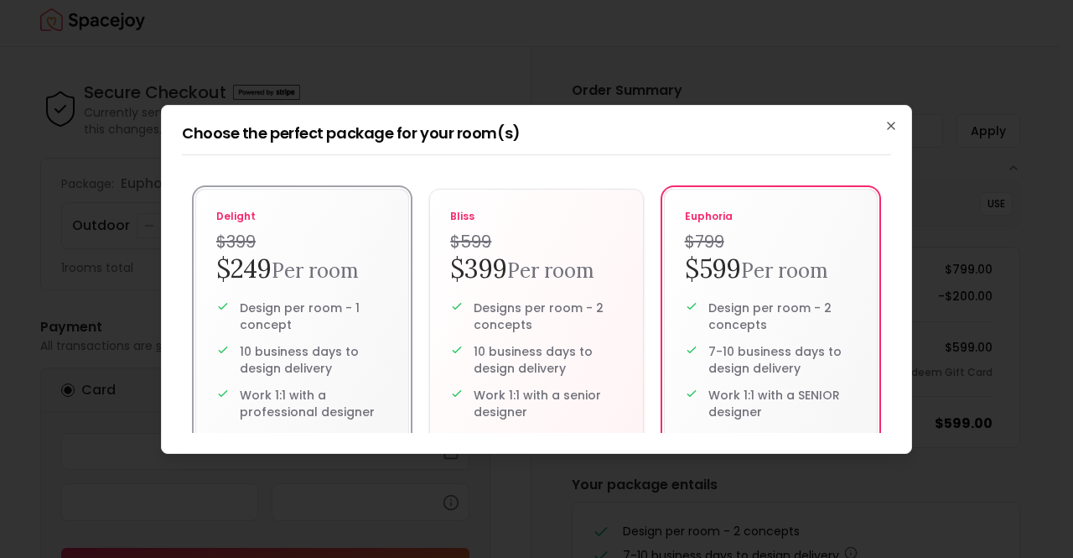
click at [253, 247] on h4 "$399" at bounding box center [302, 241] width 172 height 23
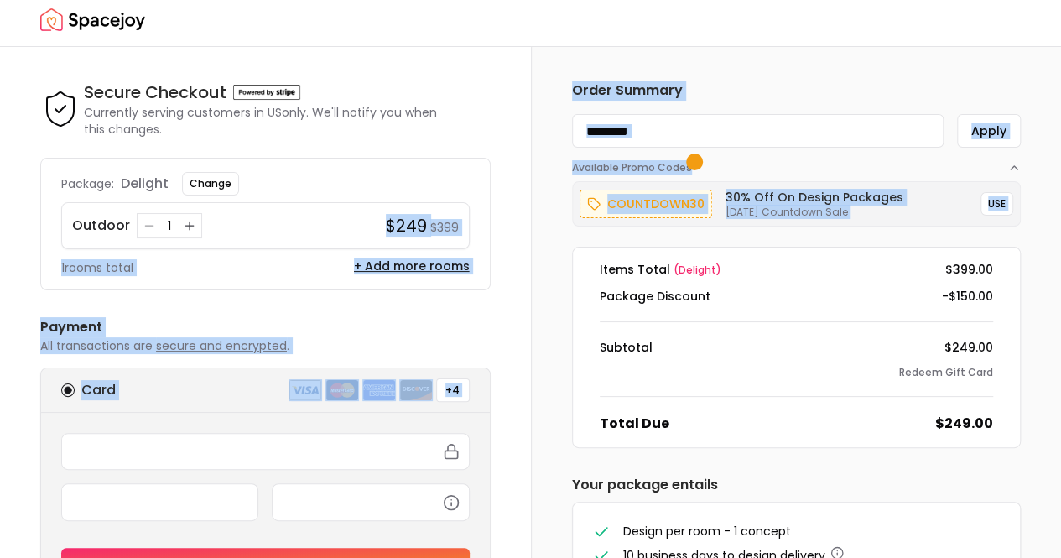
drag, startPoint x: 253, startPoint y: 247, endPoint x: 642, endPoint y: 239, distance: 388.4
click at [642, 239] on div "Secure Checkout Secure Checkout Currently serving customers in [GEOGRAPHIC_DATA…" at bounding box center [530, 299] width 1061 height 504
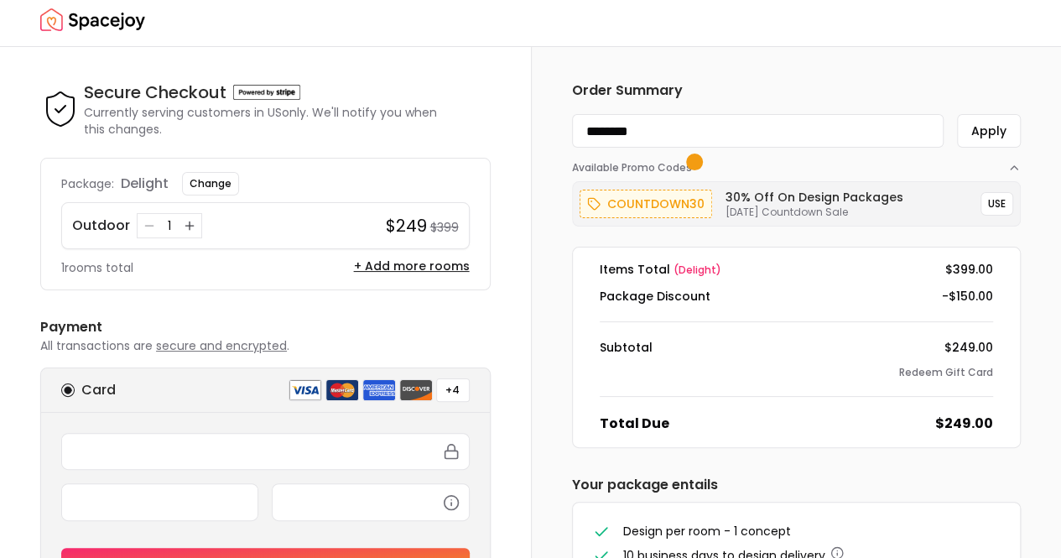
click at [775, 308] on dl "Items Total ( delight ) $399.00 Package Discount -$150.00 Subtotal $249.00 Rede…" at bounding box center [796, 347] width 449 height 201
click at [986, 127] on button "Apply" at bounding box center [989, 131] width 64 height 34
click at [996, 129] on button "Apply" at bounding box center [989, 131] width 64 height 34
